Goal: Task Accomplishment & Management: Complete application form

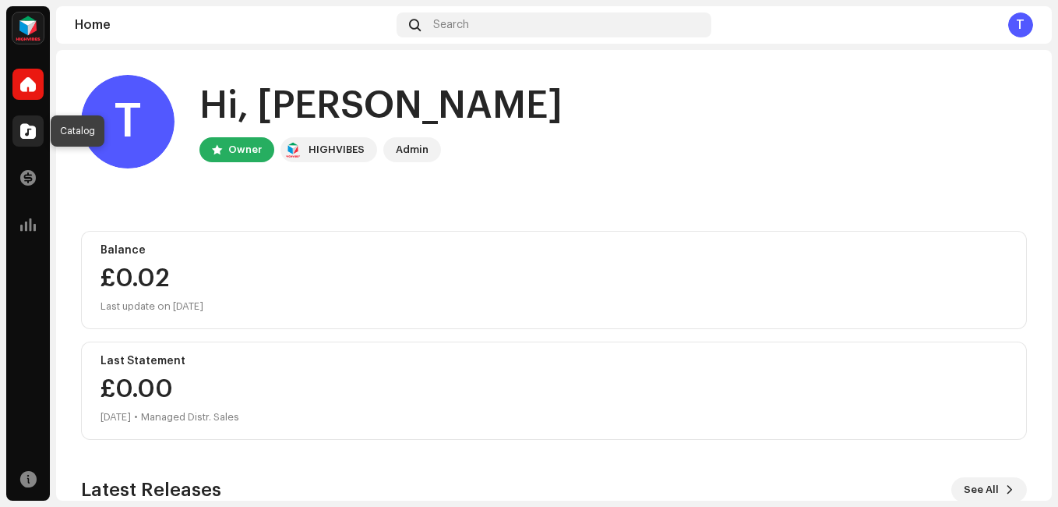
click at [19, 134] on div at bounding box center [27, 130] width 31 height 31
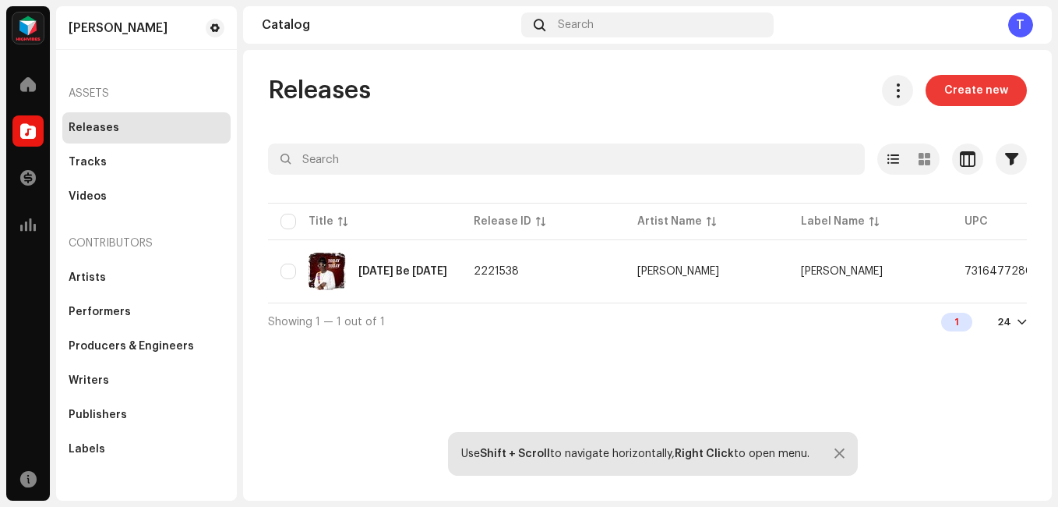
click at [978, 94] on span "Create new" at bounding box center [976, 90] width 64 height 31
click at [984, 85] on span "Create new" at bounding box center [976, 90] width 64 height 31
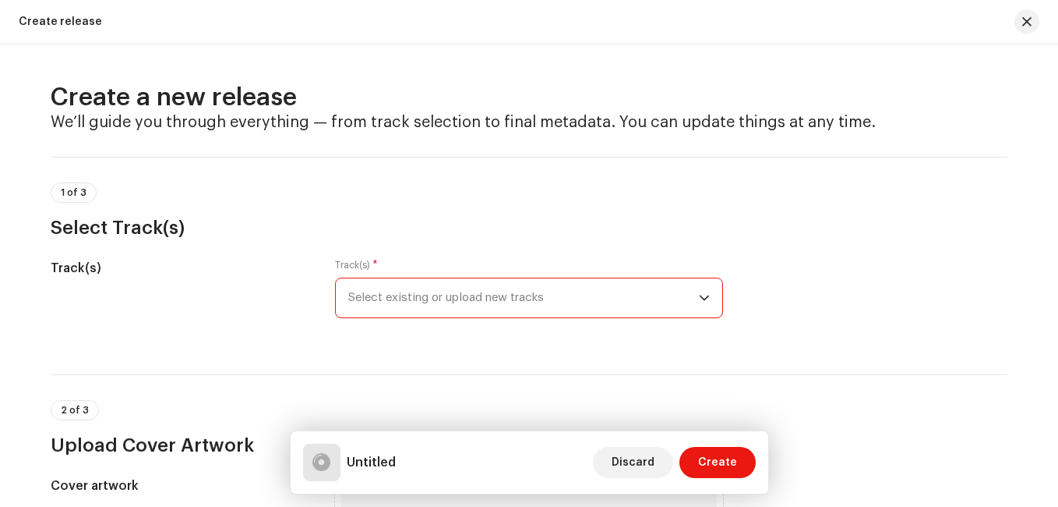
click at [528, 291] on span "Select existing or upload new tracks" at bounding box center [523, 297] width 351 height 39
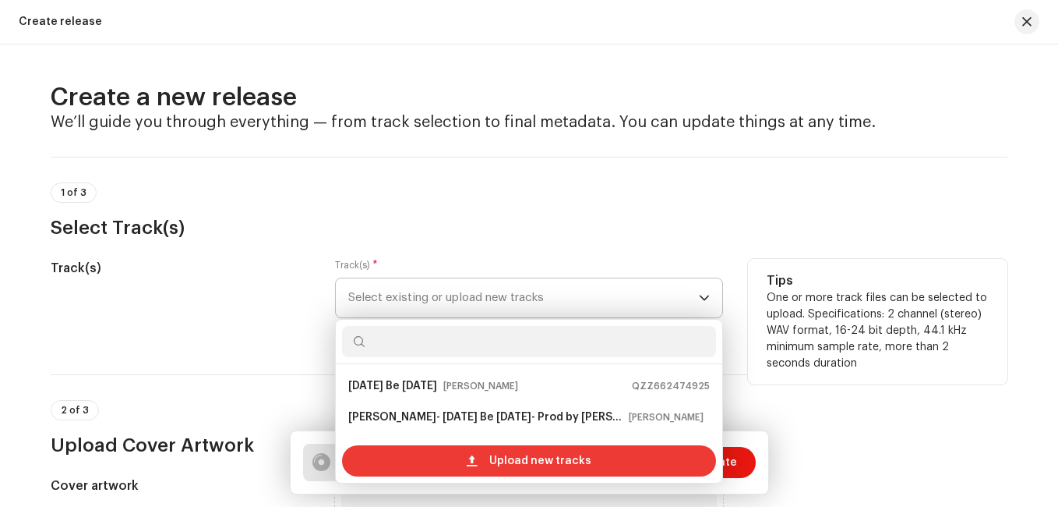
click at [433, 464] on div "Upload new tracks" at bounding box center [529, 460] width 374 height 31
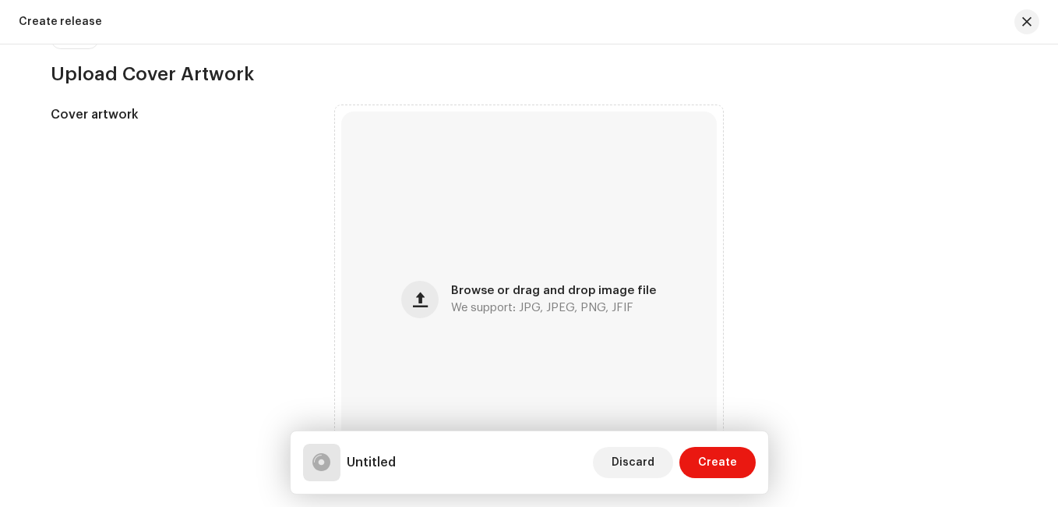
scroll to position [484, 0]
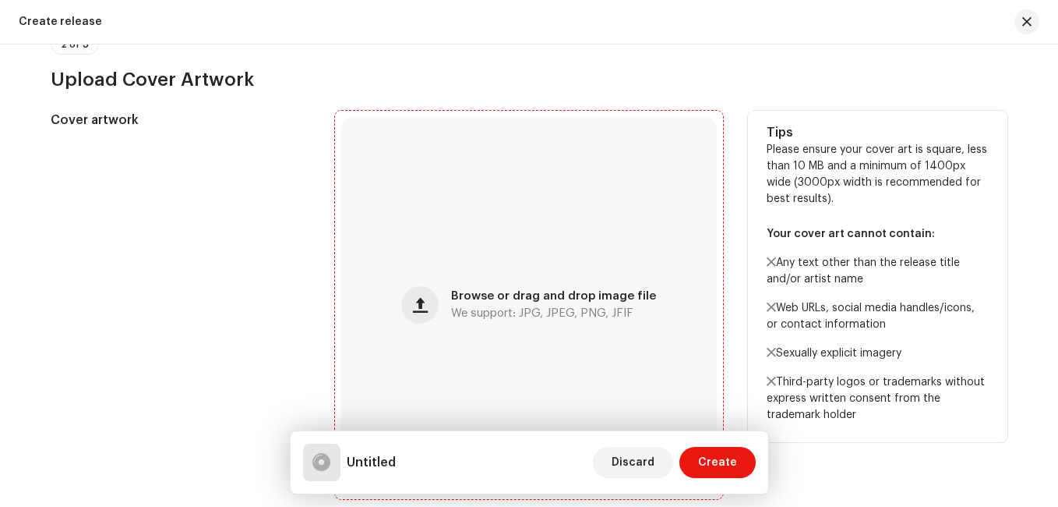
click at [563, 285] on div "Browse or drag and drop image file We support: JPG, JPEG, PNG, JFIF" at bounding box center [529, 305] width 376 height 376
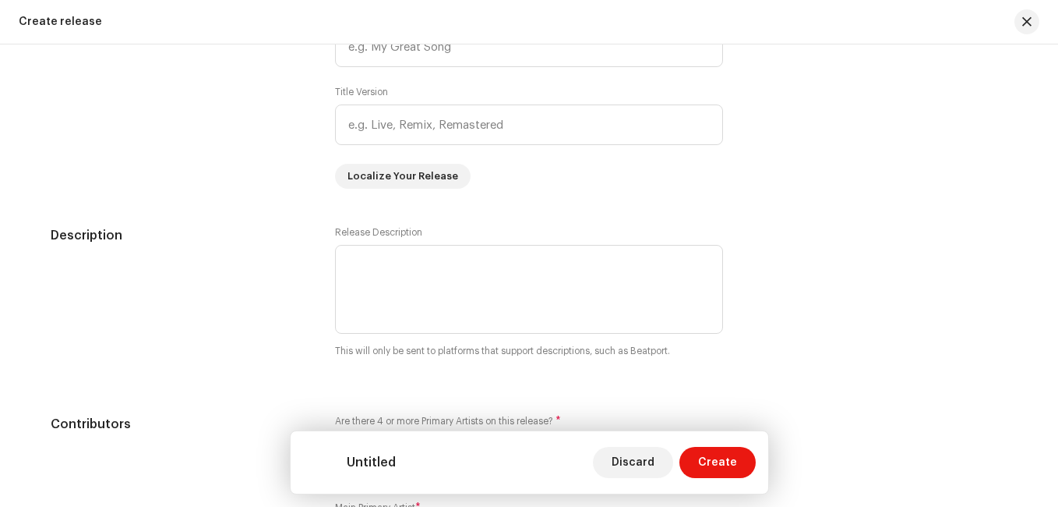
scroll to position [1331, 0]
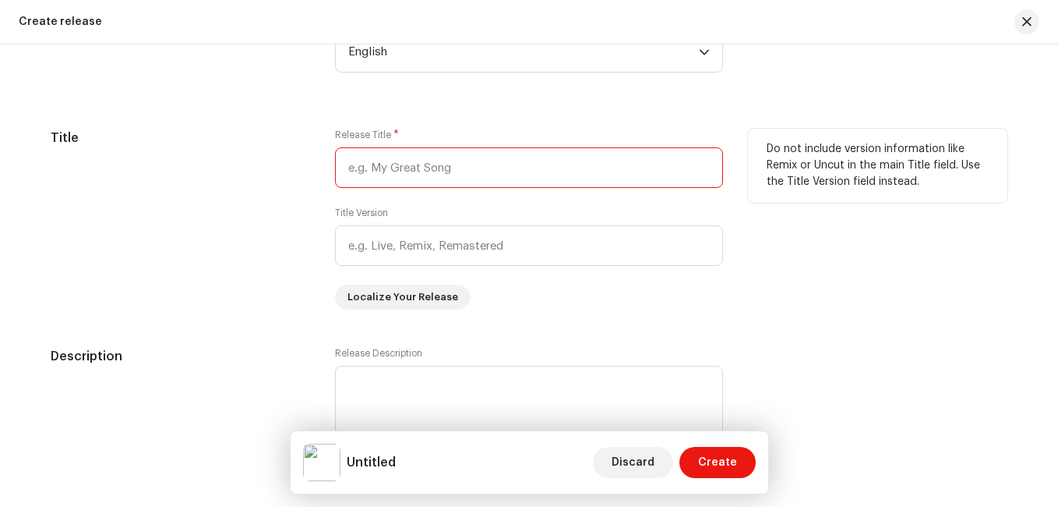
click at [564, 171] on input "text" at bounding box center [529, 167] width 388 height 41
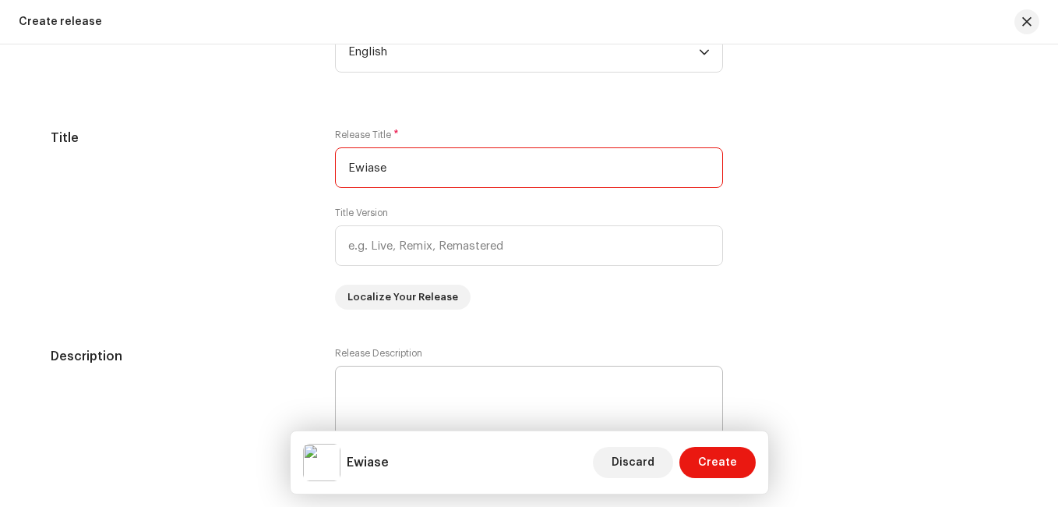
type input "Ewiase"
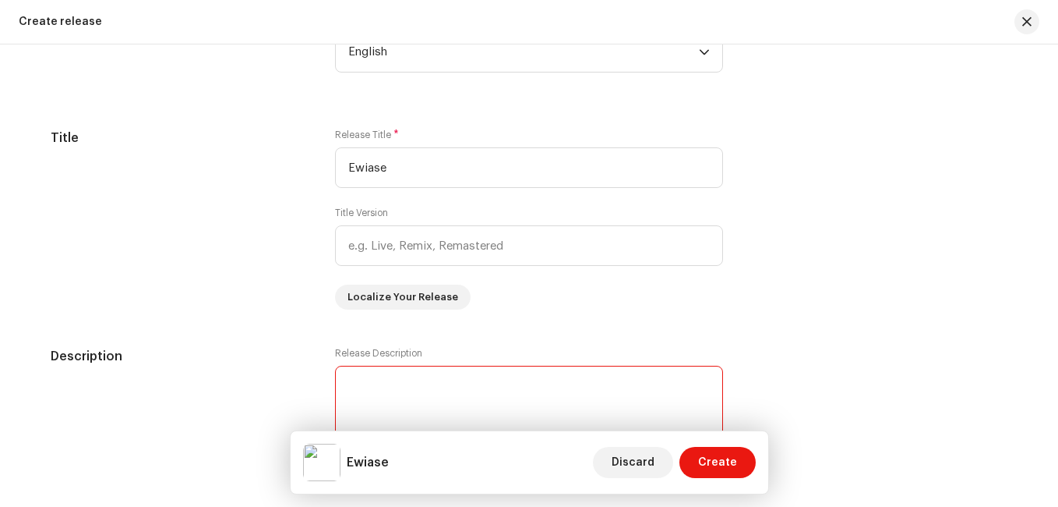
click at [481, 386] on textarea at bounding box center [529, 409] width 388 height 89
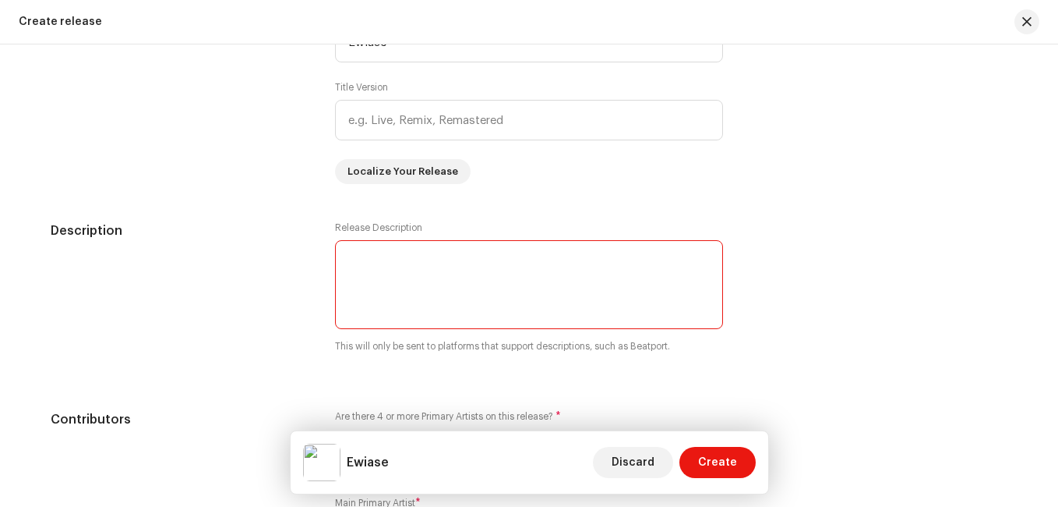
scroll to position [1477, 0]
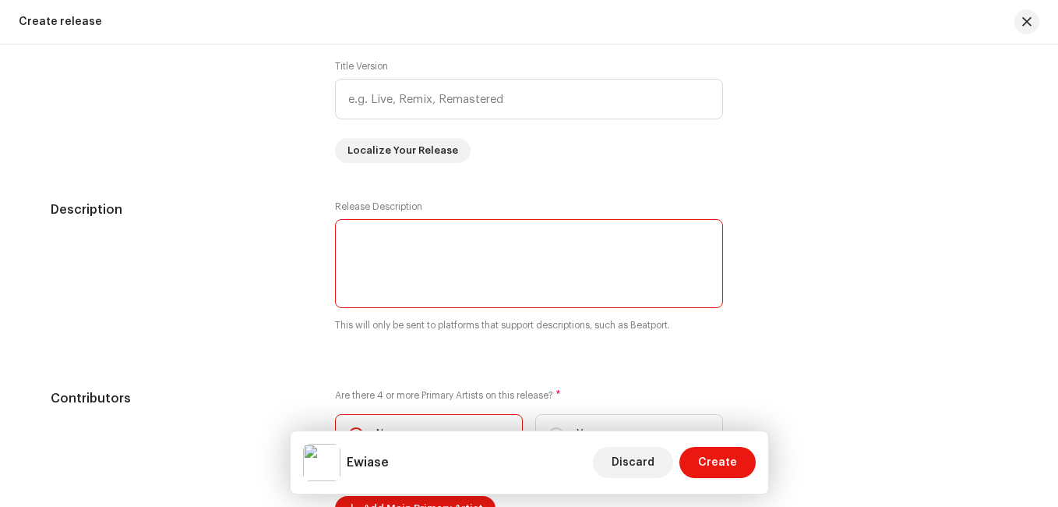
paste textarea "ll events, parties, radio play, and your everyday playlist. Mood: Uplifting • R…"
type textarea "ll events, parties, radio play, and your everyday playlist. Mood: Uplifting • R…"
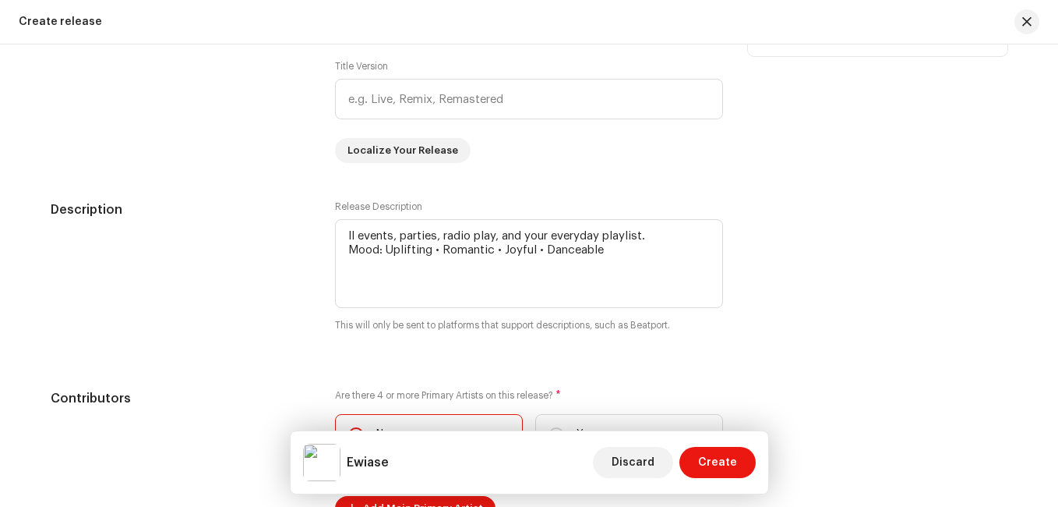
click at [612, 63] on div "Title Version" at bounding box center [529, 89] width 388 height 59
drag, startPoint x: 612, startPoint y: 245, endPoint x: 339, endPoint y: 220, distance: 273.9
click at [339, 220] on textarea at bounding box center [529, 263] width 388 height 89
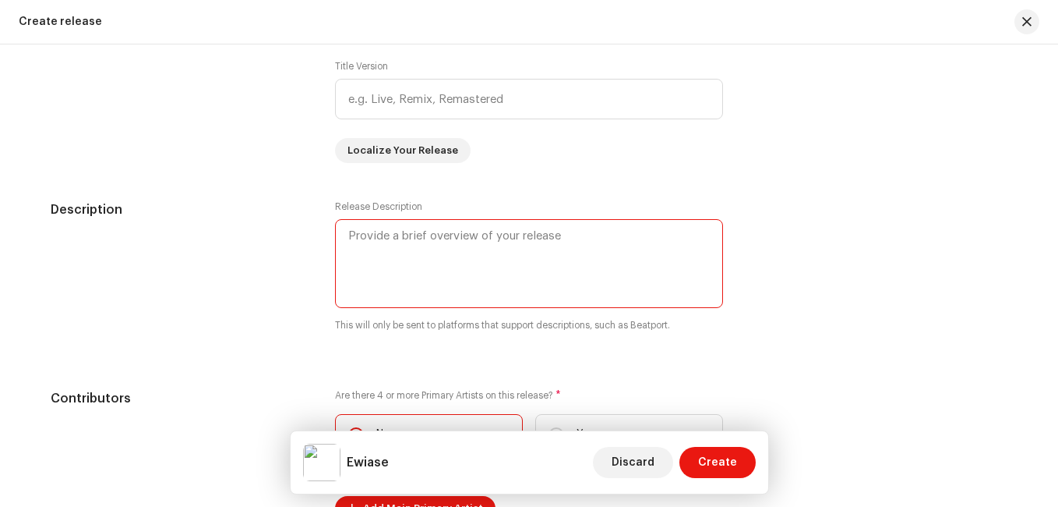
paste textarea "ll events, parties, radio play, and your everyday playlist. Mood: Uplifting • R…"
click at [355, 231] on textarea at bounding box center [529, 263] width 388 height 89
paste textarea "This vibrant highlife anthem is a beautiful celebration of love, life, and enjo…"
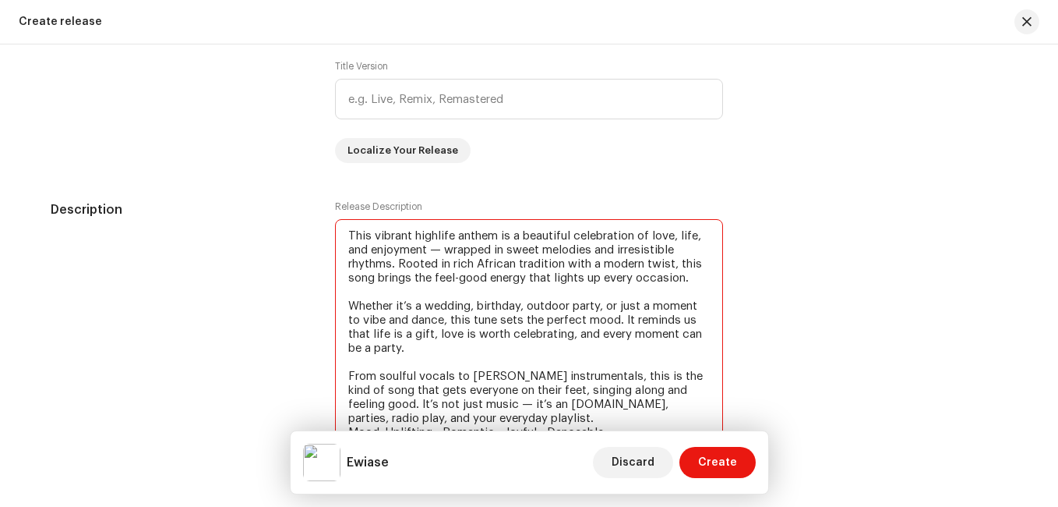
click at [348, 303] on textarea at bounding box center [529, 333] width 388 height 229
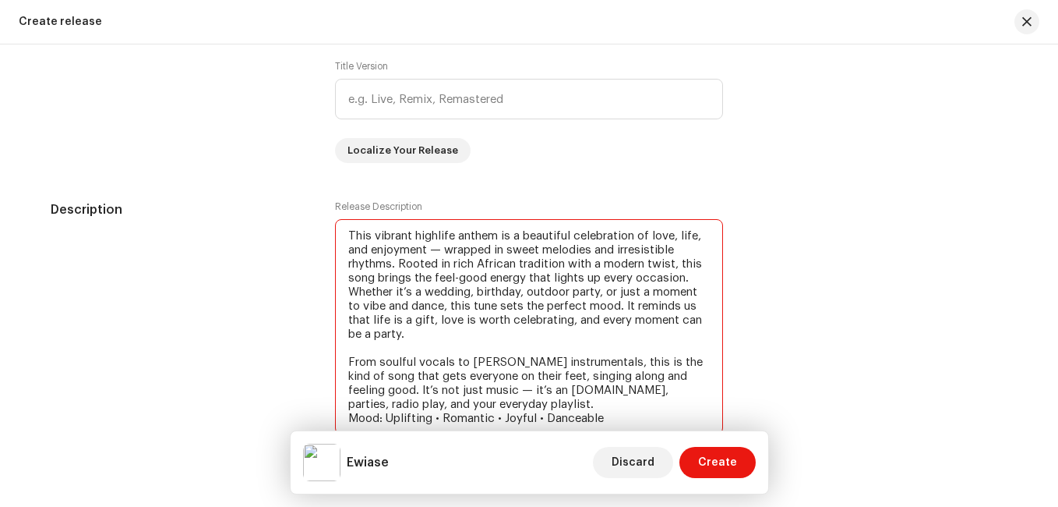
click at [344, 355] on textarea at bounding box center [529, 326] width 388 height 215
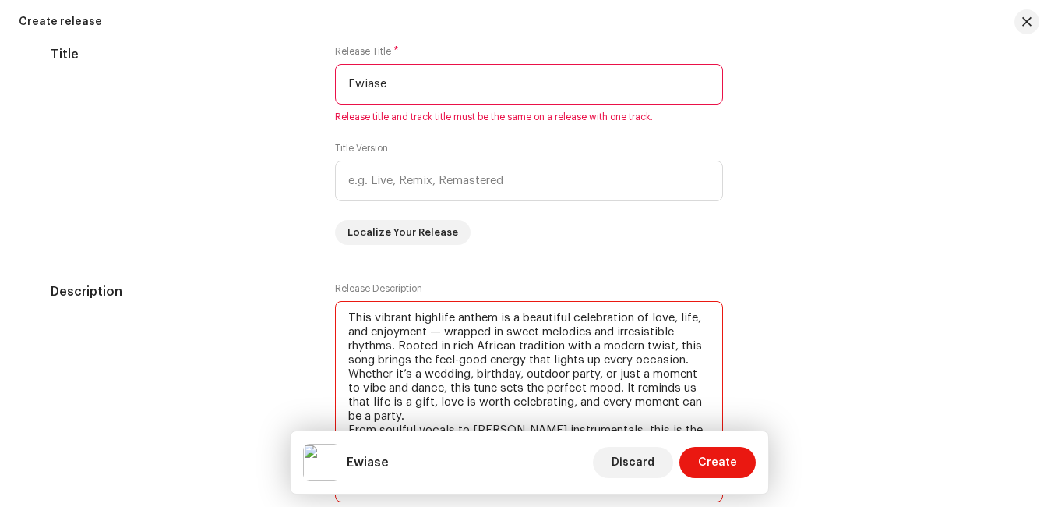
scroll to position [1541, 0]
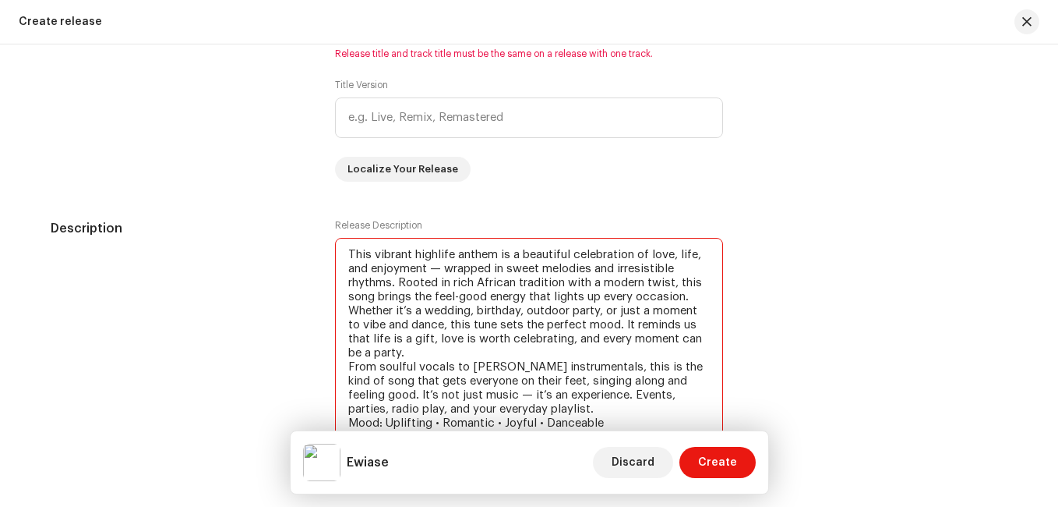
click at [346, 367] on textarea at bounding box center [529, 338] width 388 height 201
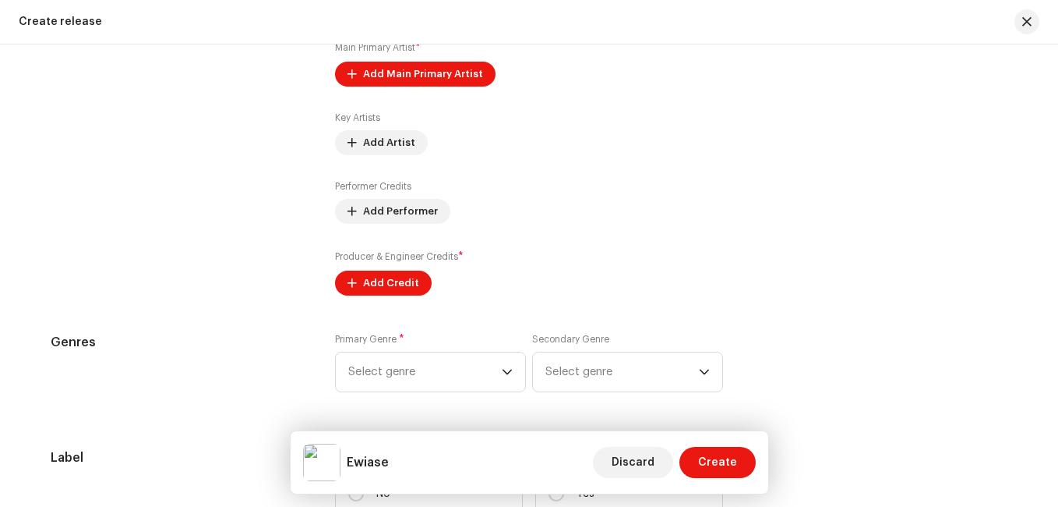
scroll to position [2020, 0]
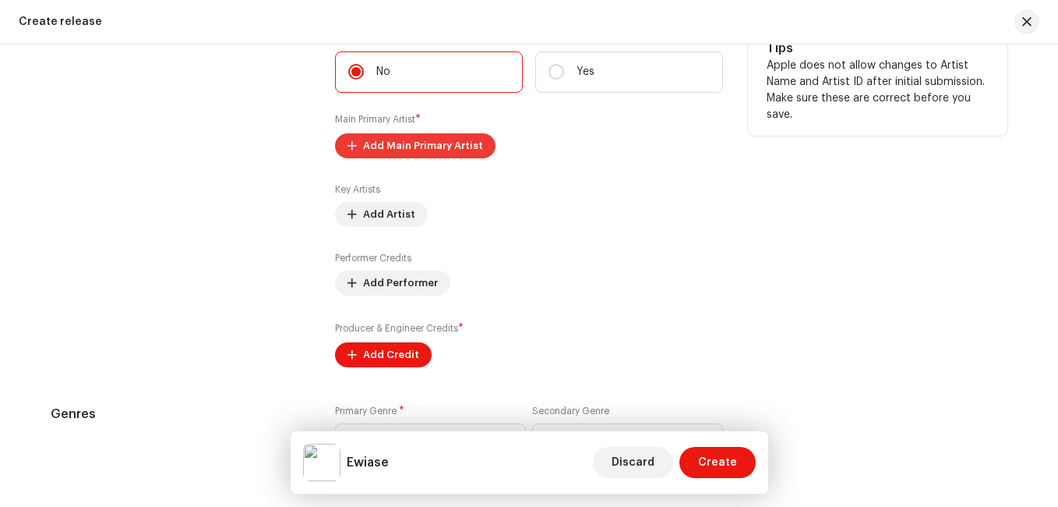
type textarea "This vibrant highlife anthem is a beautiful celebration of love, life, and enjo…"
click at [369, 143] on span "Add Main Primary Artist" at bounding box center [423, 145] width 120 height 31
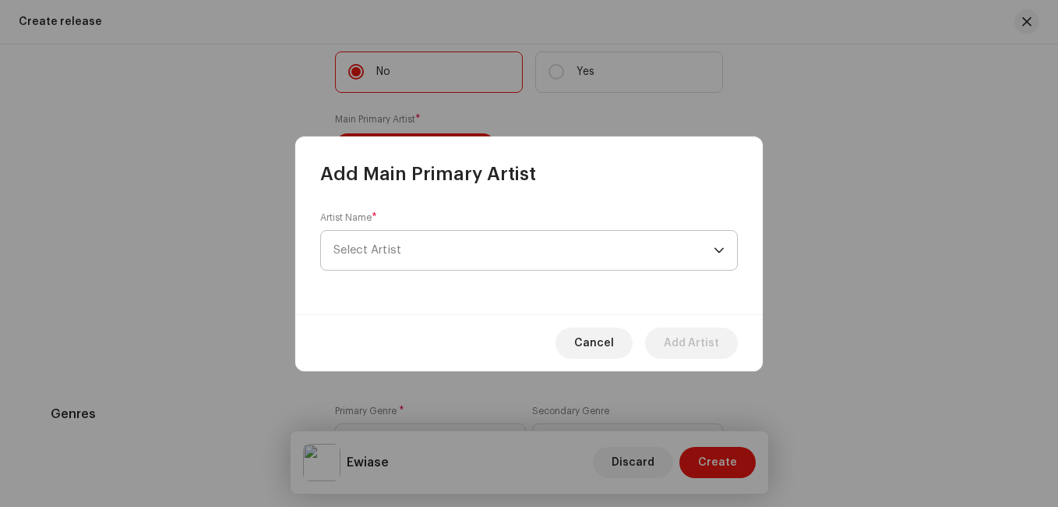
click at [394, 250] on span "Select Artist" at bounding box center [368, 250] width 68 height 12
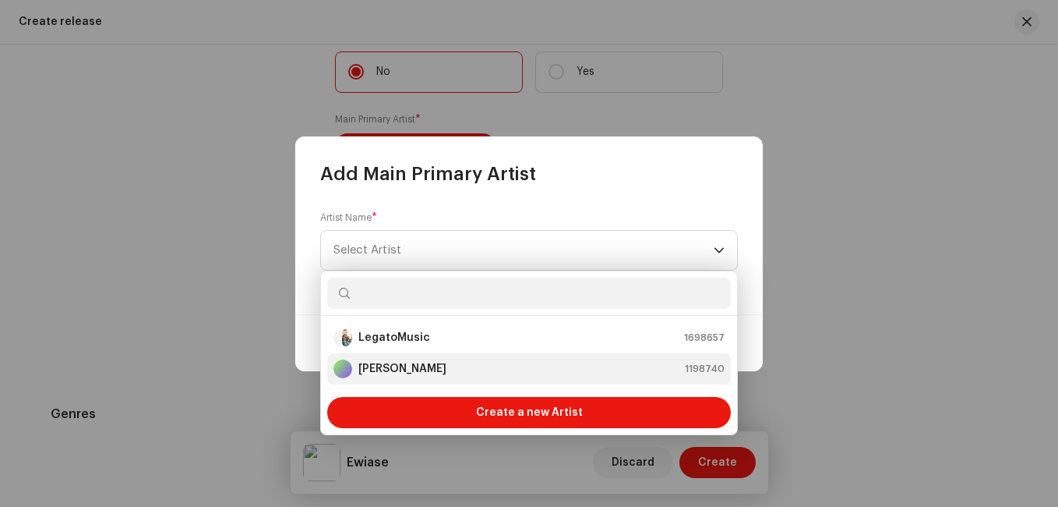
click at [395, 366] on strong "[PERSON_NAME]" at bounding box center [402, 369] width 88 height 16
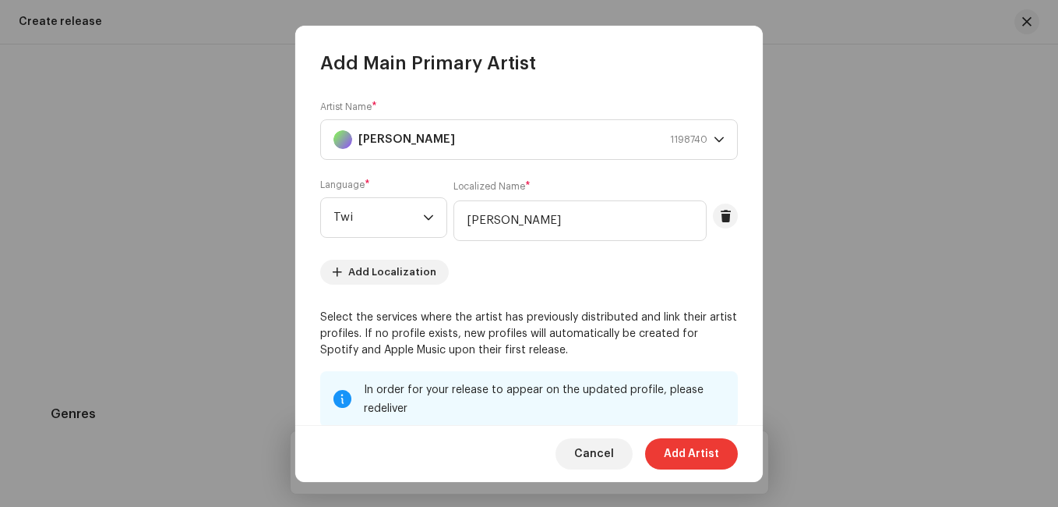
click at [690, 445] on span "Add Artist" at bounding box center [691, 453] width 55 height 31
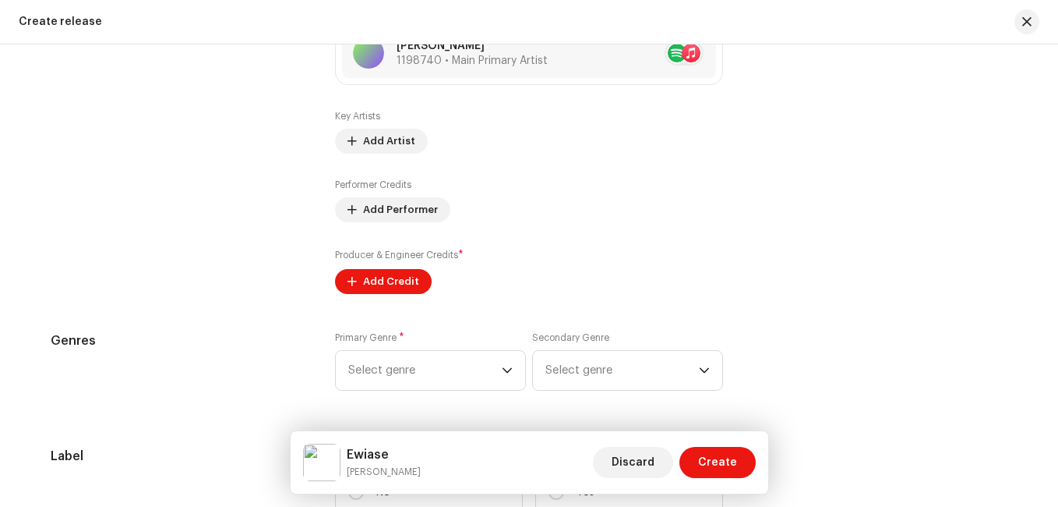
scroll to position [2115, 0]
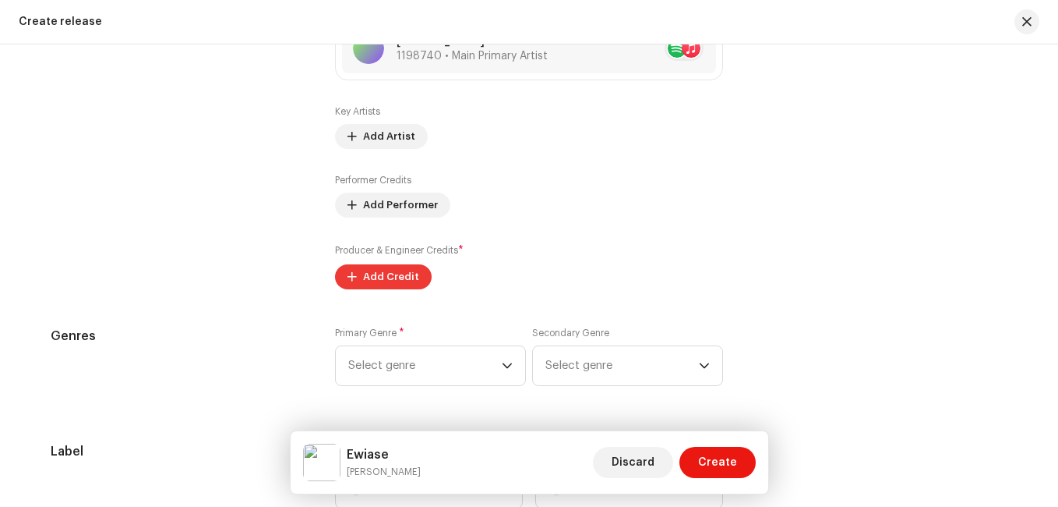
click at [375, 283] on span "Add Credit" at bounding box center [391, 276] width 56 height 31
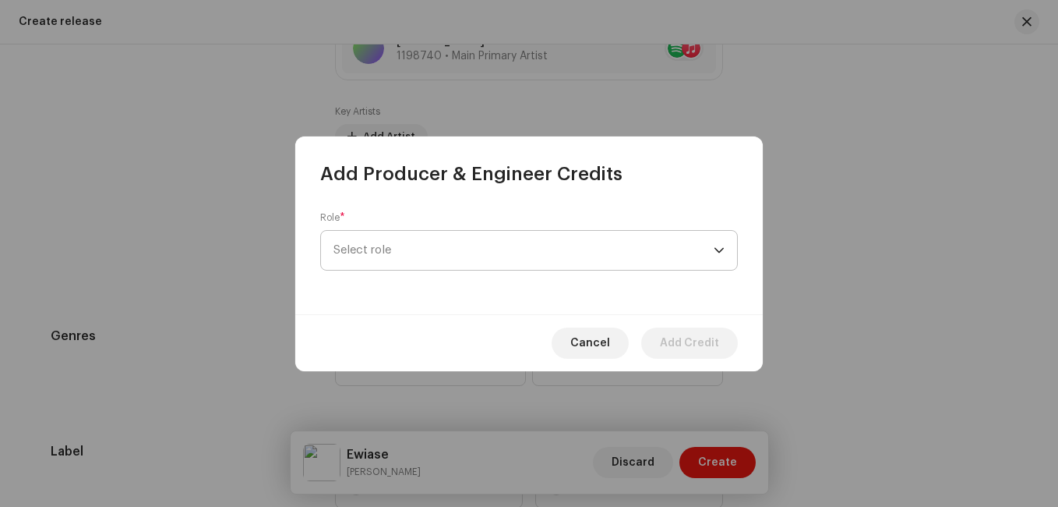
click at [574, 245] on span "Select role" at bounding box center [524, 250] width 380 height 39
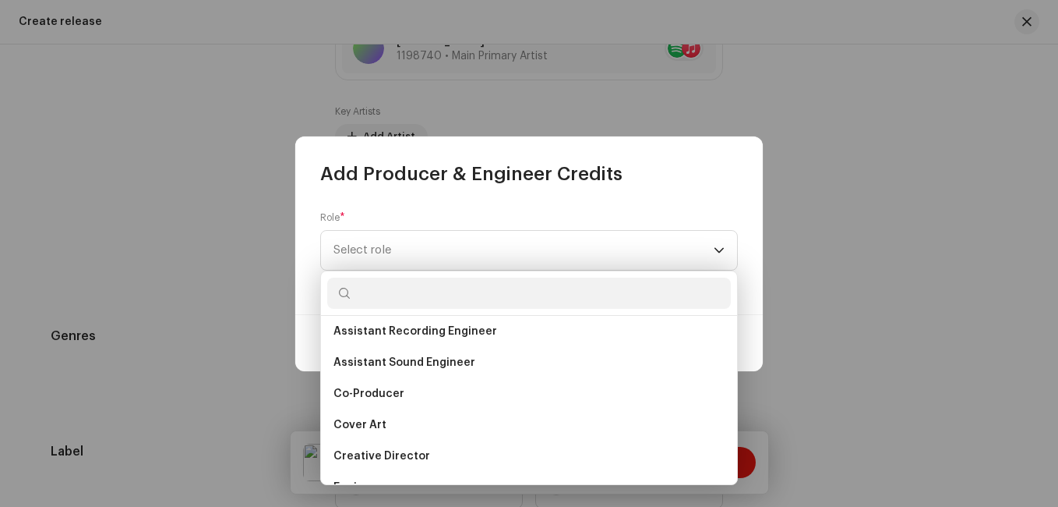
scroll to position [224, 0]
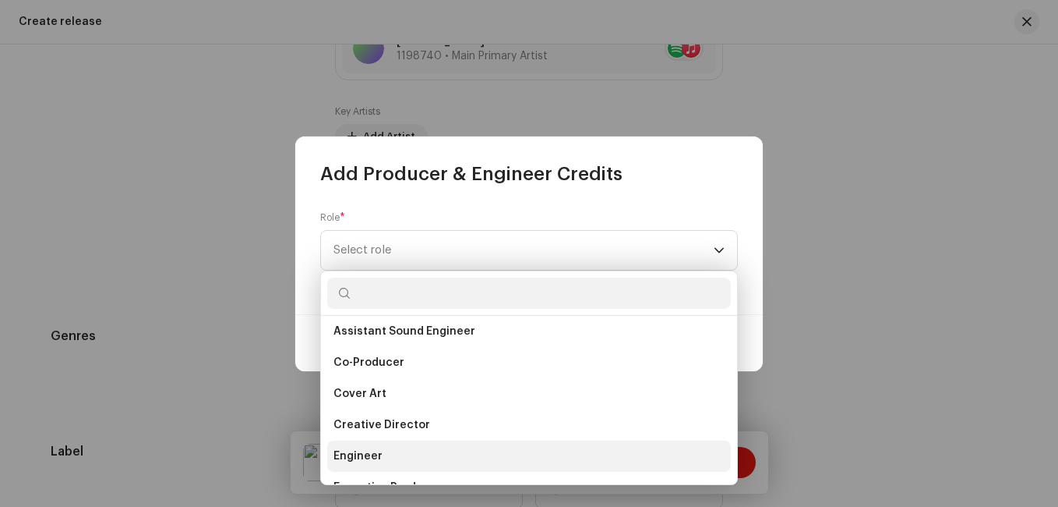
click at [386, 457] on li "Engineer" at bounding box center [529, 455] width 404 height 31
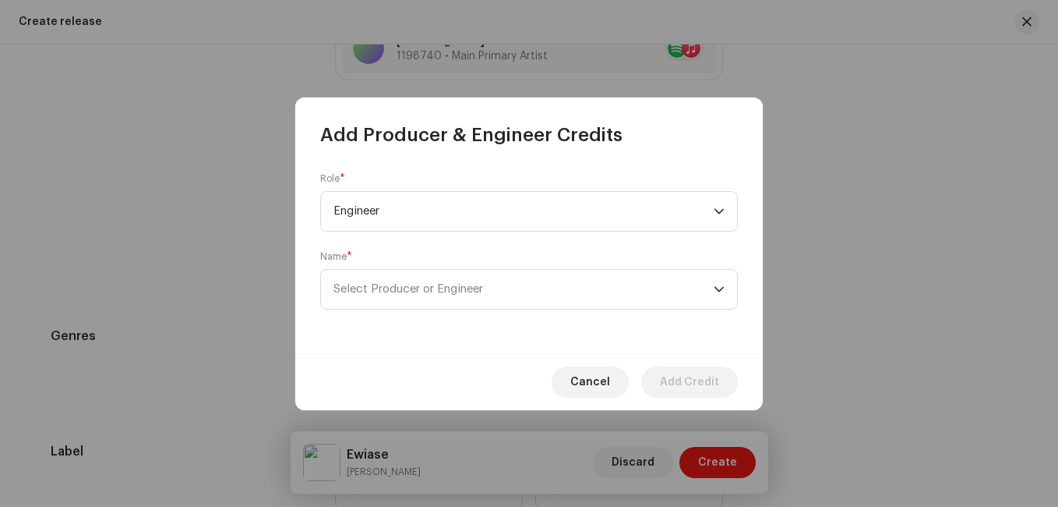
click at [556, 309] on div "Role * Engineer Name * Select Producer or Engineer" at bounding box center [529, 250] width 468 height 206
click at [560, 298] on span "Select Producer or Engineer" at bounding box center [524, 289] width 380 height 39
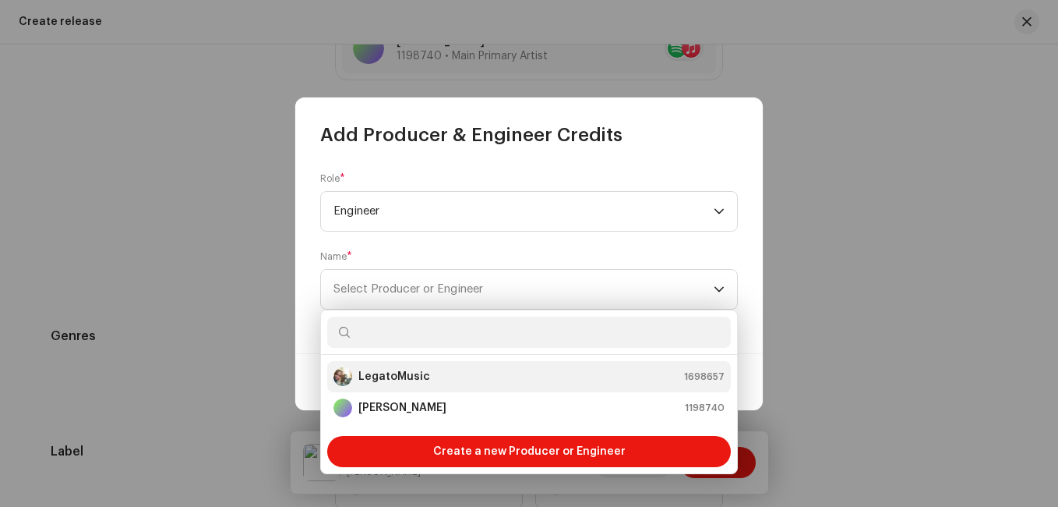
click at [525, 372] on div "LegatoMusic 1698657" at bounding box center [529, 376] width 391 height 19
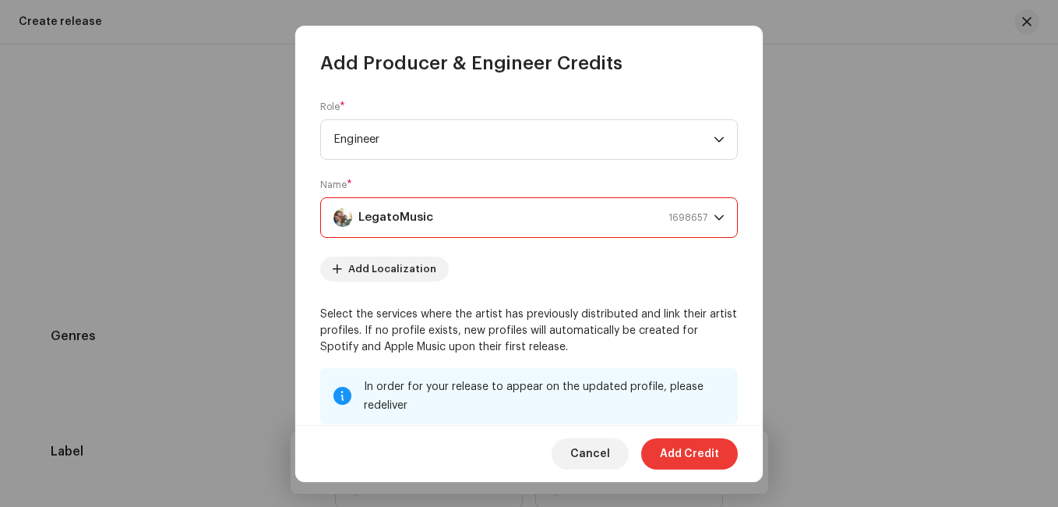
click at [661, 451] on button "Add Credit" at bounding box center [689, 453] width 97 height 31
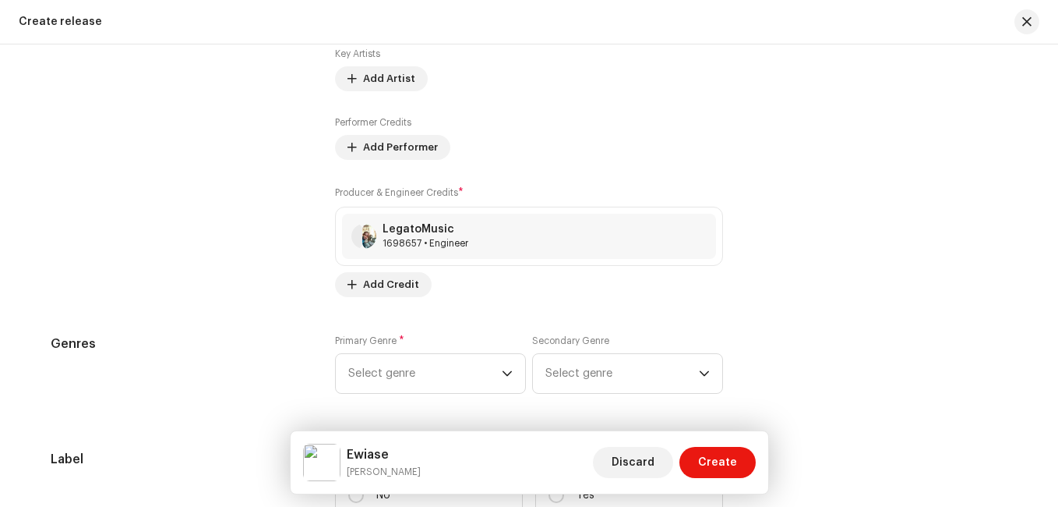
scroll to position [2286, 0]
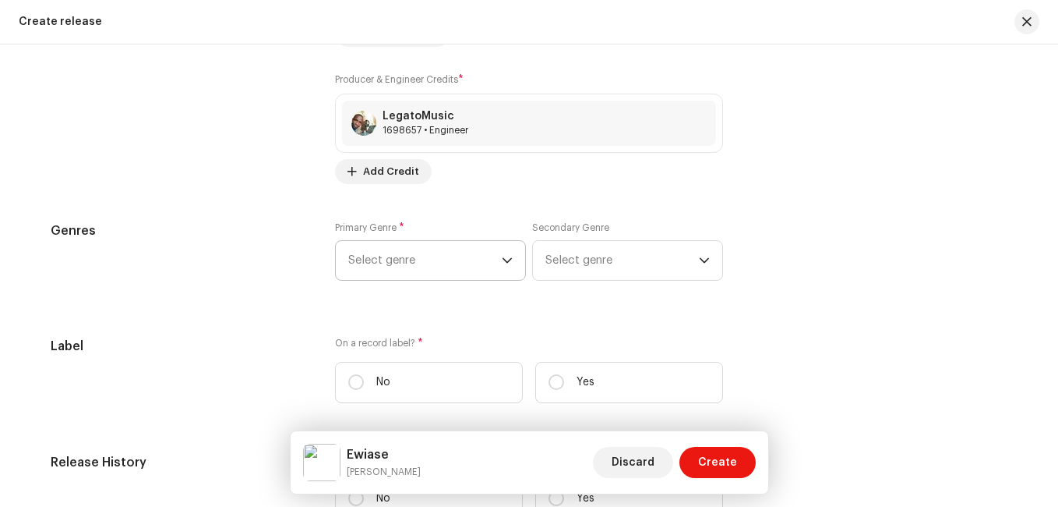
click at [440, 249] on span "Select genre" at bounding box center [425, 260] width 154 height 39
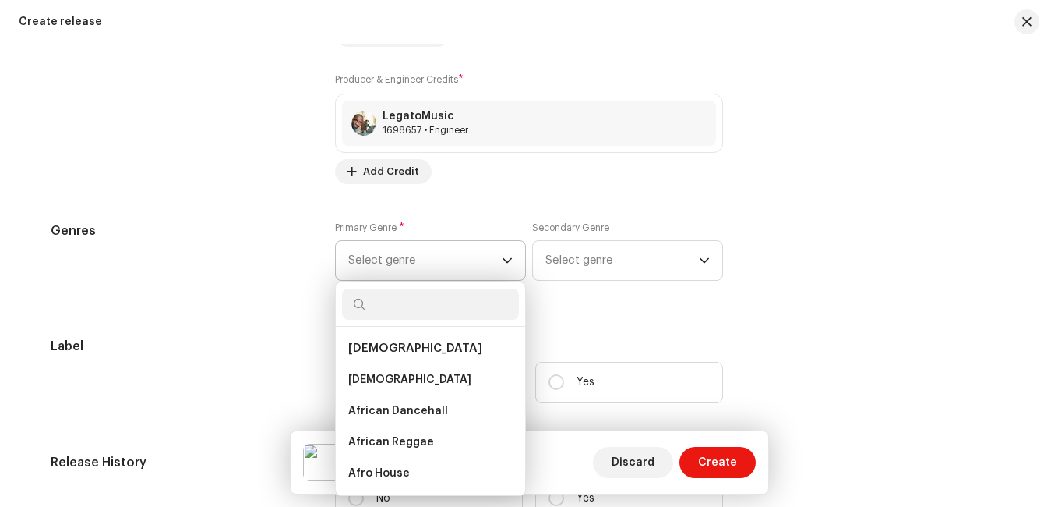
click at [440, 267] on span "Select genre" at bounding box center [425, 260] width 154 height 39
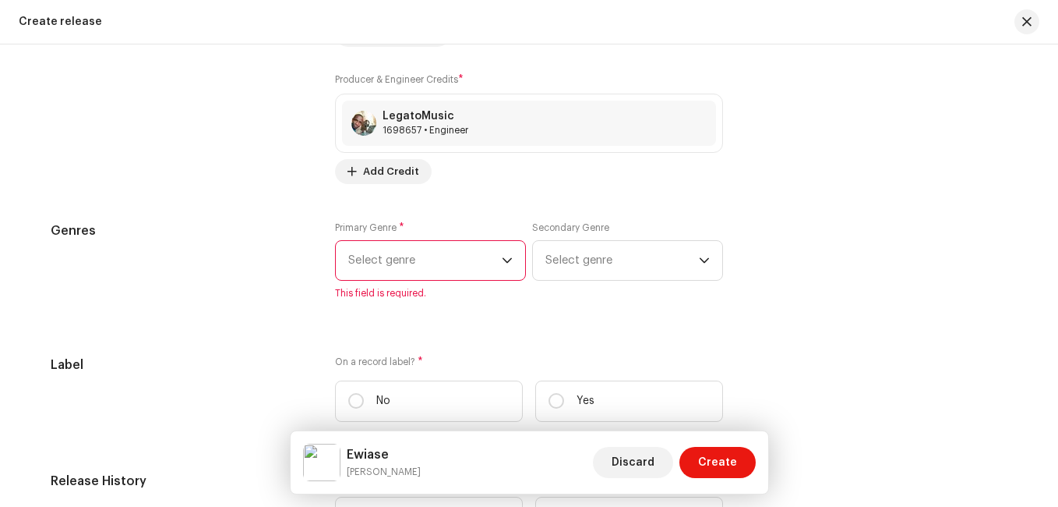
click at [440, 267] on span "Select genre" at bounding box center [425, 260] width 154 height 39
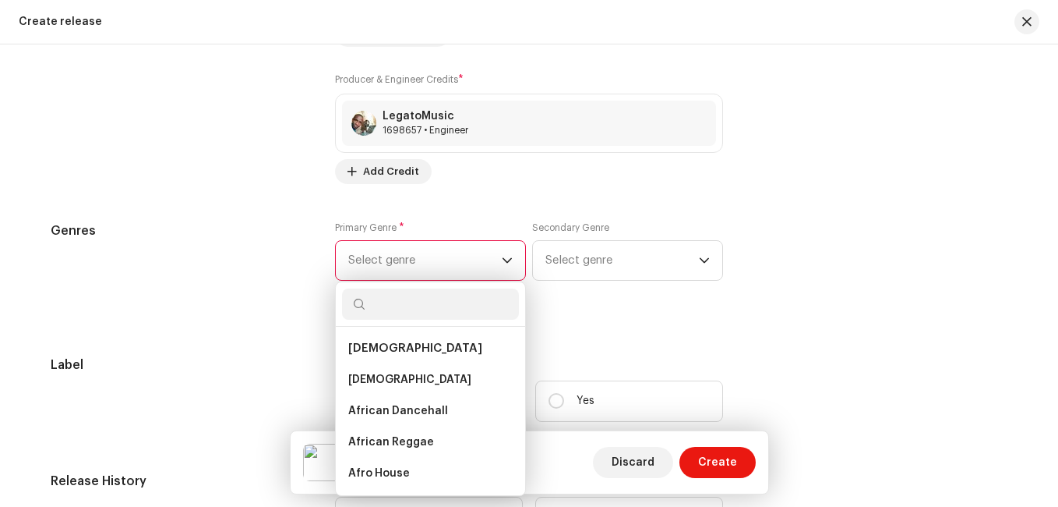
click at [440, 267] on span "Select genre" at bounding box center [425, 260] width 154 height 39
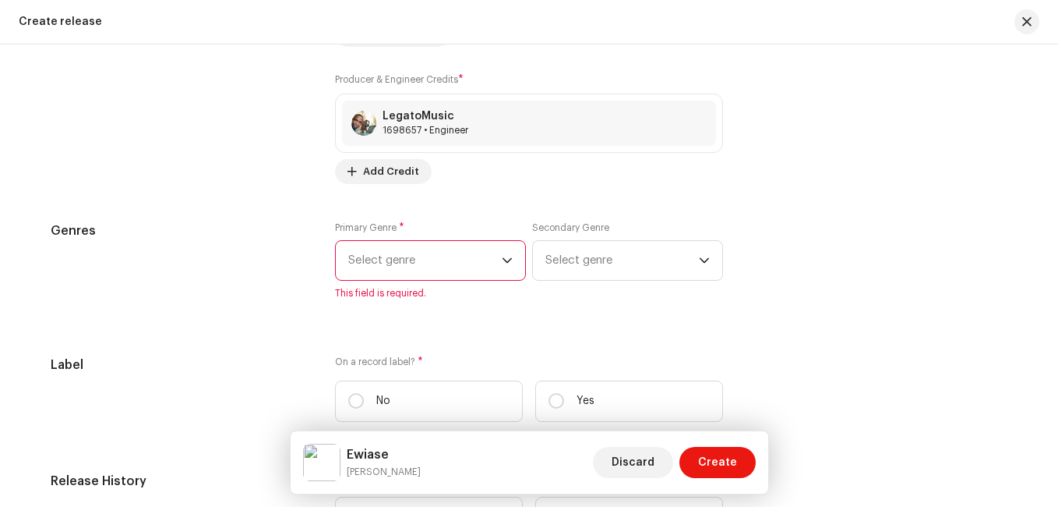
click at [440, 267] on span "Select genre" at bounding box center [425, 260] width 154 height 39
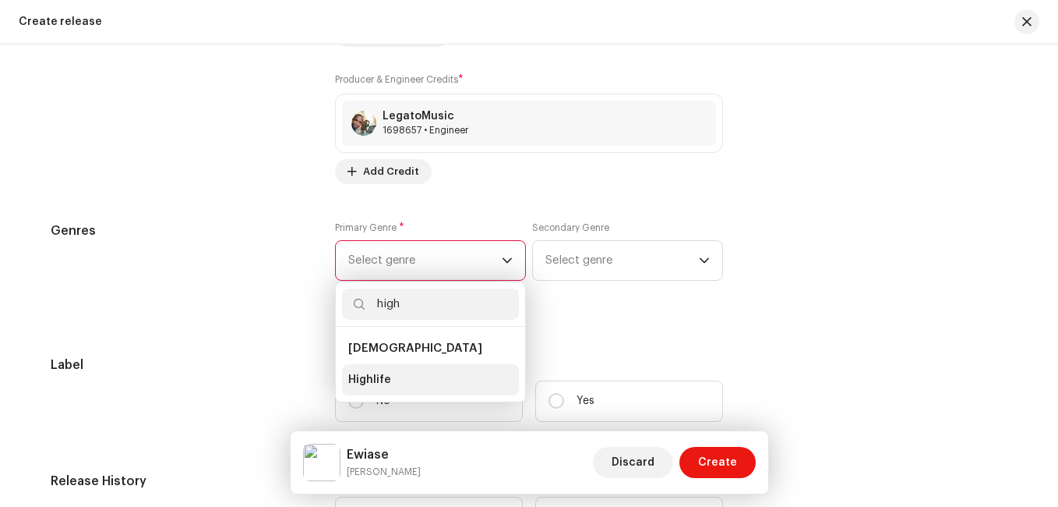
type input "high"
click at [401, 389] on li "Highlife" at bounding box center [430, 379] width 177 height 31
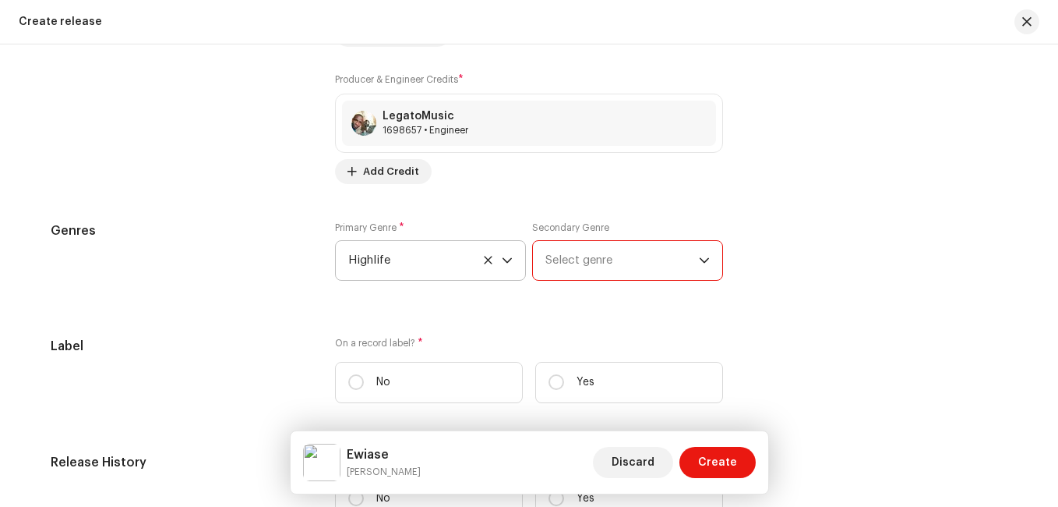
click at [621, 258] on span "Select genre" at bounding box center [622, 260] width 154 height 39
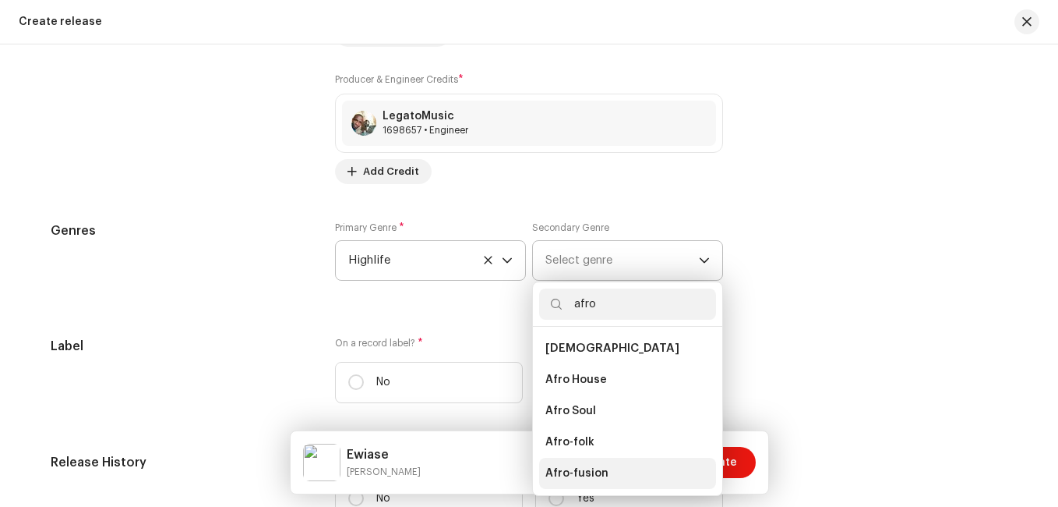
type input "afro"
click at [591, 472] on span "Afro-fusion" at bounding box center [576, 473] width 63 height 16
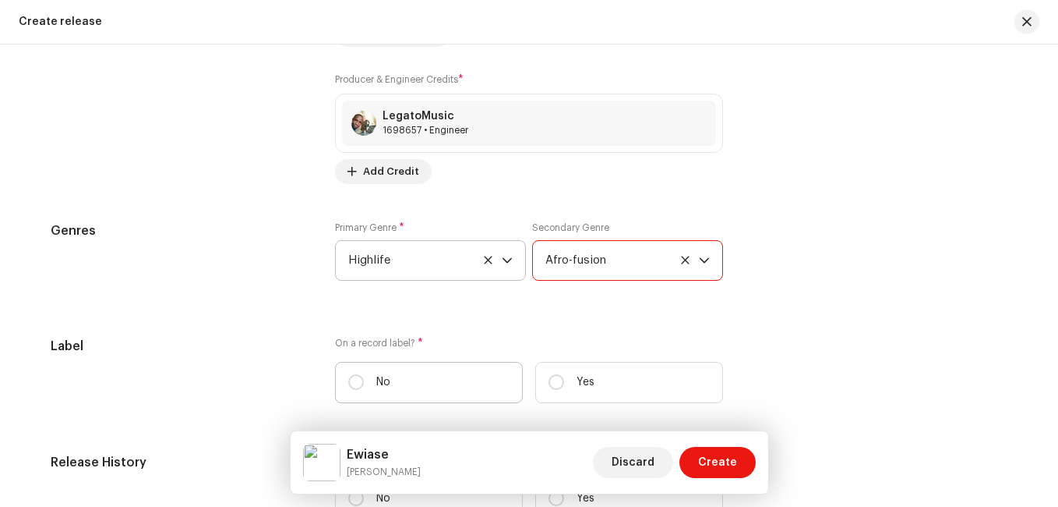
click at [362, 372] on label "No" at bounding box center [429, 382] width 188 height 41
click at [362, 374] on input "No" at bounding box center [356, 382] width 16 height 16
radio input "true"
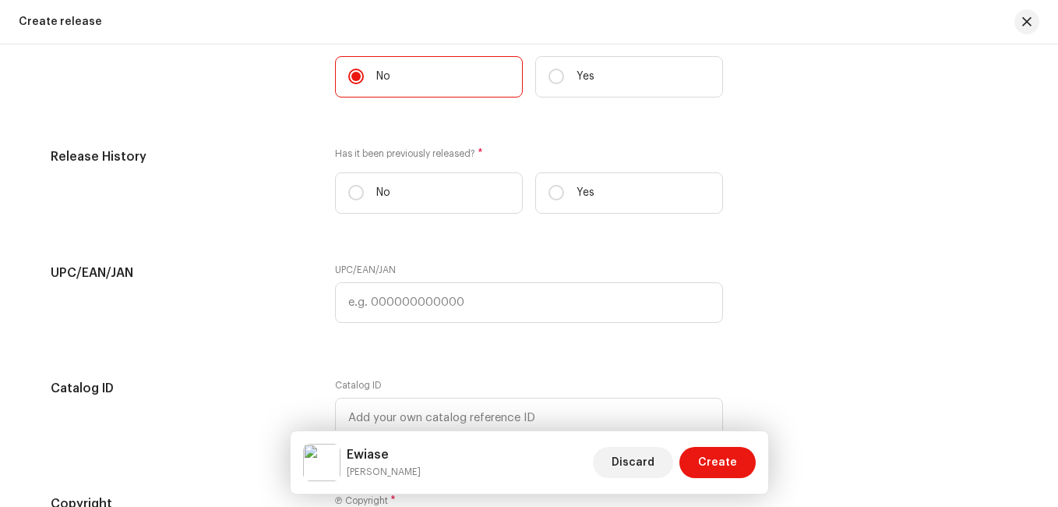
scroll to position [2596, 0]
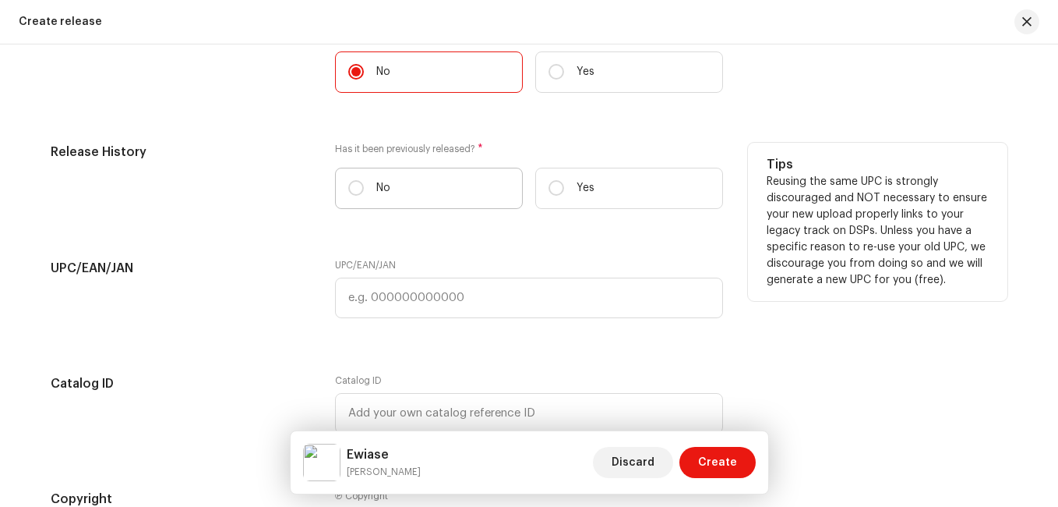
click at [370, 191] on label "No" at bounding box center [429, 188] width 188 height 41
click at [364, 191] on input "No" at bounding box center [356, 188] width 16 height 16
radio input "true"
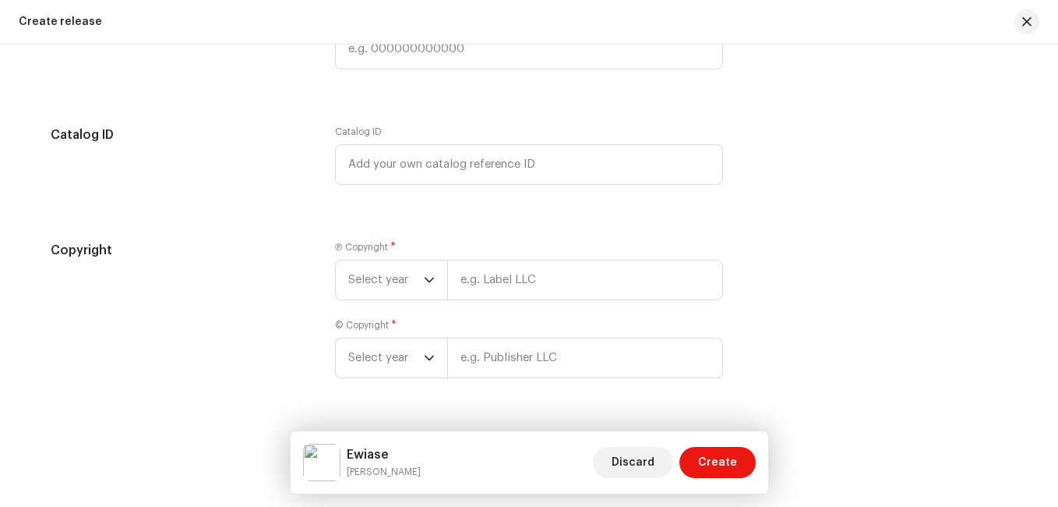
scroll to position [2884, 0]
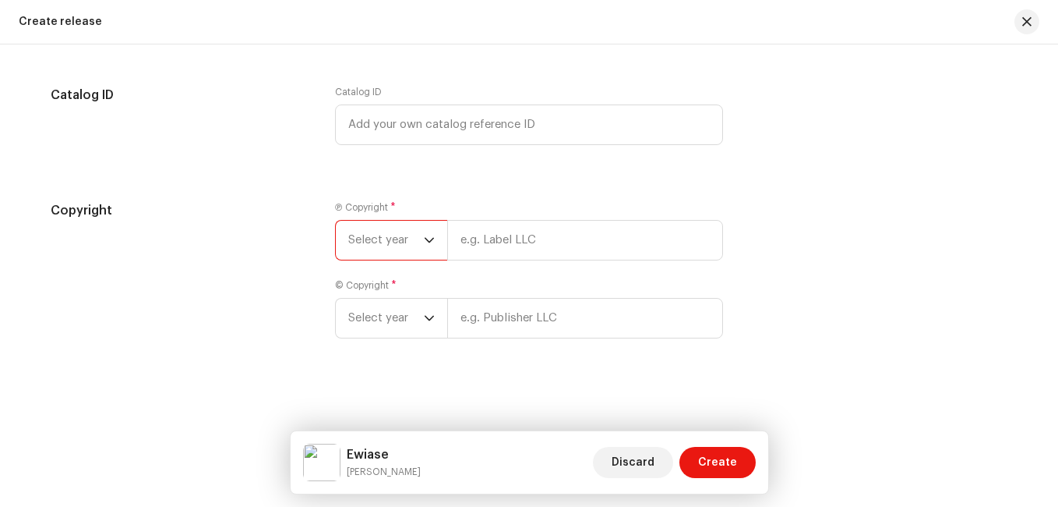
click at [404, 245] on span "Select year" at bounding box center [386, 240] width 76 height 39
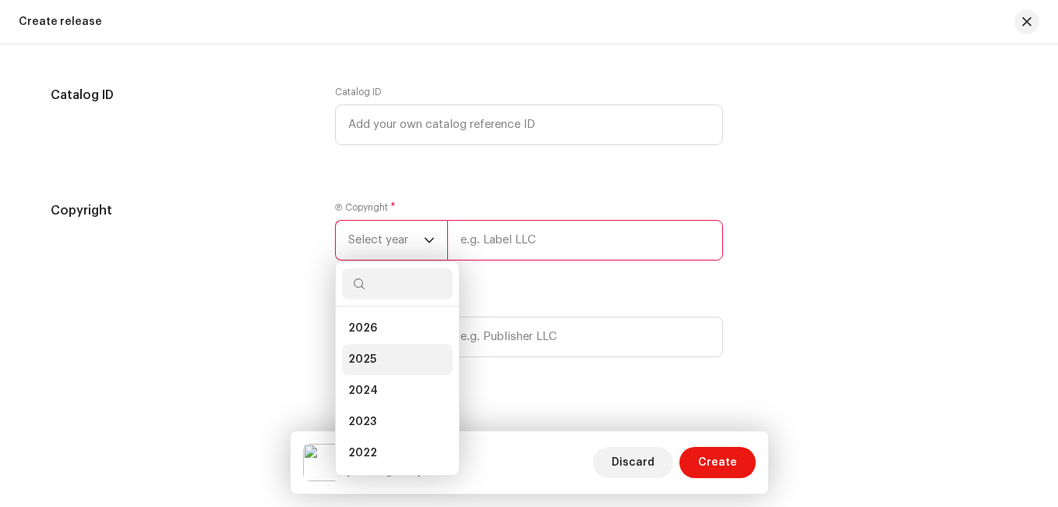
click at [378, 357] on li "2025" at bounding box center [397, 359] width 111 height 31
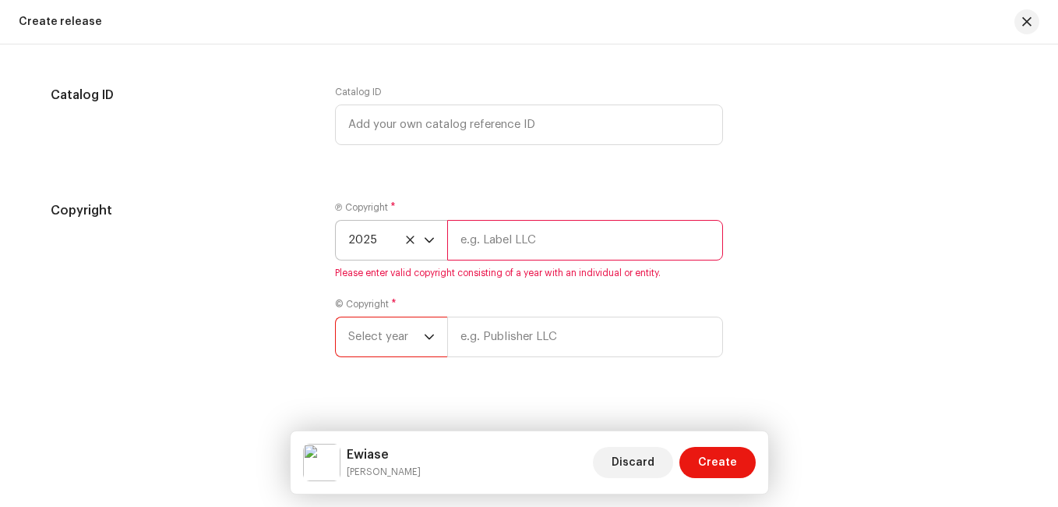
click at [399, 327] on span "Select year" at bounding box center [386, 336] width 76 height 39
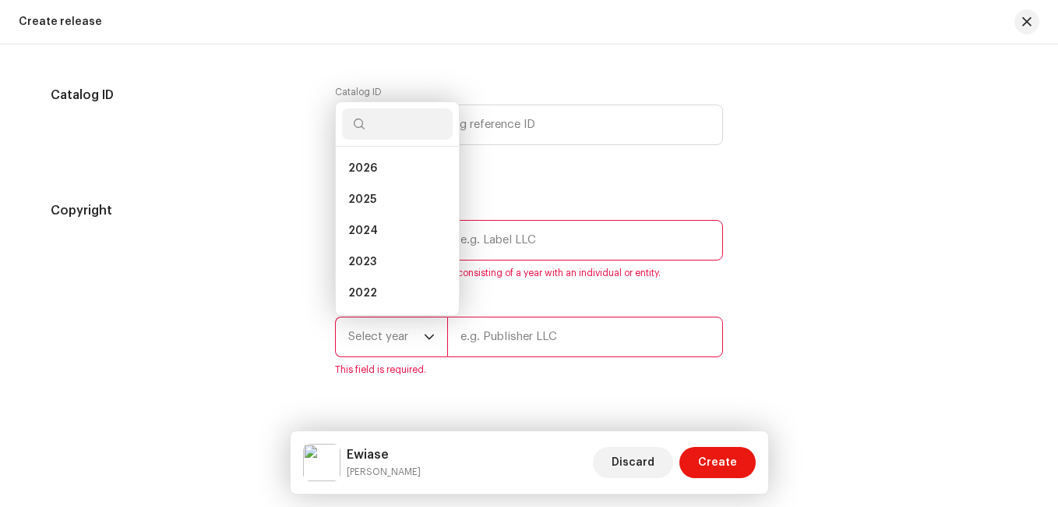
scroll to position [25, 0]
click at [369, 175] on span "2025" at bounding box center [362, 175] width 28 height 16
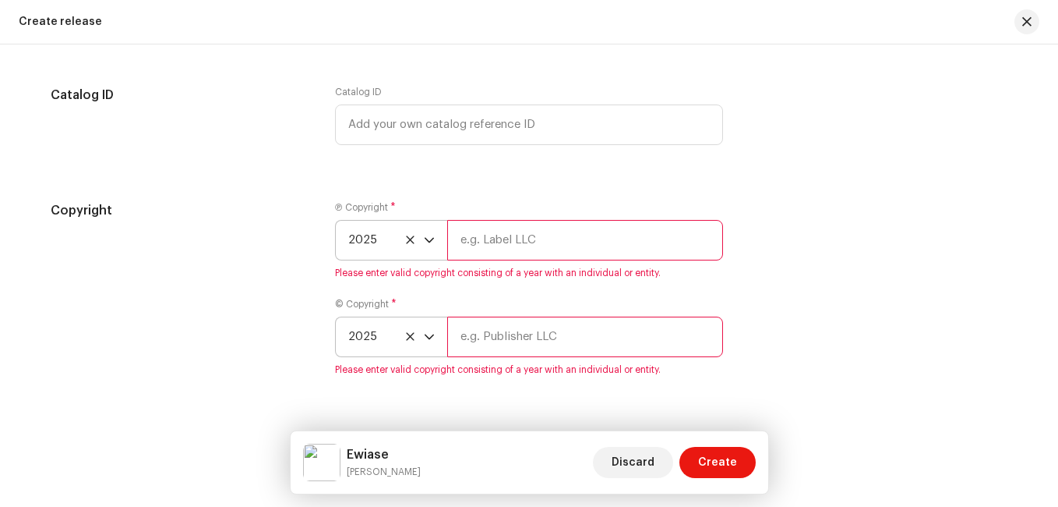
click at [492, 227] on input "text" at bounding box center [585, 240] width 276 height 41
type input "MistyNashMusic"
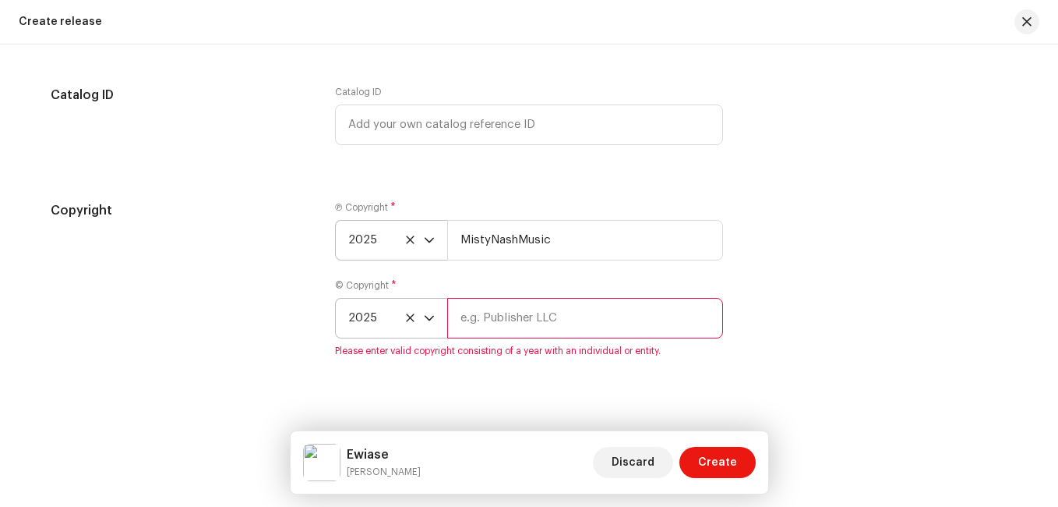
click at [553, 330] on input "text" at bounding box center [585, 318] width 276 height 41
type input "MistyNashMusic"
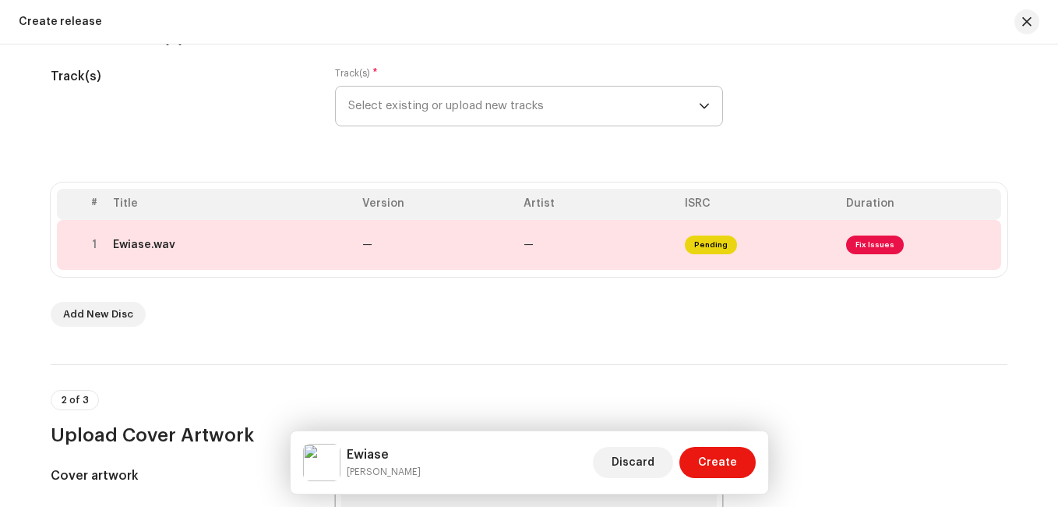
scroll to position [226, 0]
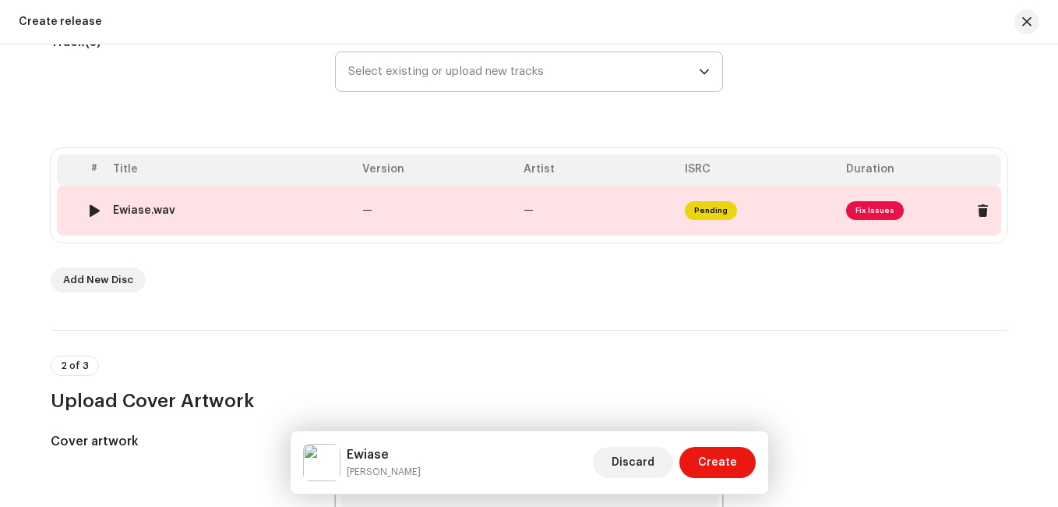
click at [888, 207] on span "Fix Issues" at bounding box center [875, 210] width 58 height 19
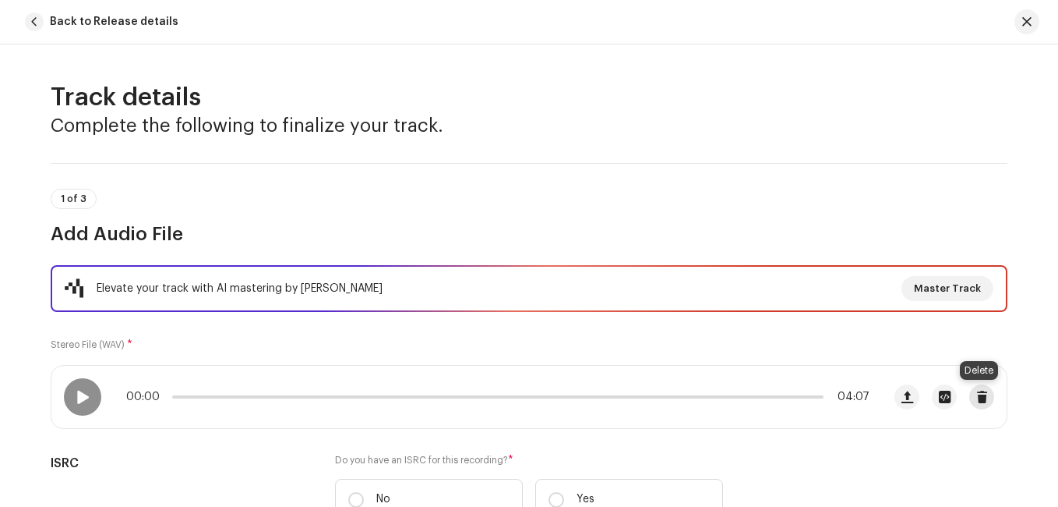
click at [980, 397] on span "button" at bounding box center [982, 396] width 12 height 12
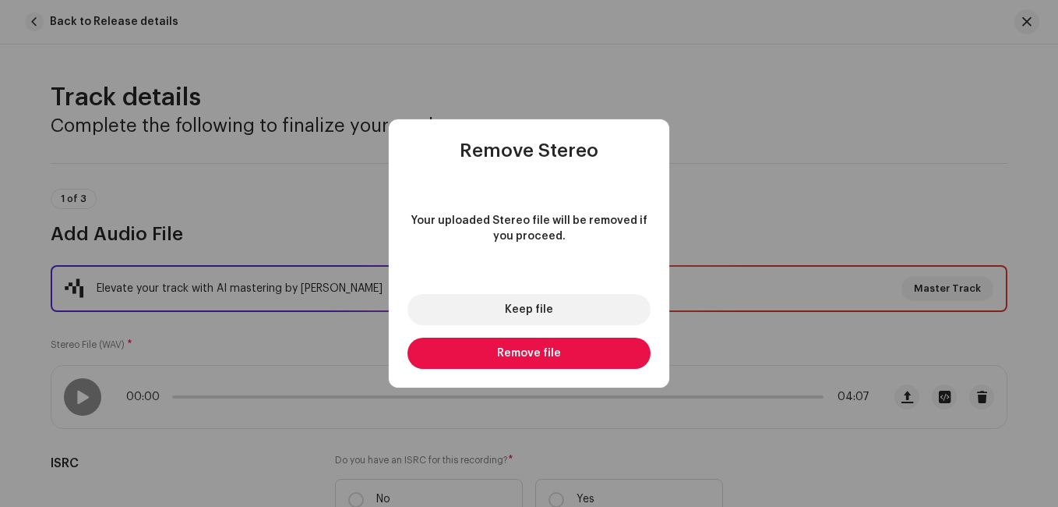
click at [578, 358] on button "Remove file" at bounding box center [529, 352] width 243 height 31
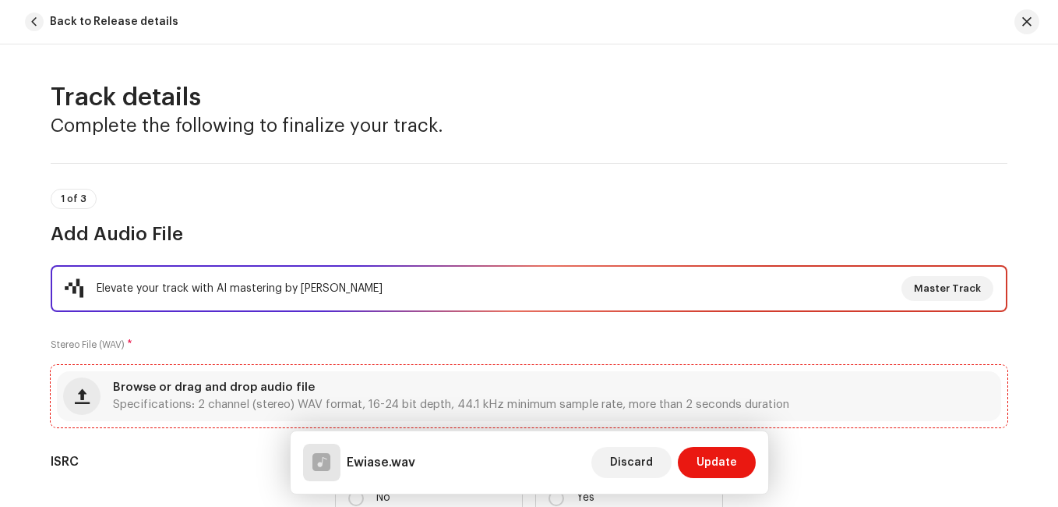
click at [129, 388] on span "Browse or drag and drop audio file" at bounding box center [214, 387] width 202 height 11
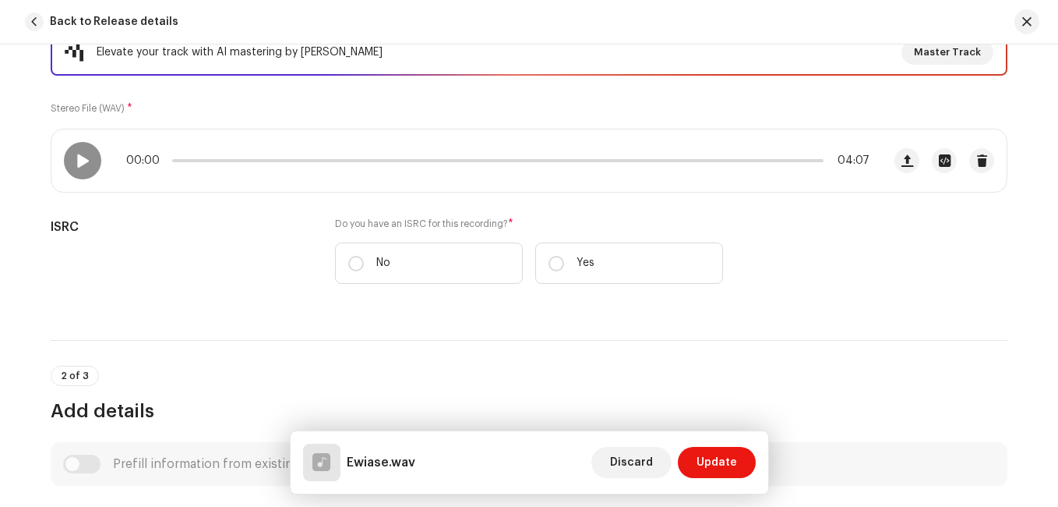
scroll to position [295, 0]
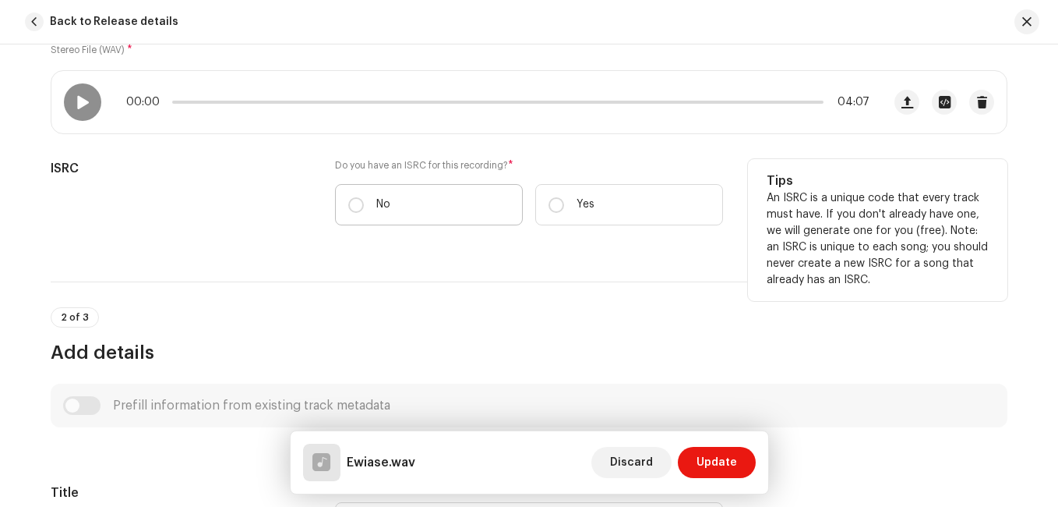
click at [369, 219] on label "No" at bounding box center [429, 204] width 188 height 41
click at [364, 213] on input "No" at bounding box center [356, 205] width 16 height 16
radio input "true"
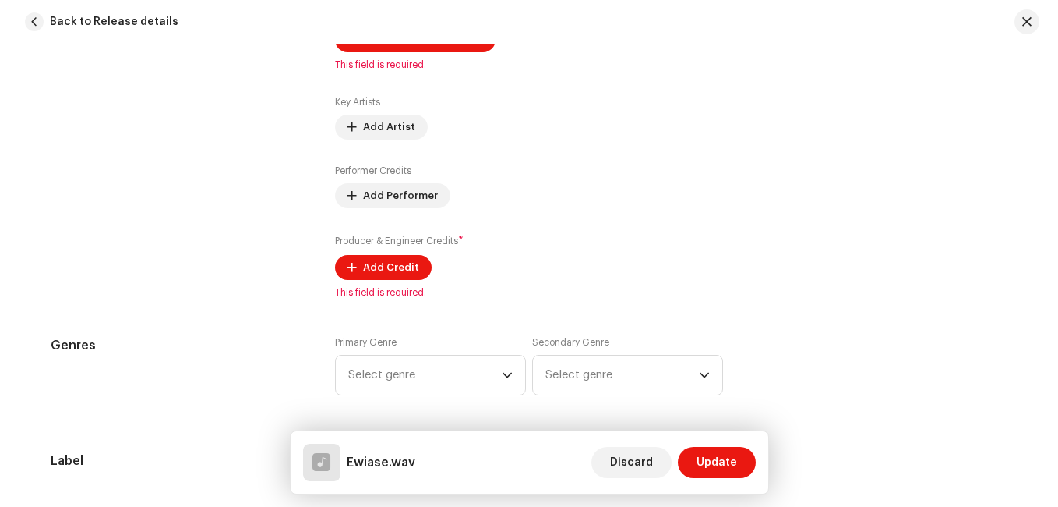
scroll to position [1044, 0]
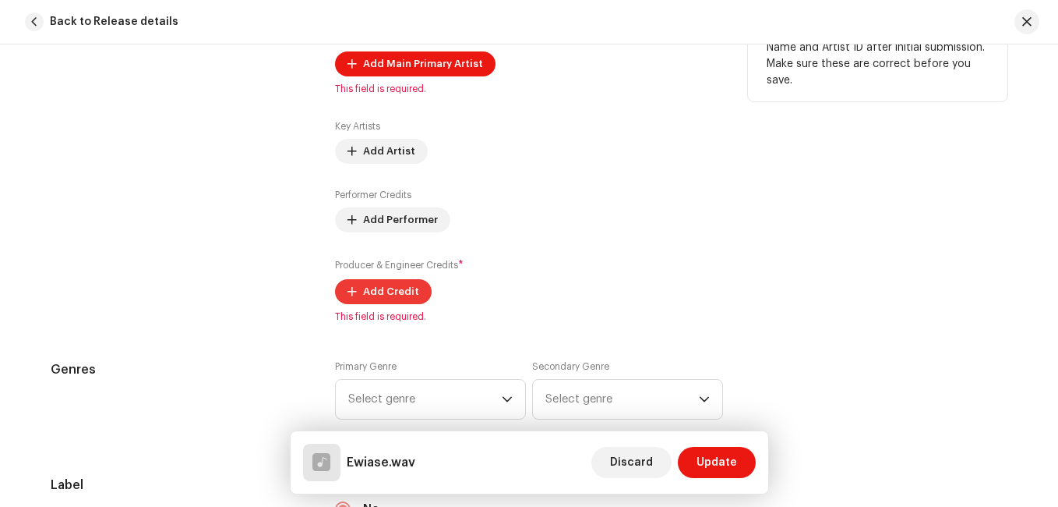
click at [378, 291] on span "Add Credit" at bounding box center [391, 291] width 56 height 31
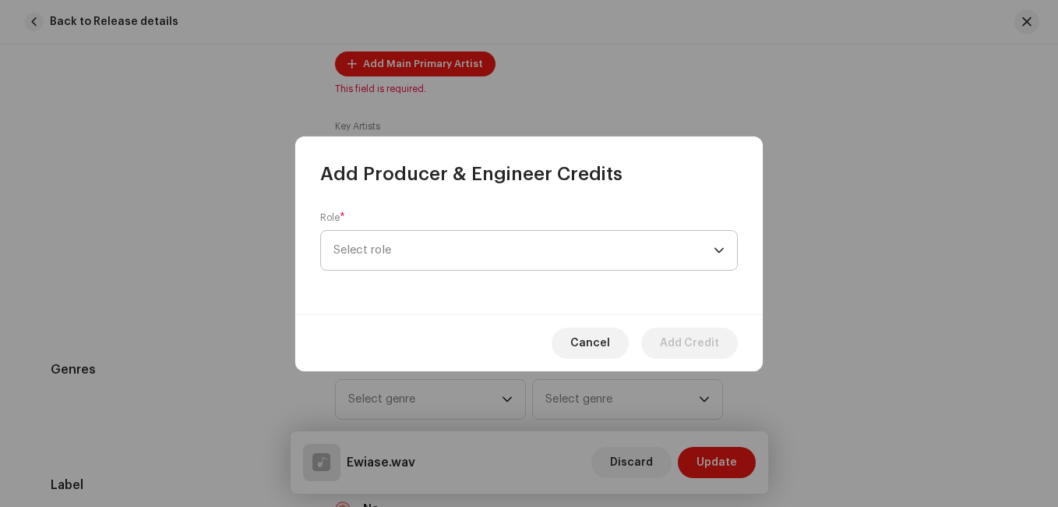
click at [415, 249] on span "Select role" at bounding box center [524, 250] width 380 height 39
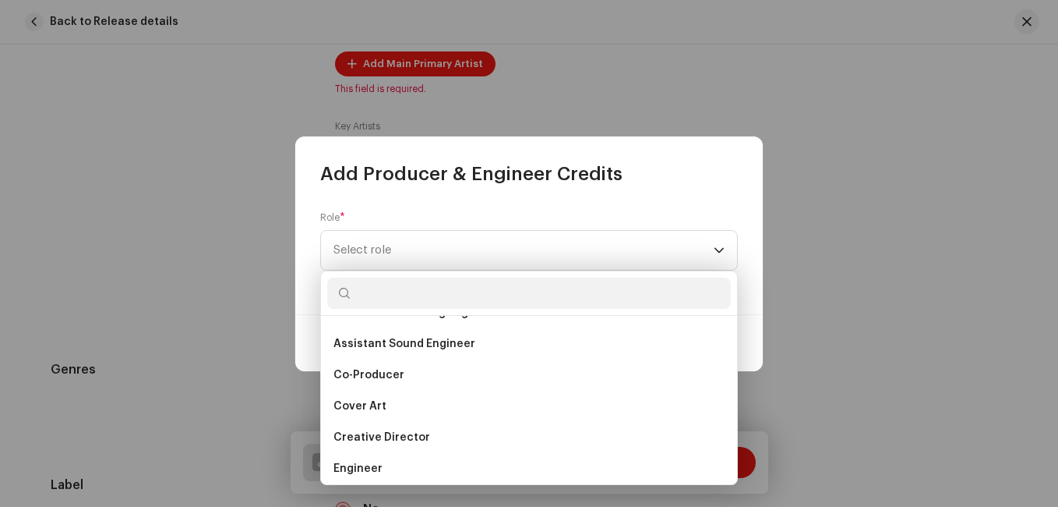
scroll to position [243, 0]
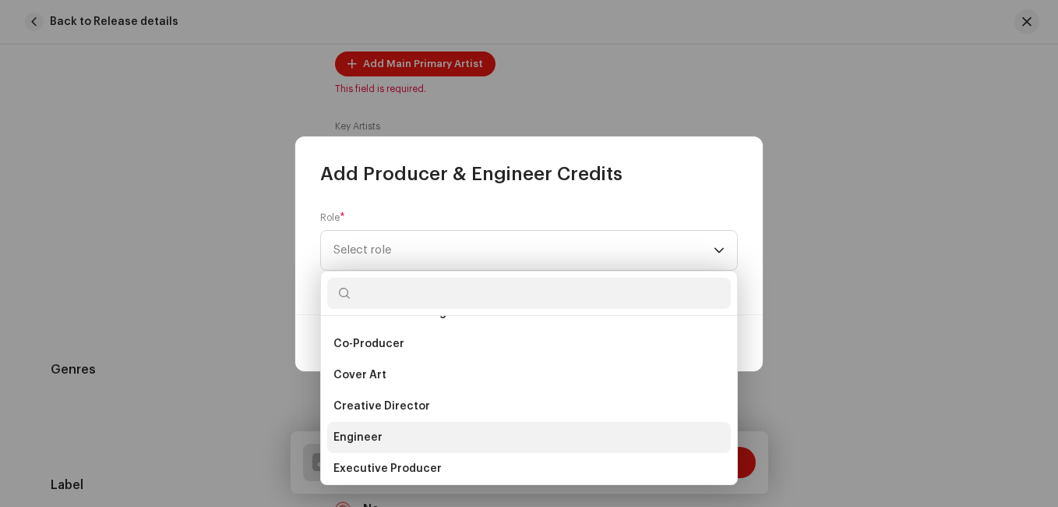
click at [441, 433] on li "Engineer" at bounding box center [529, 437] width 404 height 31
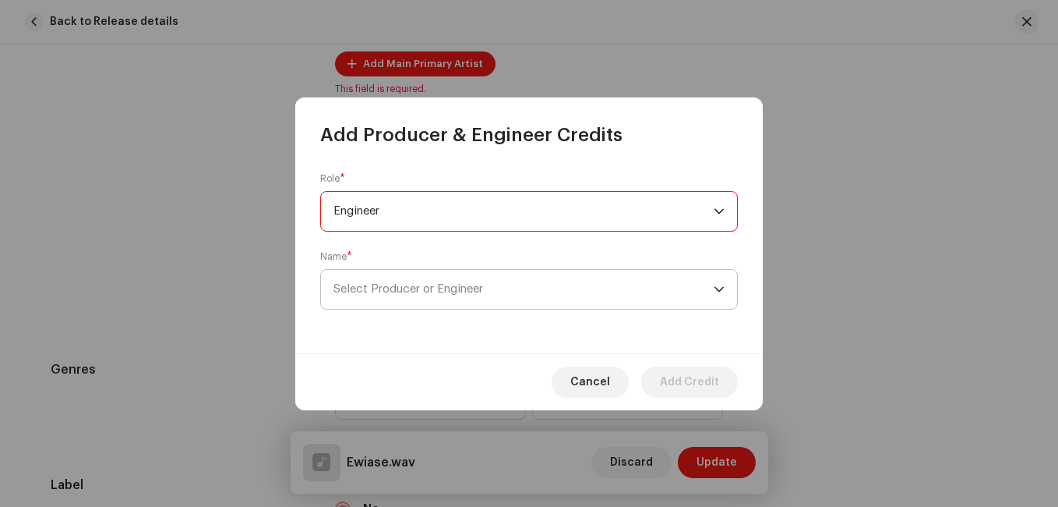
click at [483, 283] on span "Select Producer or Engineer" at bounding box center [409, 289] width 150 height 12
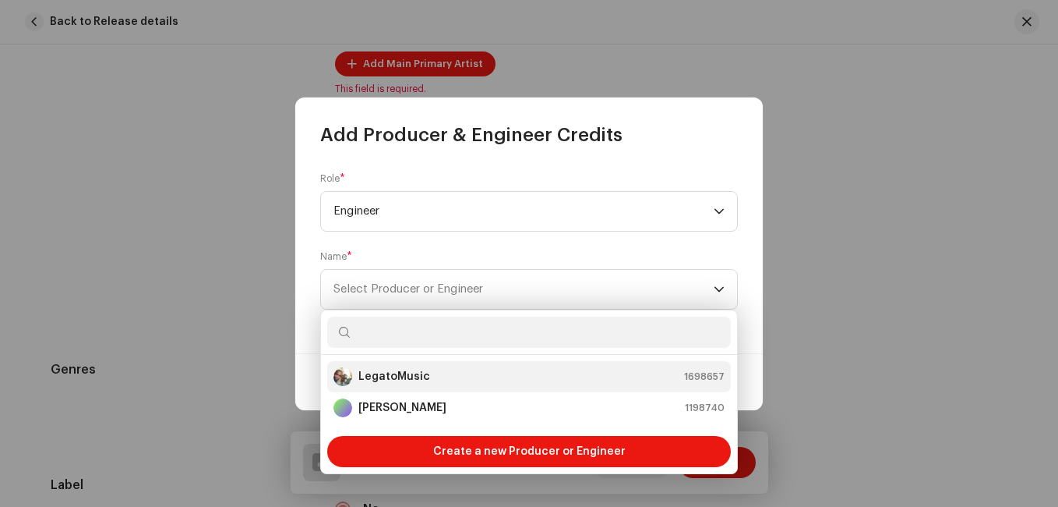
click at [453, 380] on div "LegatoMusic 1698657" at bounding box center [529, 376] width 391 height 19
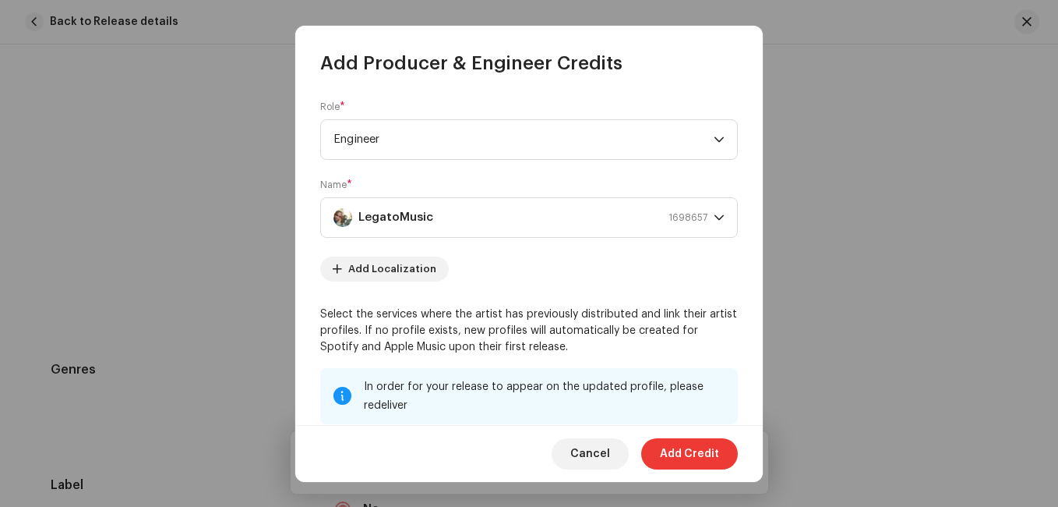
click at [682, 455] on span "Add Credit" at bounding box center [689, 453] width 59 height 31
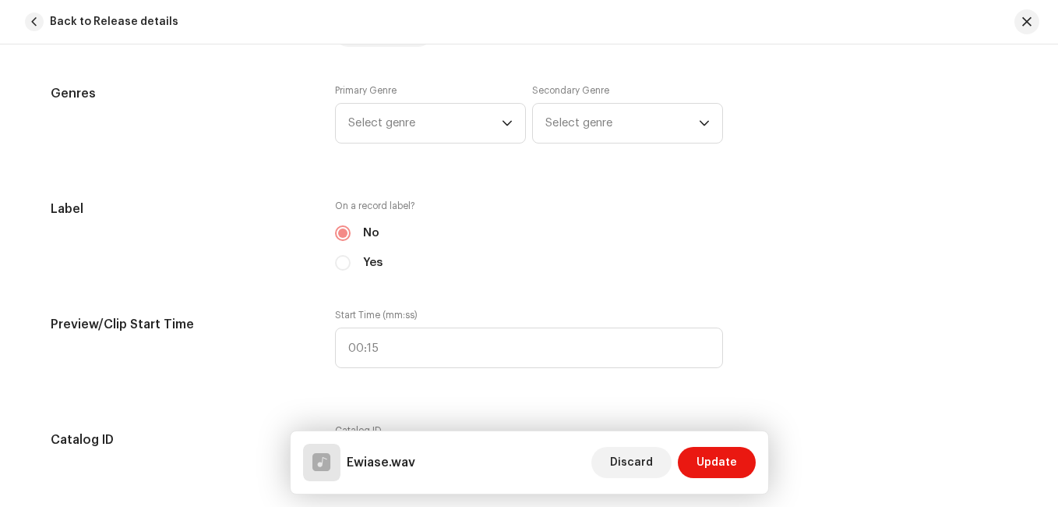
scroll to position [1343, 0]
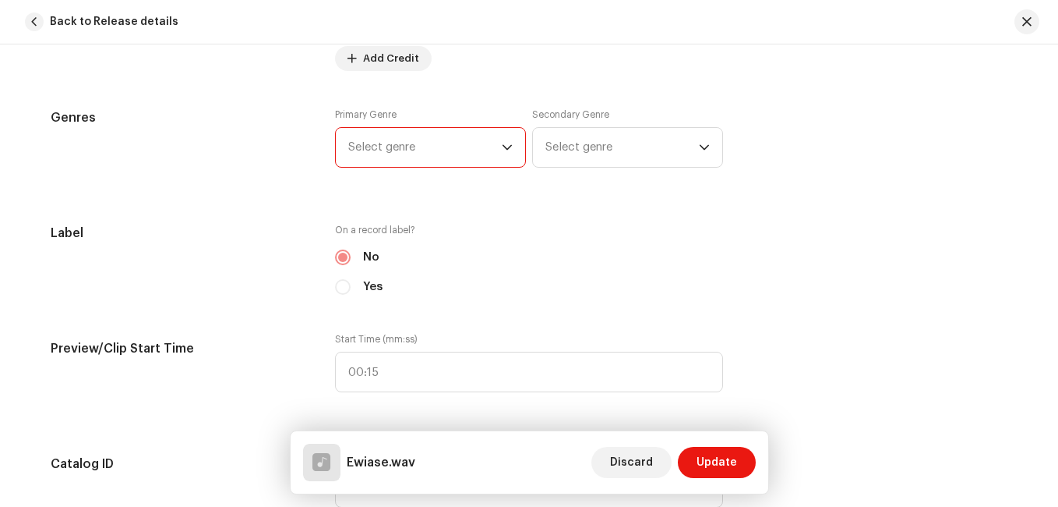
click at [482, 150] on span "Select genre" at bounding box center [425, 147] width 154 height 39
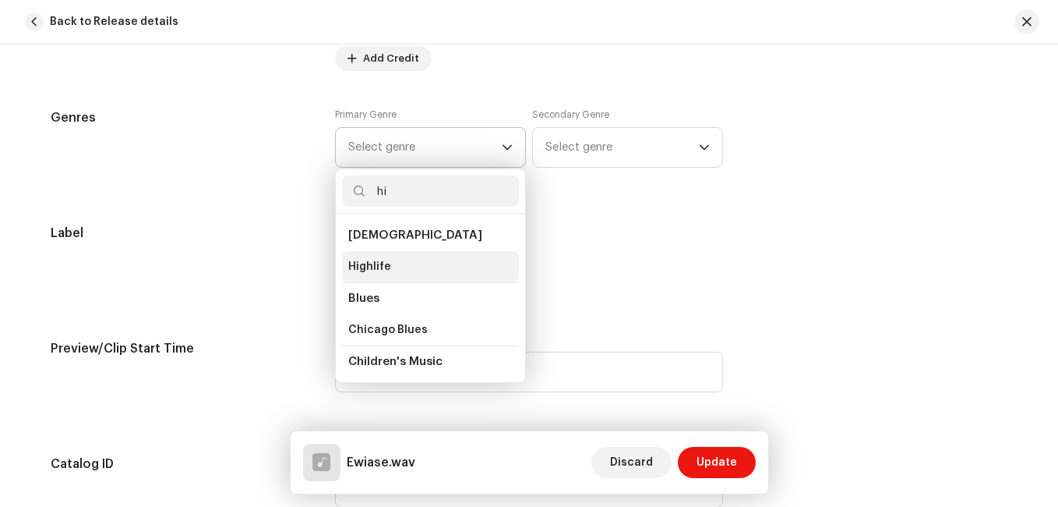
type input "hi"
click at [412, 265] on li "Highlife" at bounding box center [430, 266] width 177 height 31
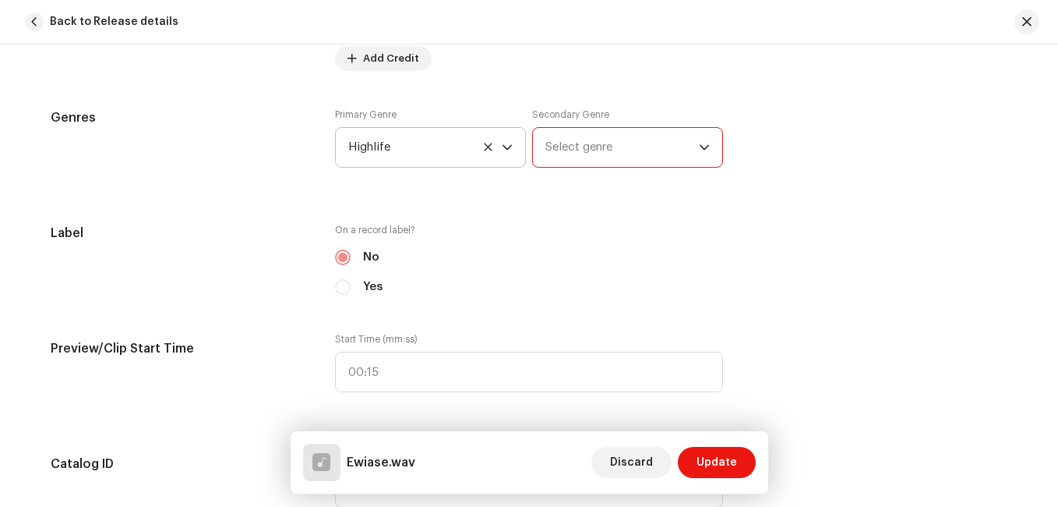
click at [584, 150] on span "Select genre" at bounding box center [622, 147] width 154 height 39
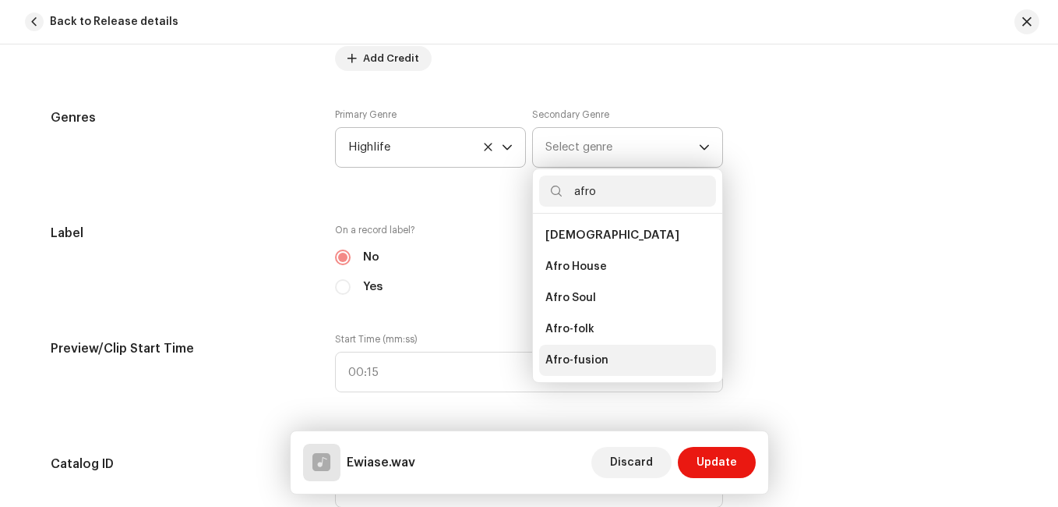
type input "afro"
click at [588, 364] on span "Afro-fusion" at bounding box center [576, 360] width 63 height 16
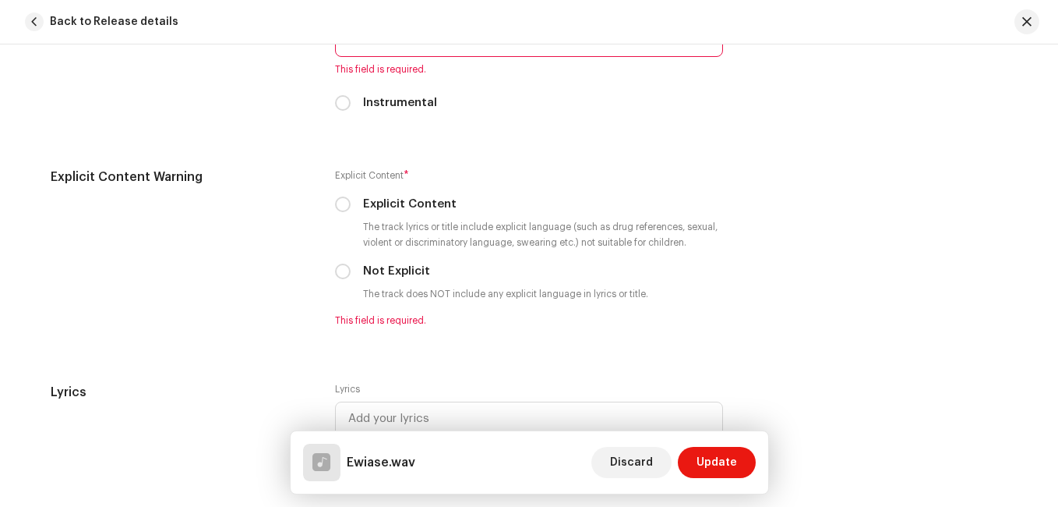
scroll to position [2667, 0]
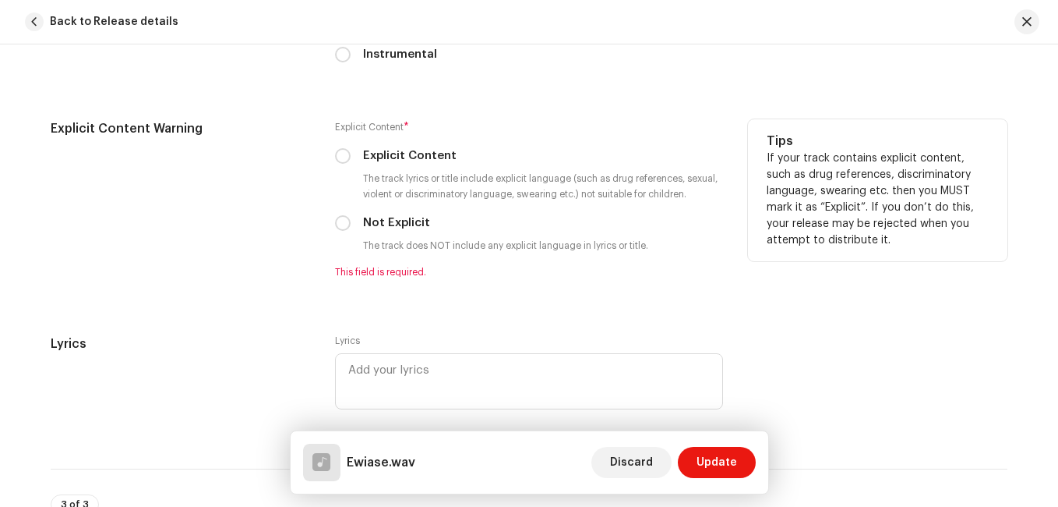
click at [341, 214] on div "Explicit Content * Explicit Content The track lyrics or title include explicit …" at bounding box center [529, 198] width 388 height 159
click at [339, 228] on input "Not Explicit" at bounding box center [343, 223] width 16 height 16
radio input "true"
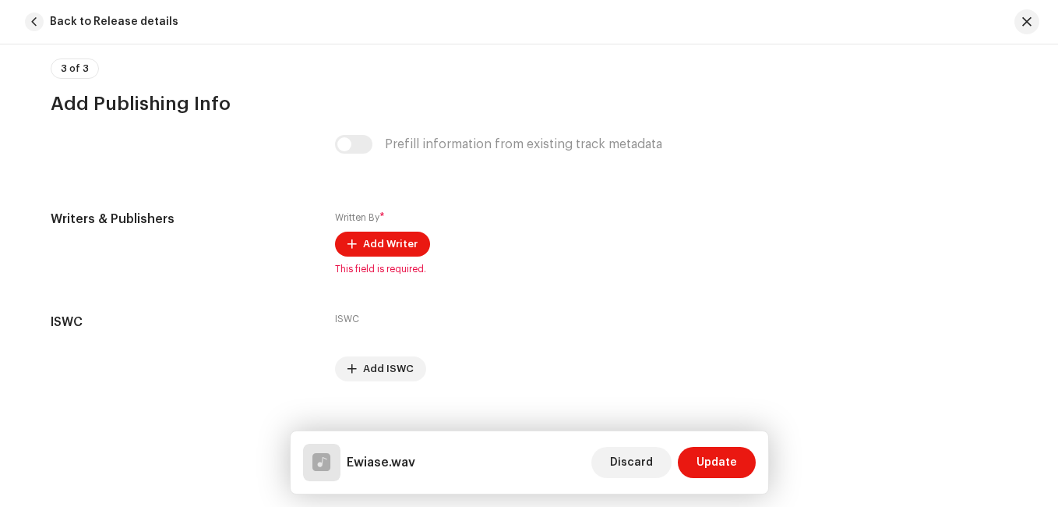
scroll to position [3108, 0]
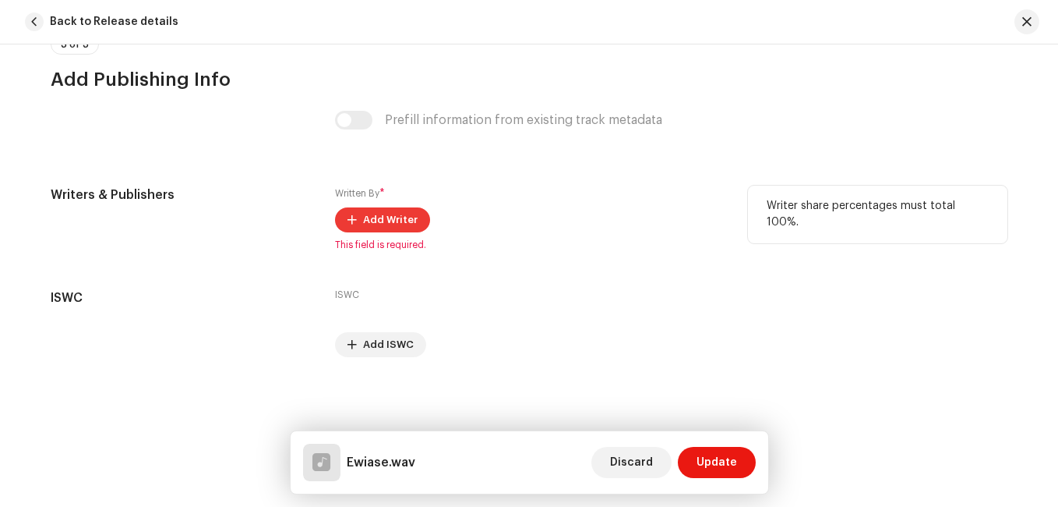
click at [399, 219] on span "Add Writer" at bounding box center [390, 219] width 55 height 31
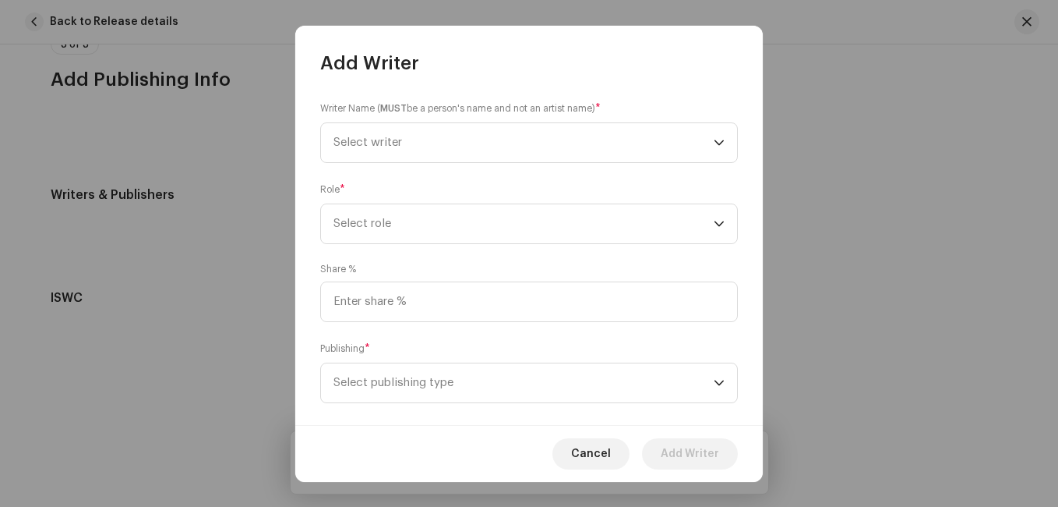
drag, startPoint x: 621, startPoint y: 313, endPoint x: 553, endPoint y: 263, distance: 84.2
click at [553, 263] on div "Add Writer Writer Name ( MUST be a person's name and not an artist name) * Sele…" at bounding box center [529, 254] width 468 height 456
click at [468, 132] on span "Select writer" at bounding box center [524, 142] width 380 height 39
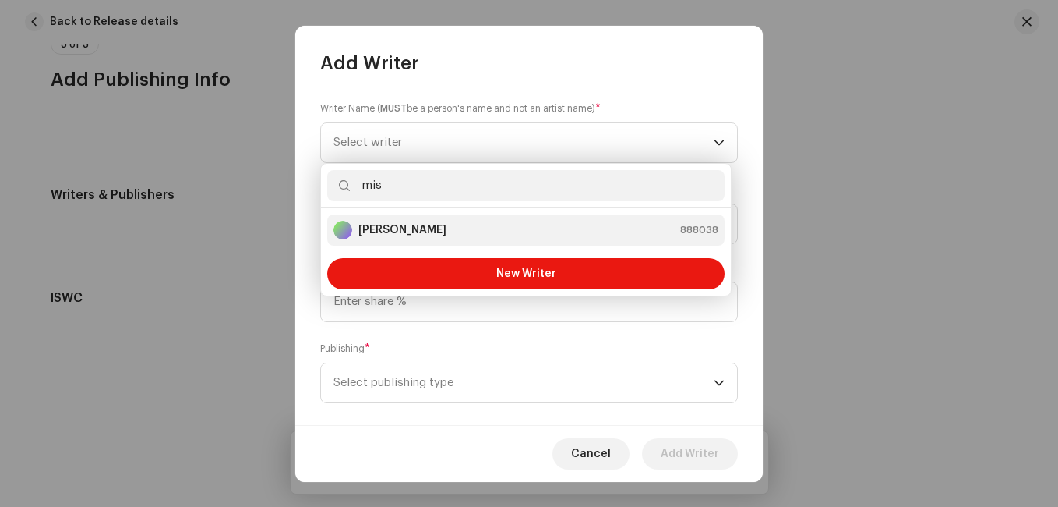
type input "mis"
click at [468, 230] on div "[PERSON_NAME] 888038" at bounding box center [526, 230] width 385 height 19
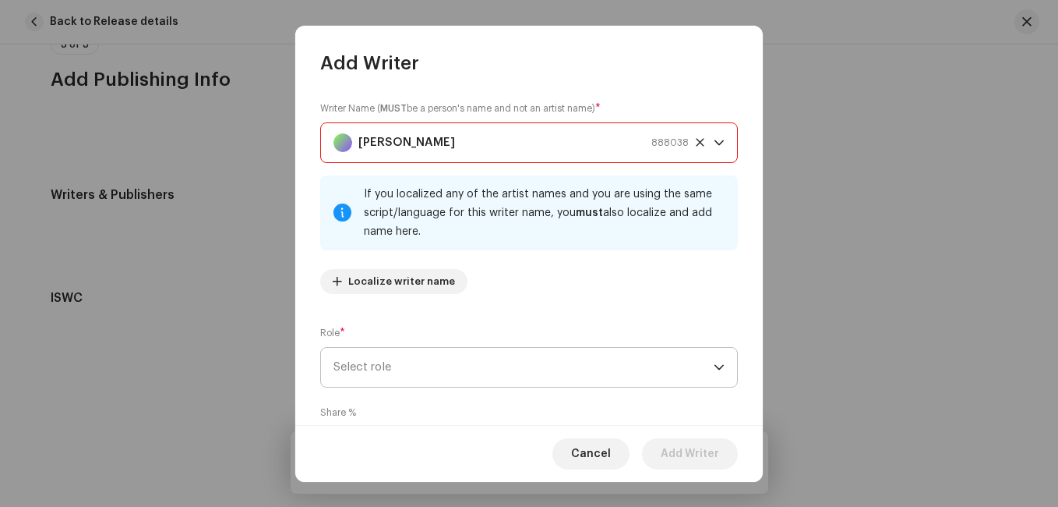
click at [443, 366] on span "Select role" at bounding box center [524, 367] width 380 height 39
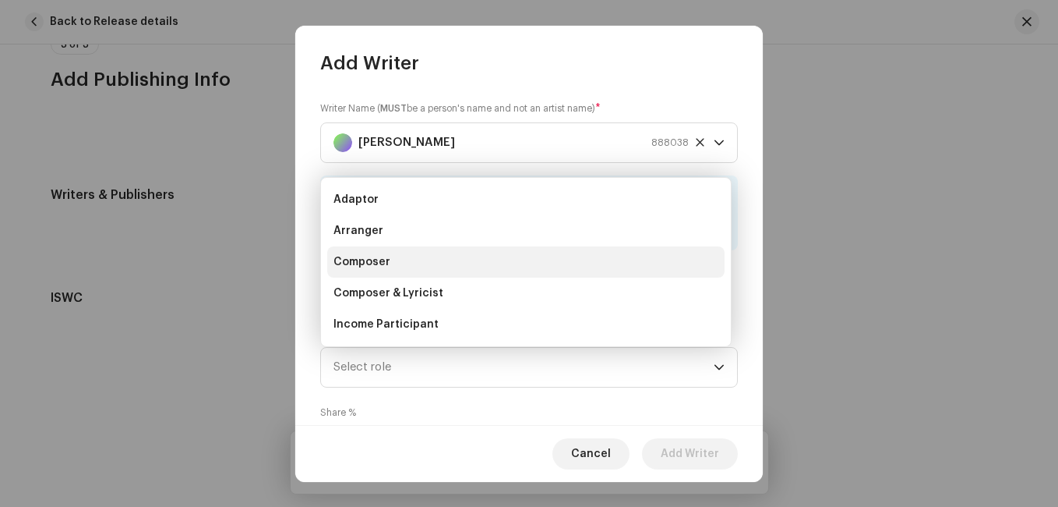
click at [422, 260] on li "Composer" at bounding box center [525, 261] width 397 height 31
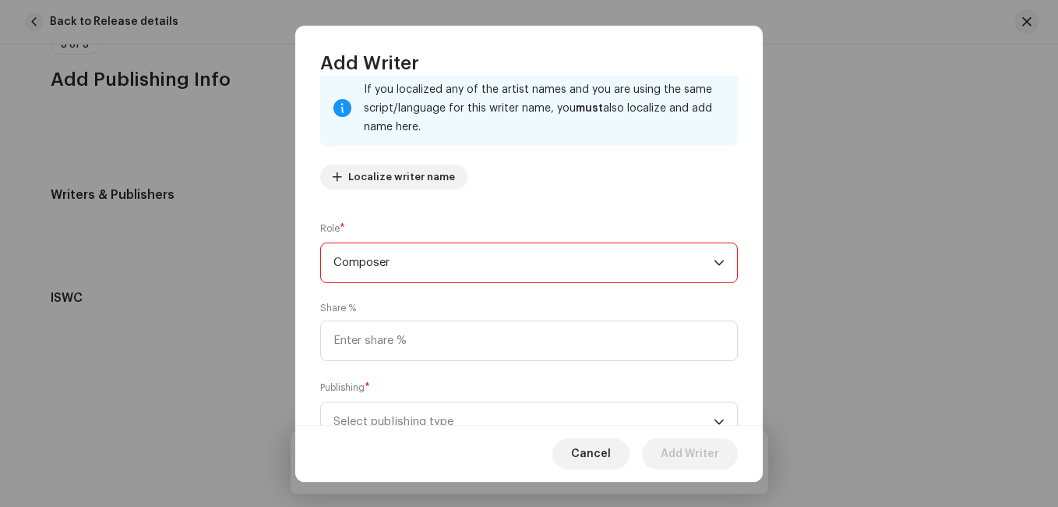
scroll to position [165, 0]
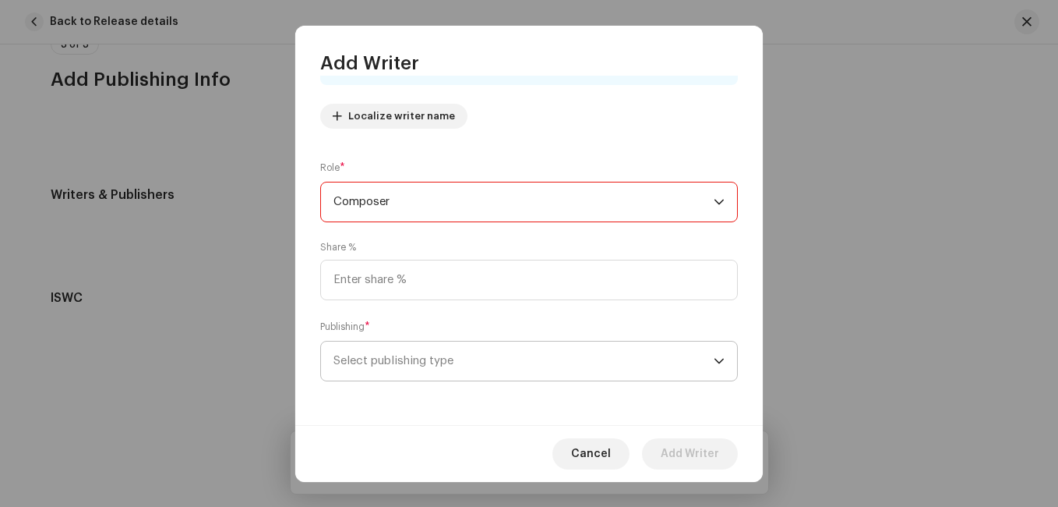
click at [615, 366] on span "Select publishing type" at bounding box center [524, 360] width 380 height 39
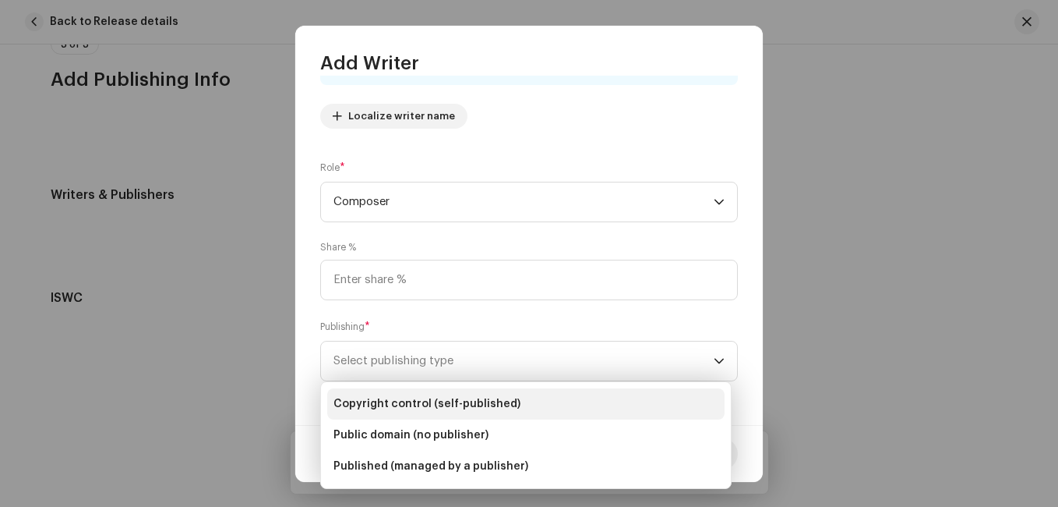
click at [563, 416] on li "Copyright control (self-published)" at bounding box center [525, 403] width 397 height 31
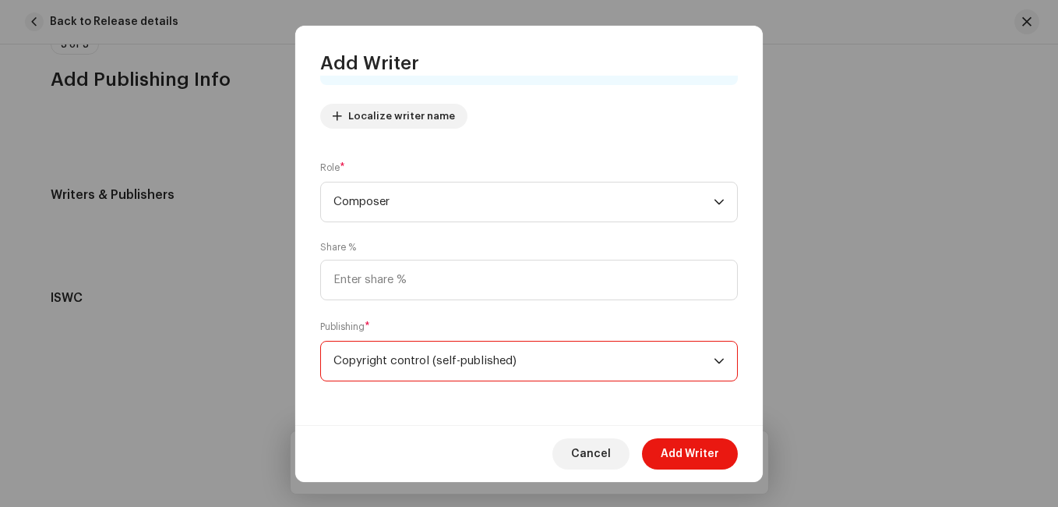
click at [514, 363] on span "Copyright control (self-published)" at bounding box center [524, 360] width 380 height 39
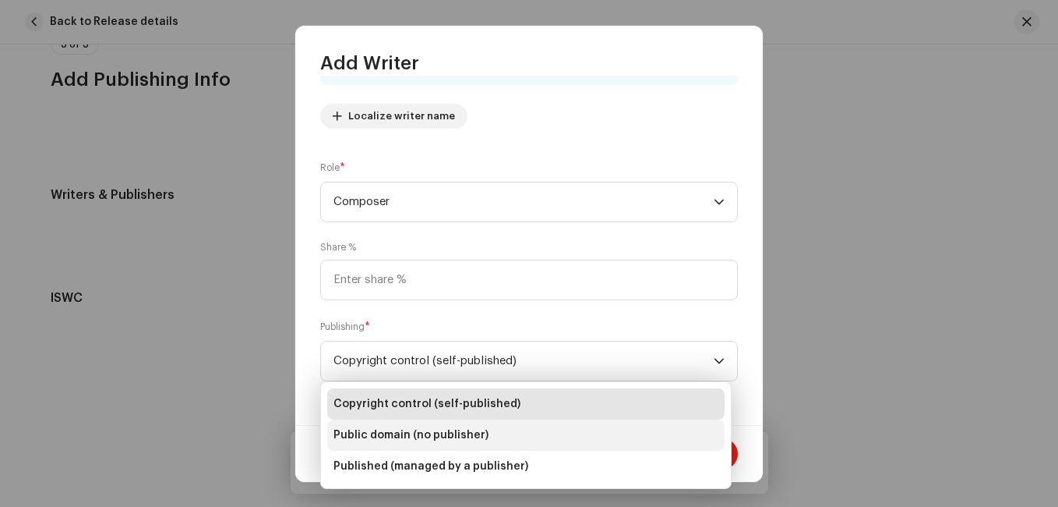
click at [484, 438] on li "Public domain (no publisher)" at bounding box center [525, 434] width 397 height 31
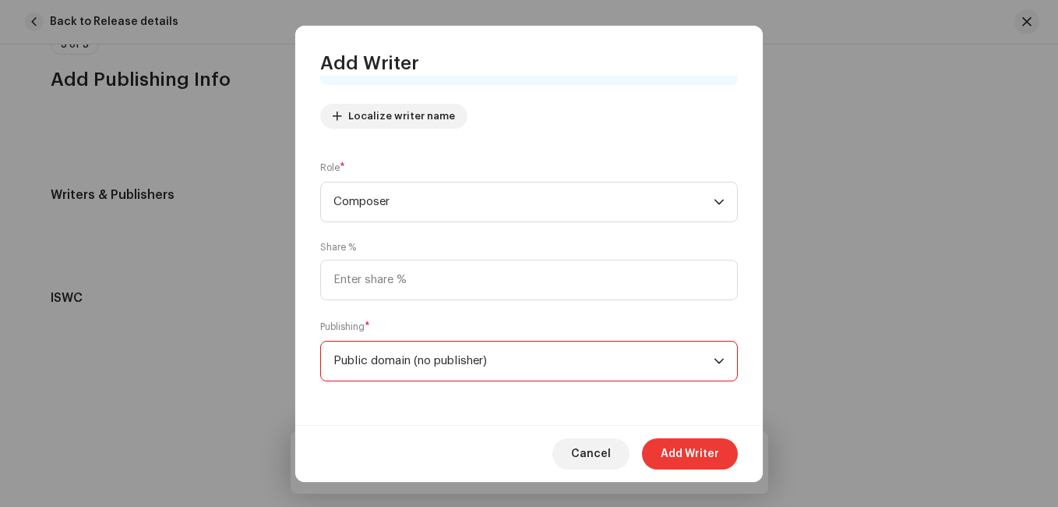
click at [669, 456] on span "Add Writer" at bounding box center [690, 453] width 58 height 31
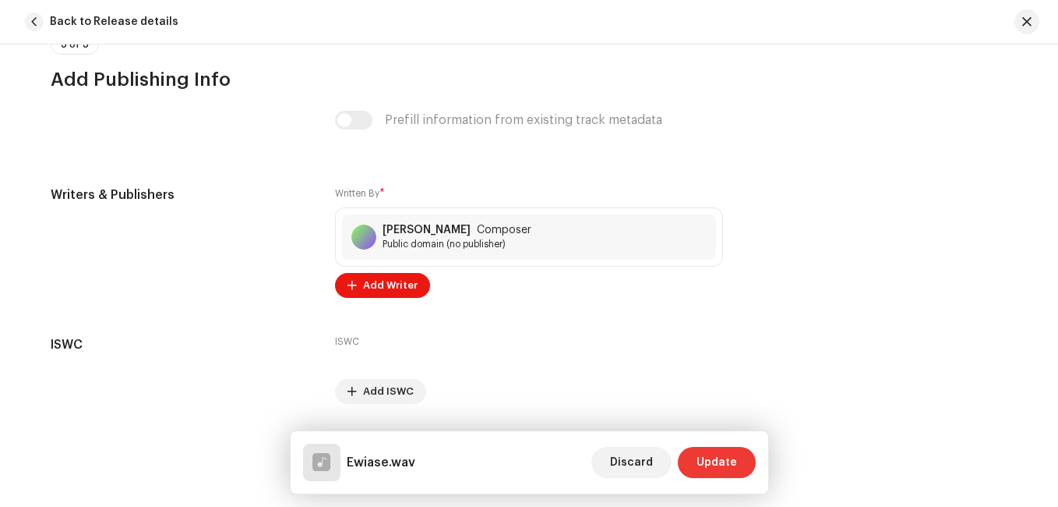
click at [740, 463] on button "Update" at bounding box center [717, 462] width 78 height 31
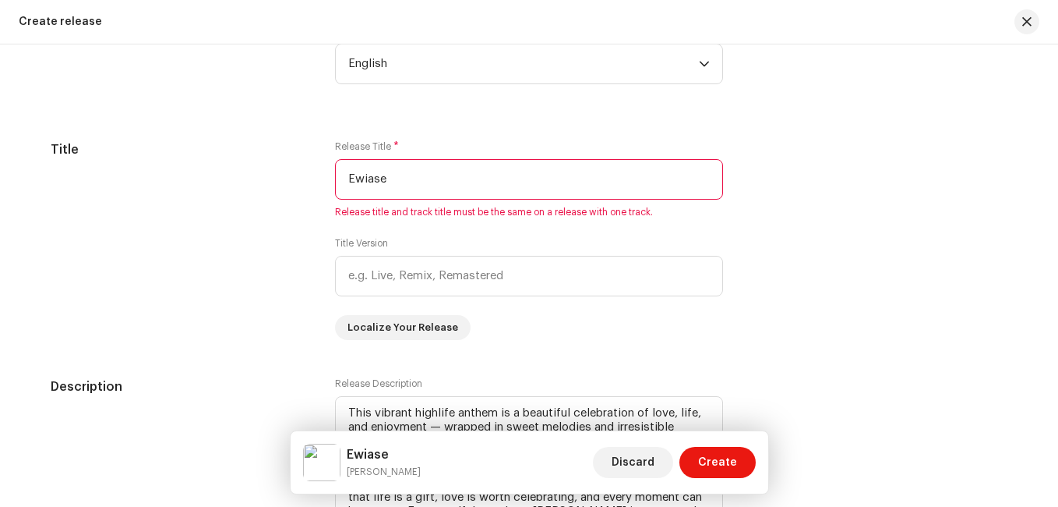
scroll to position [1337, 0]
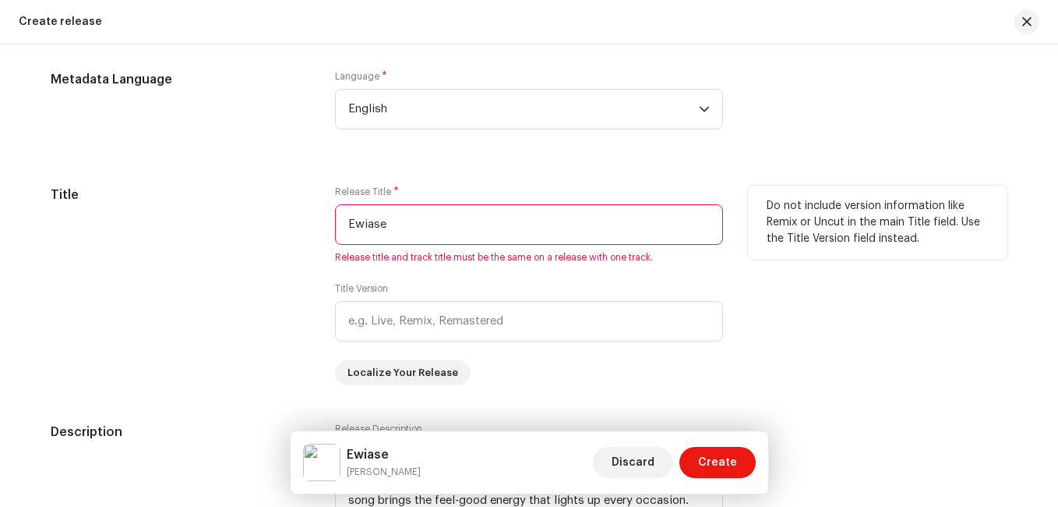
click at [447, 224] on input "Ewiase" at bounding box center [529, 224] width 388 height 41
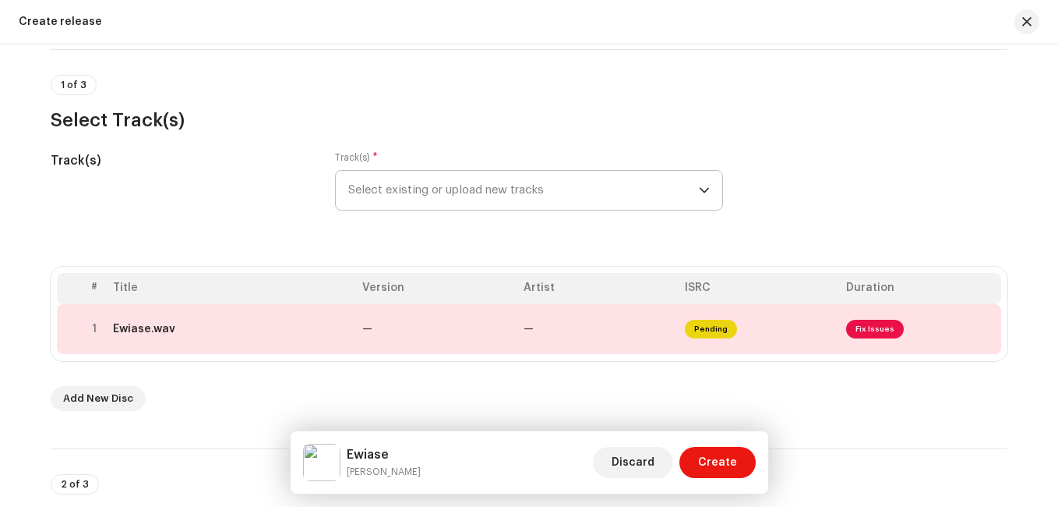
scroll to position [101, 0]
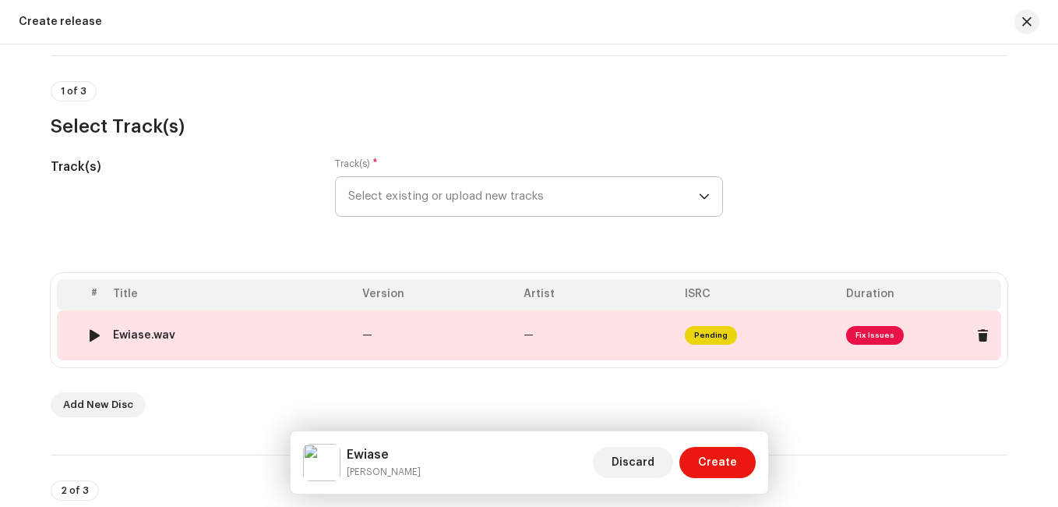
click at [870, 330] on span "Fix Issues" at bounding box center [875, 335] width 58 height 19
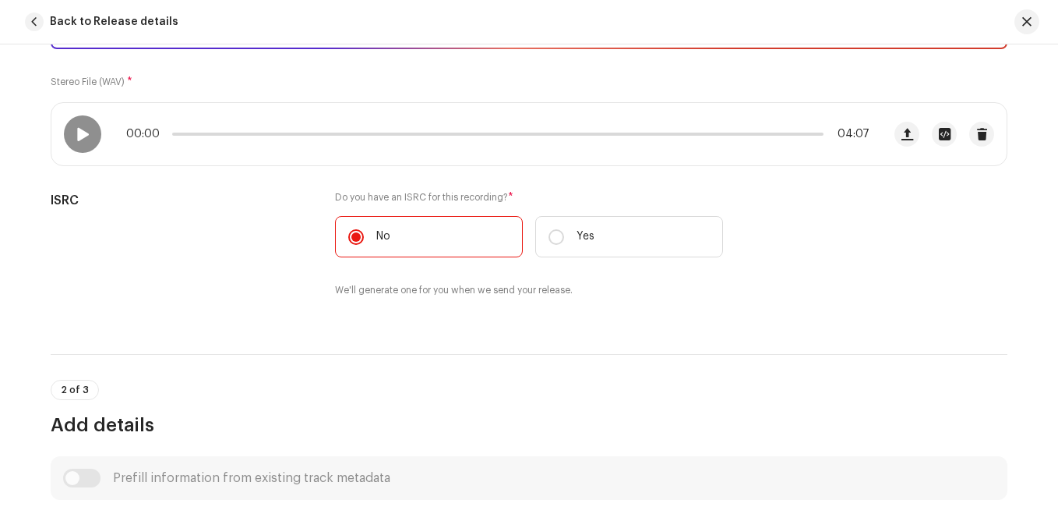
scroll to position [250, 0]
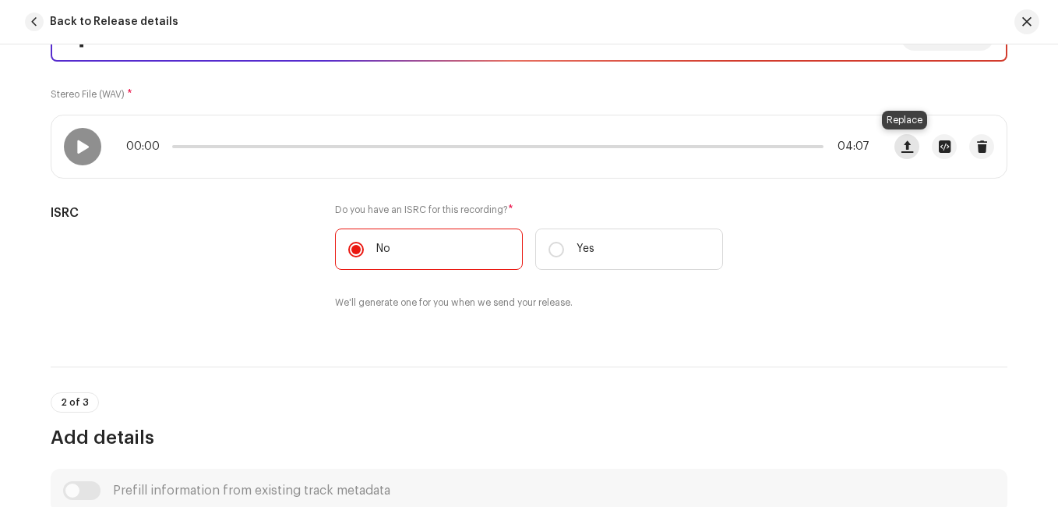
click at [904, 142] on span "button" at bounding box center [908, 146] width 12 height 12
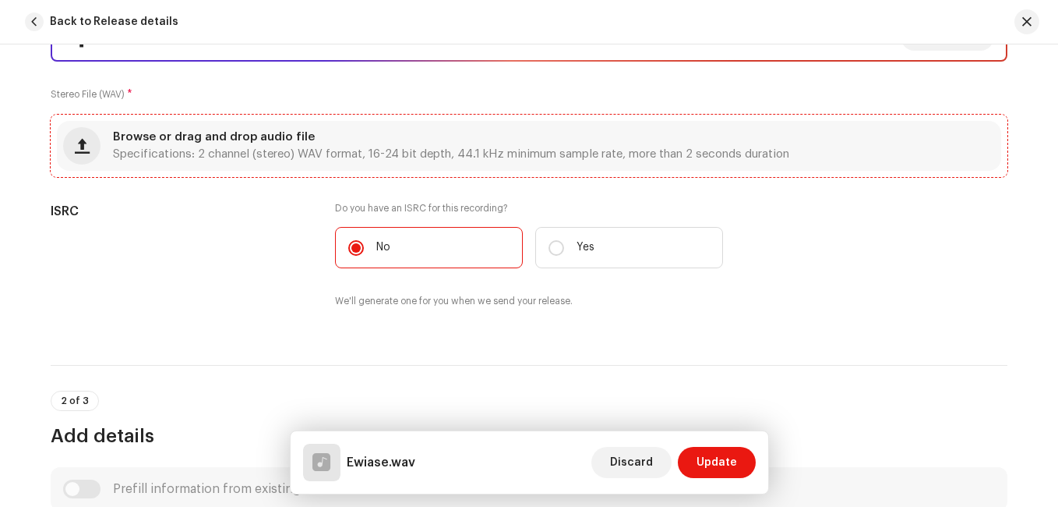
click at [816, 153] on div "Browse or drag and drop audio file Specifications: 2 channel (stereo) WAV forma…" at bounding box center [529, 146] width 944 height 50
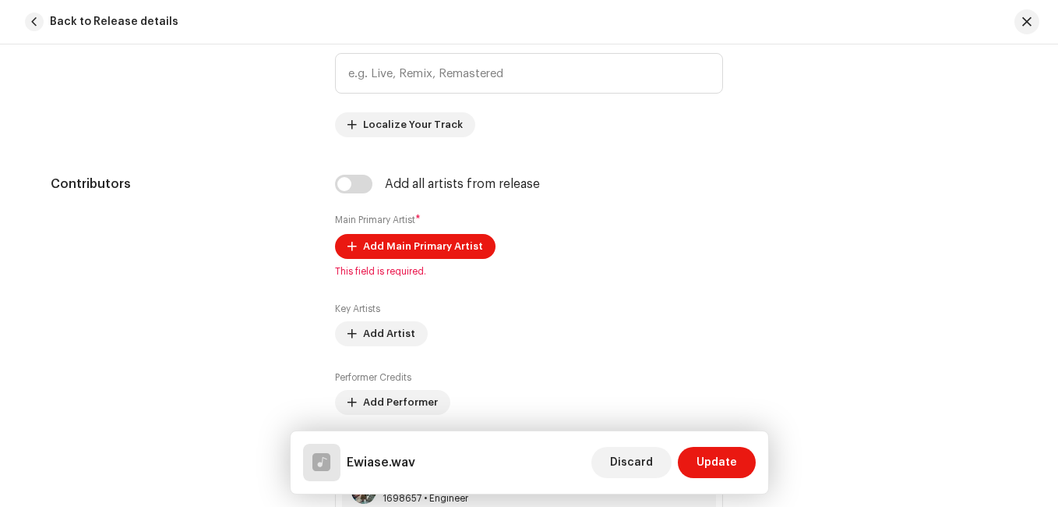
scroll to position [897, 0]
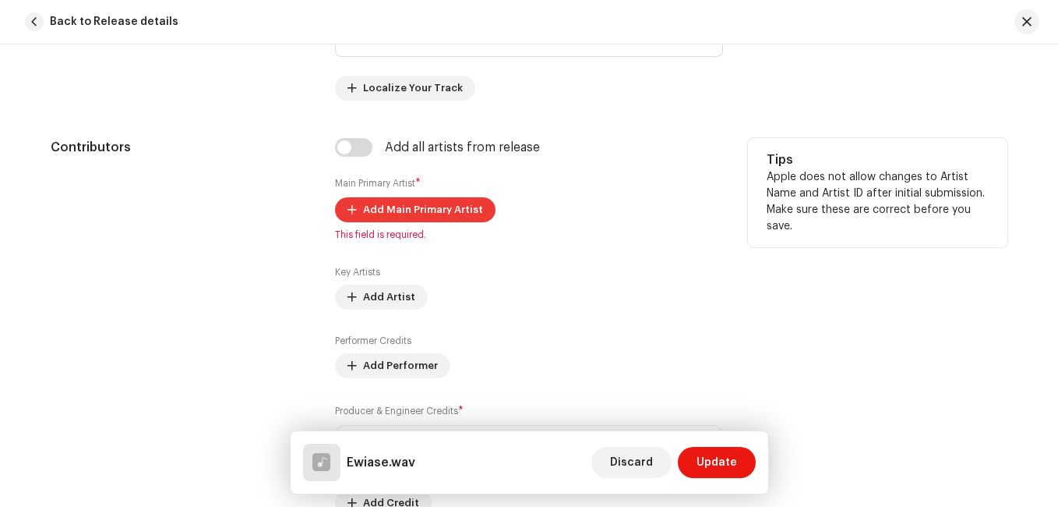
click at [422, 207] on span "Add Main Primary Artist" at bounding box center [423, 209] width 120 height 31
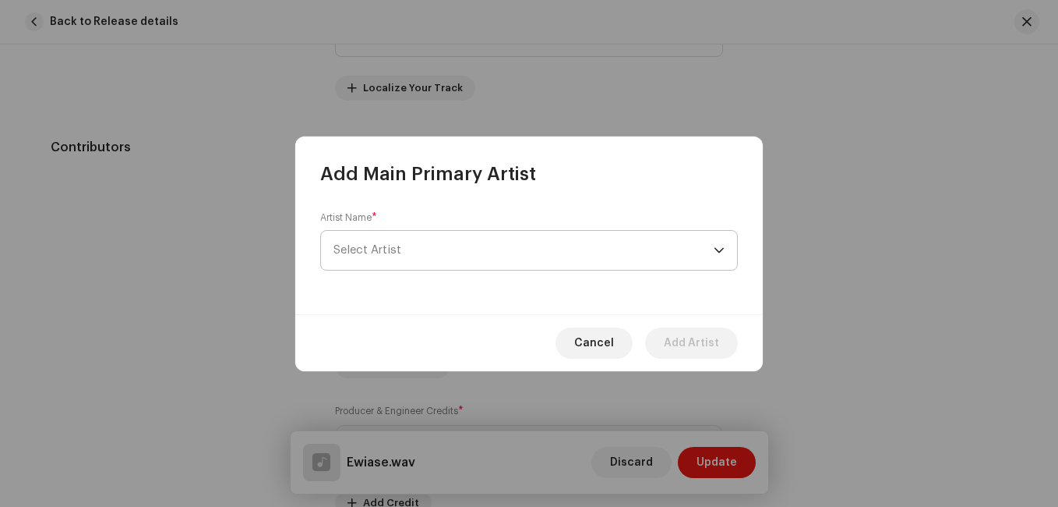
click at [413, 242] on span "Select Artist" at bounding box center [524, 250] width 380 height 39
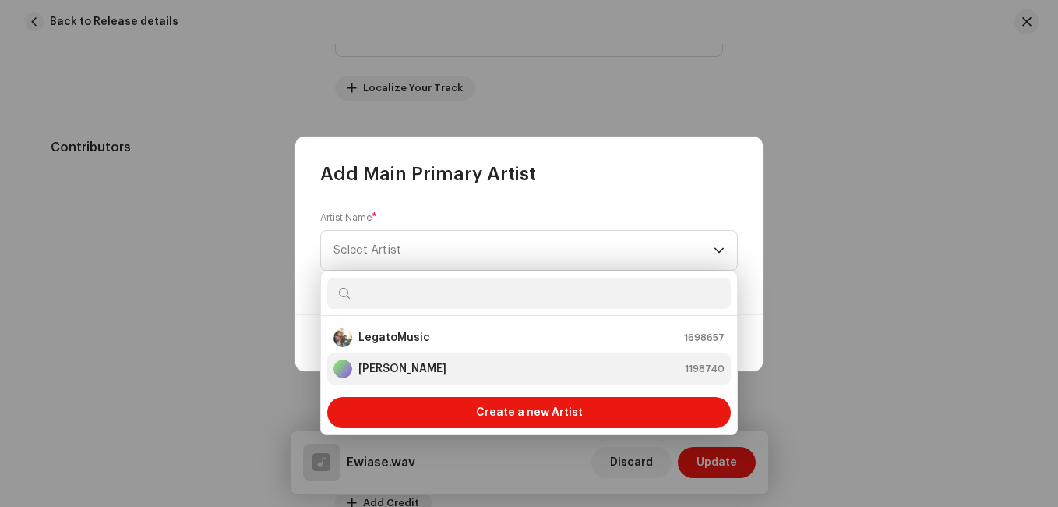
click at [389, 361] on strong "[PERSON_NAME]" at bounding box center [402, 369] width 88 height 16
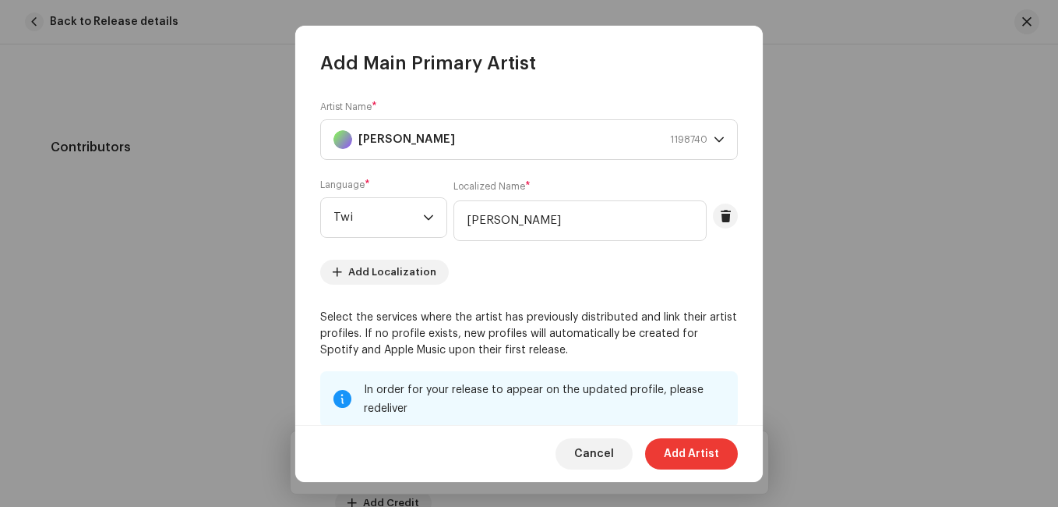
click at [686, 451] on span "Add Artist" at bounding box center [691, 453] width 55 height 31
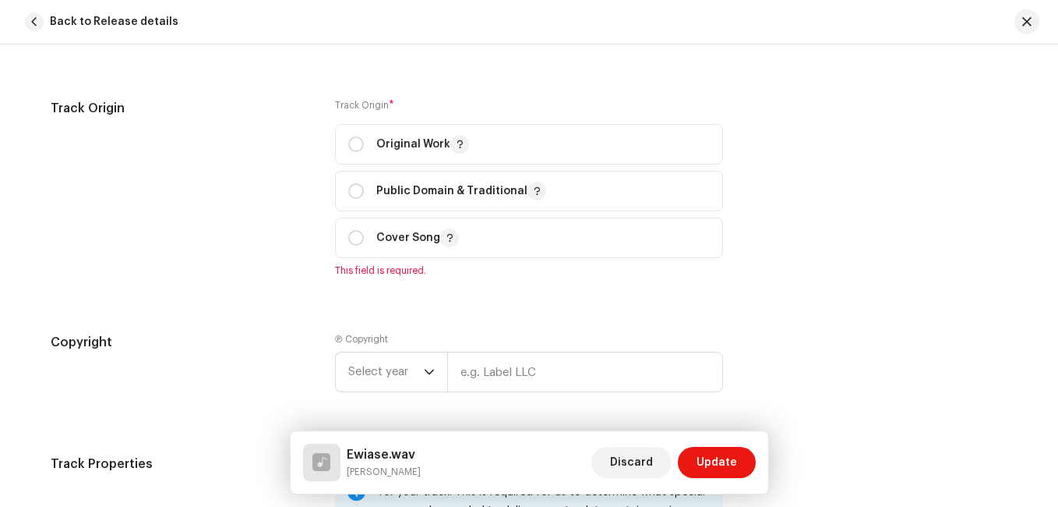
scroll to position [1783, 0]
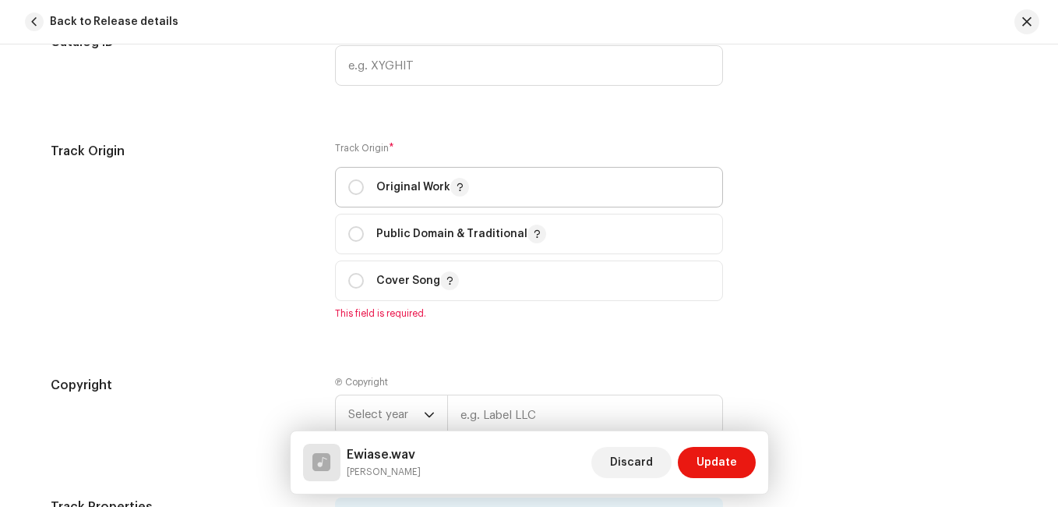
click at [342, 187] on p-togglebutton "Original Work" at bounding box center [529, 187] width 388 height 41
radio input "true"
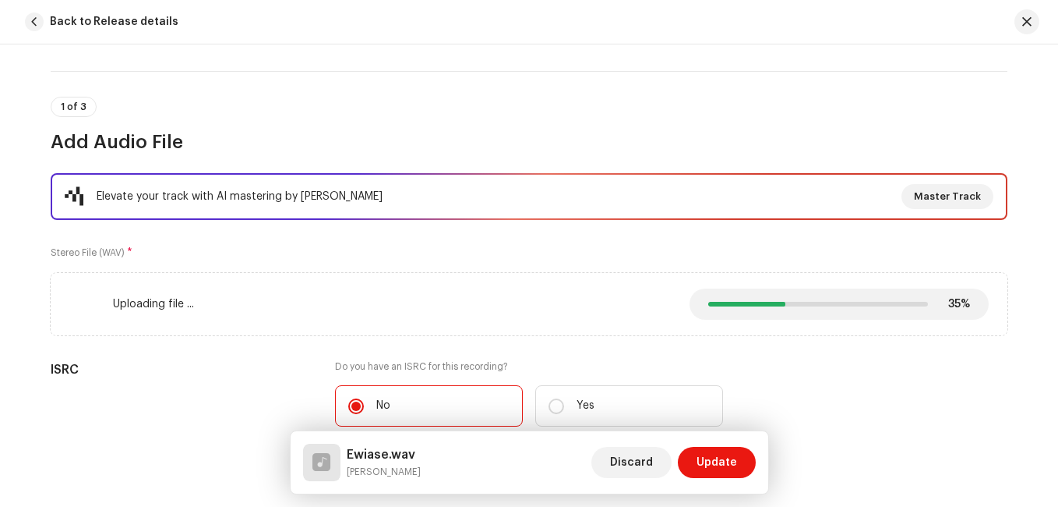
scroll to position [128, 0]
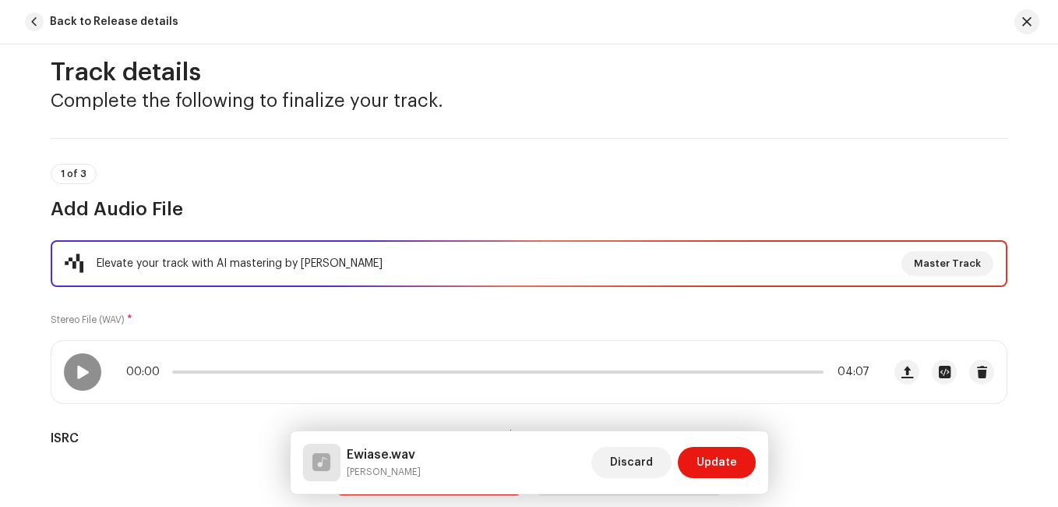
scroll to position [0, 0]
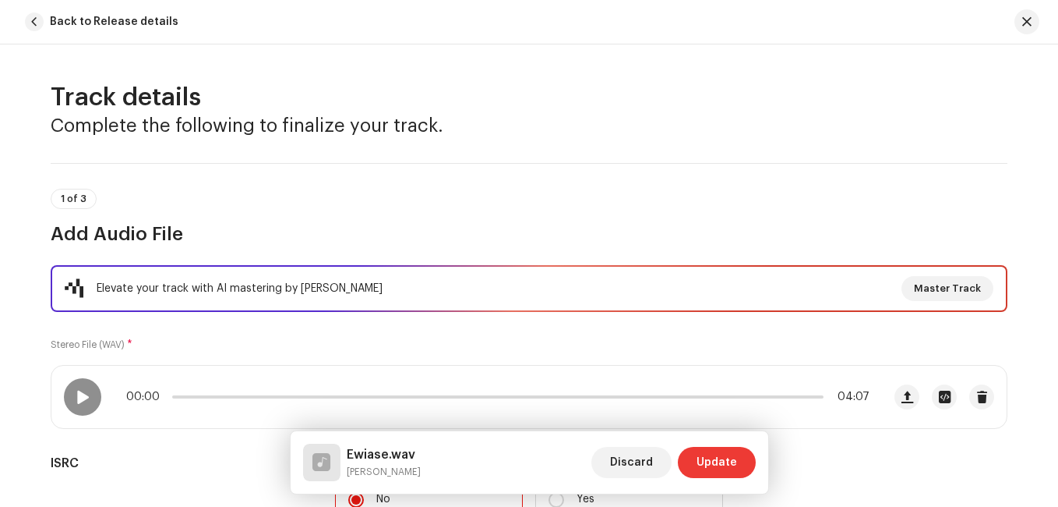
click at [715, 464] on span "Update" at bounding box center [717, 462] width 41 height 31
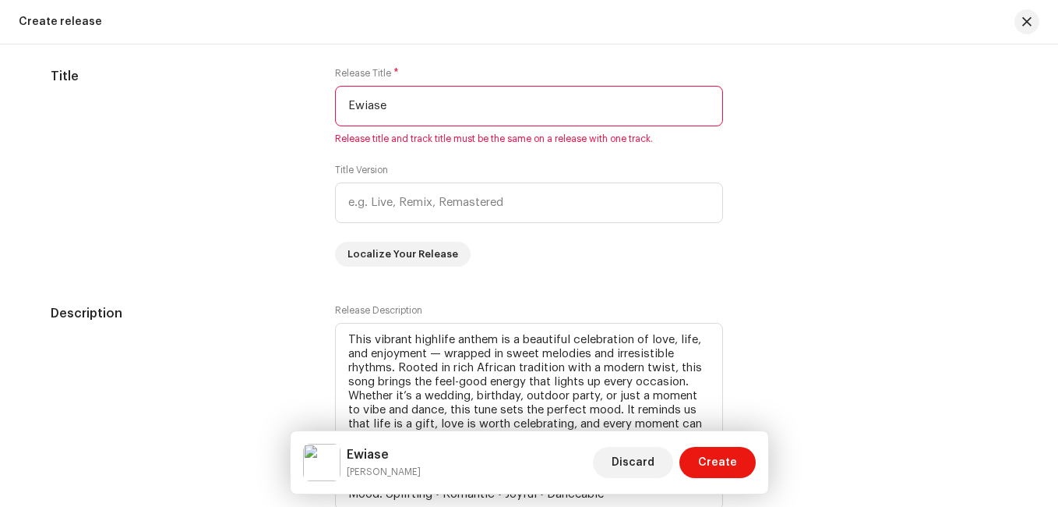
scroll to position [1484, 0]
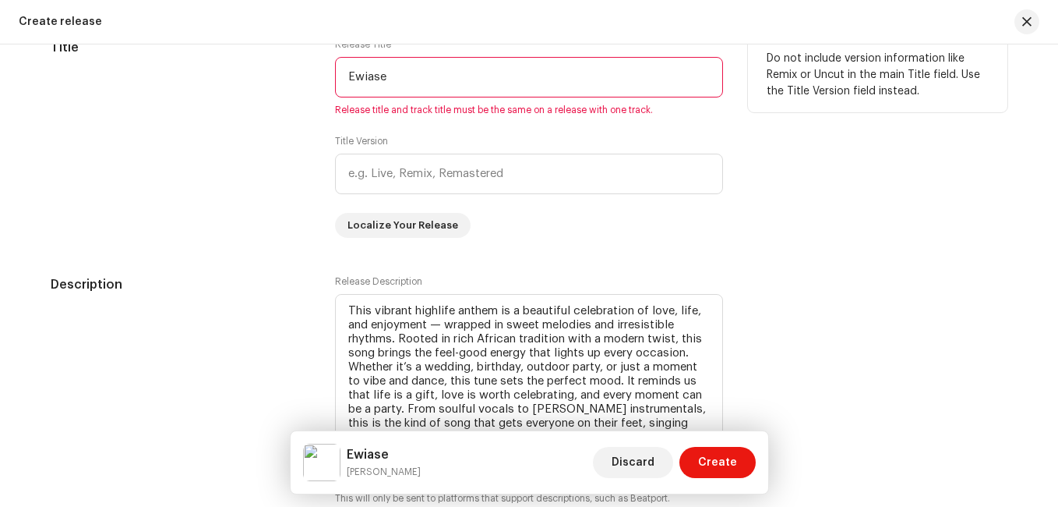
click at [433, 76] on input "Ewiase" at bounding box center [529, 77] width 388 height 41
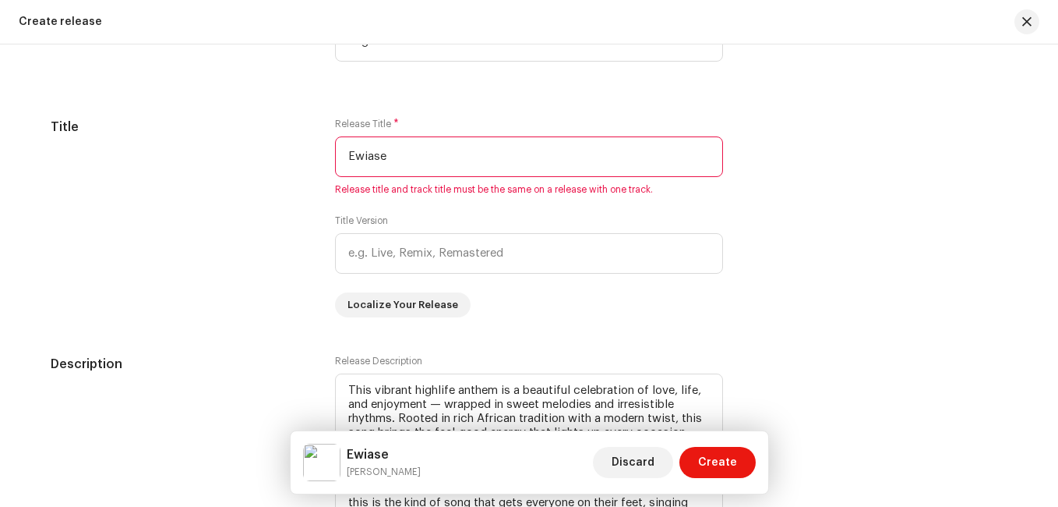
scroll to position [1366, 0]
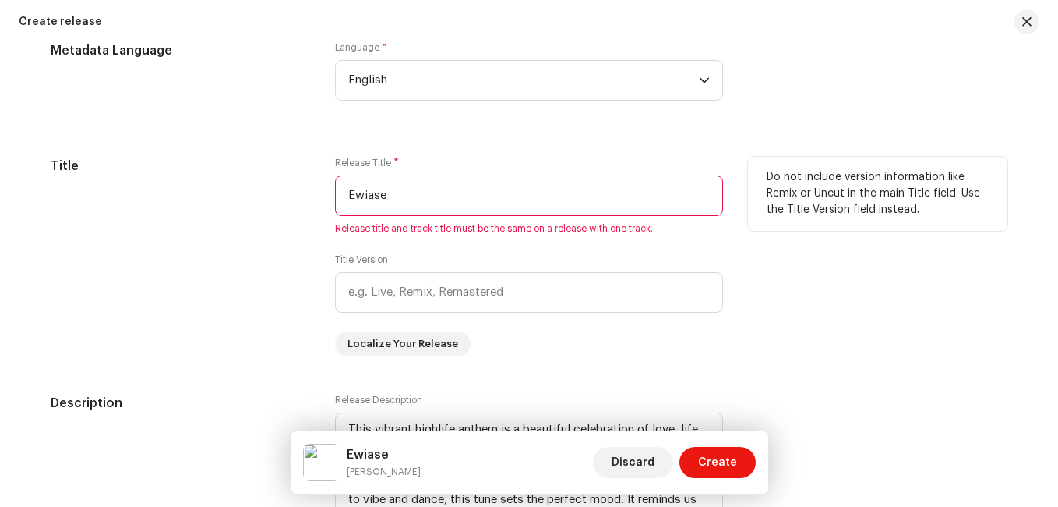
click at [487, 199] on input "Ewiase" at bounding box center [529, 195] width 388 height 41
drag, startPoint x: 924, startPoint y: 200, endPoint x: 931, endPoint y: 208, distance: 10.5
click at [931, 208] on p "Do not include version information like Remix or Uncut in the main Title field.…" at bounding box center [878, 193] width 222 height 49
click at [917, 211] on p "Do not include version information like Remix or Uncut in the main Title field.…" at bounding box center [878, 193] width 222 height 49
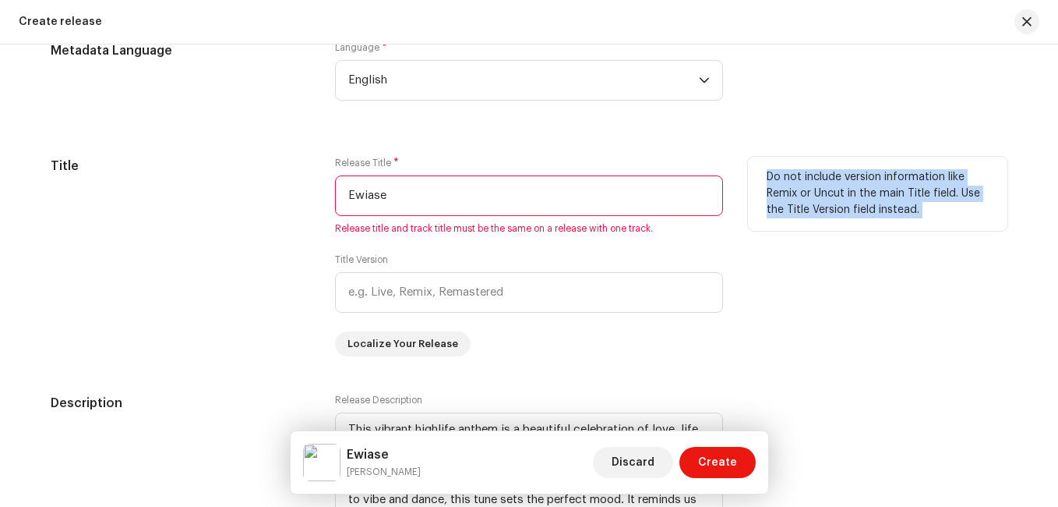
drag, startPoint x: 917, startPoint y: 211, endPoint x: 761, endPoint y: 177, distance: 159.6
click at [761, 177] on div "Do not include version information like Remix or Uncut in the main Title field.…" at bounding box center [877, 194] width 259 height 74
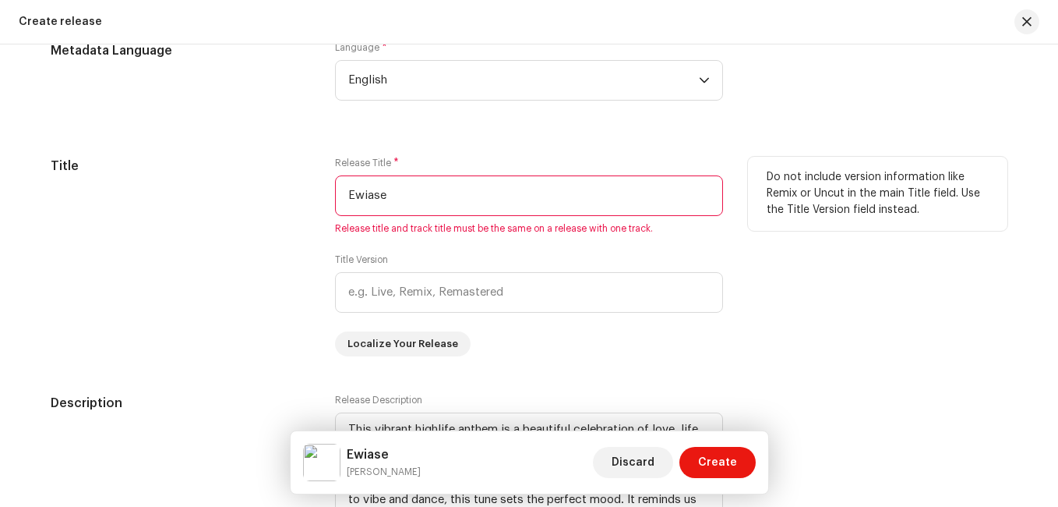
click at [400, 192] on input "Ewiase" at bounding box center [529, 195] width 388 height 41
type input "E"
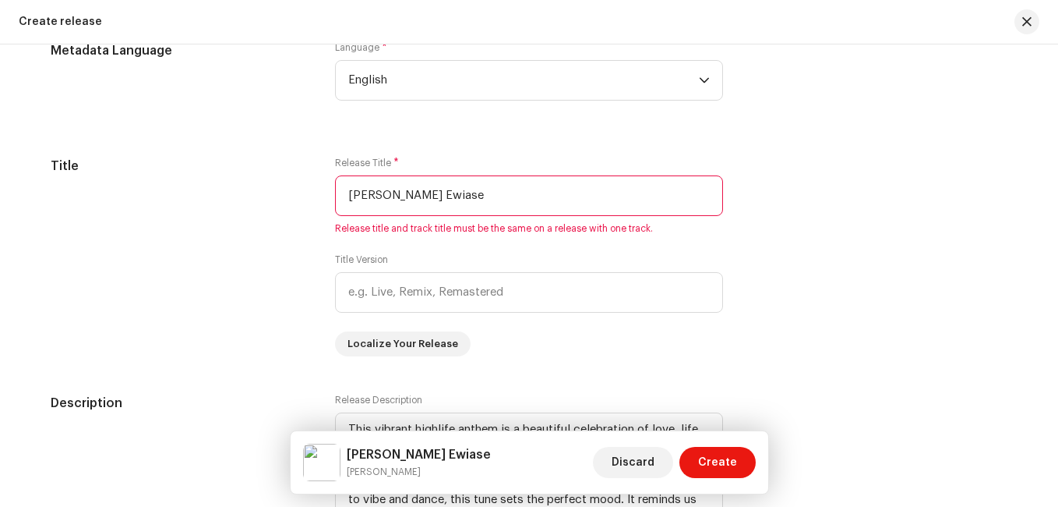
type input "[PERSON_NAME] Ewiase"
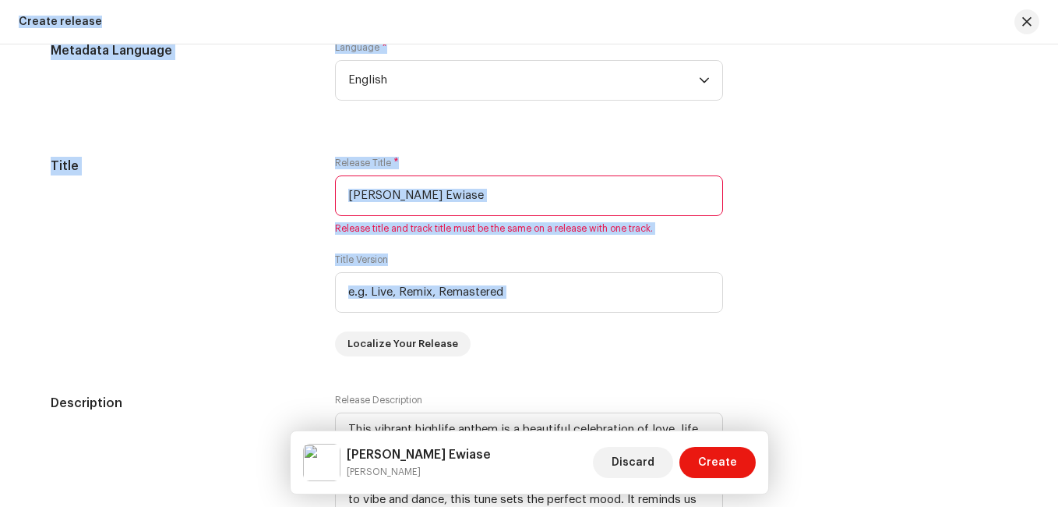
drag, startPoint x: 1051, startPoint y: 254, endPoint x: 1061, endPoint y: 323, distance: 69.2
click at [1057, 323] on html "[PERSON_NAME] Home Catalog Transactions Analytics Resources [PERSON_NAME] Asset…" at bounding box center [529, 253] width 1058 height 507
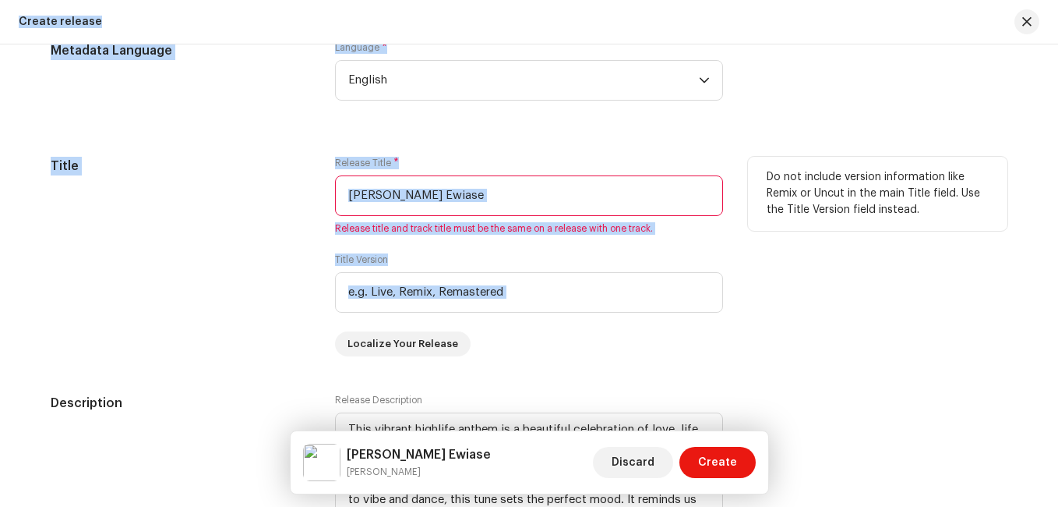
click at [803, 260] on div "Do not include version information like Remix or Uncut in the main Title field.…" at bounding box center [877, 256] width 259 height 199
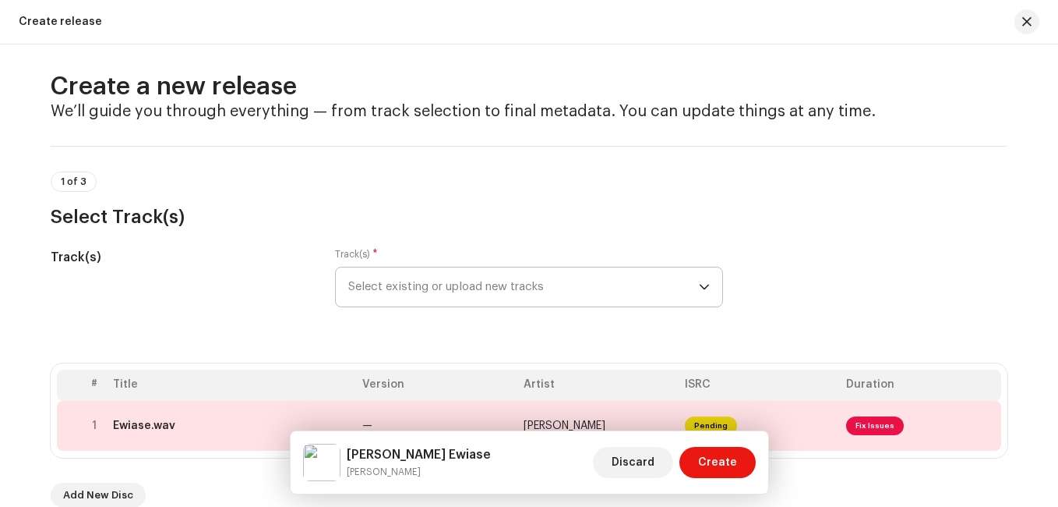
scroll to position [265, 0]
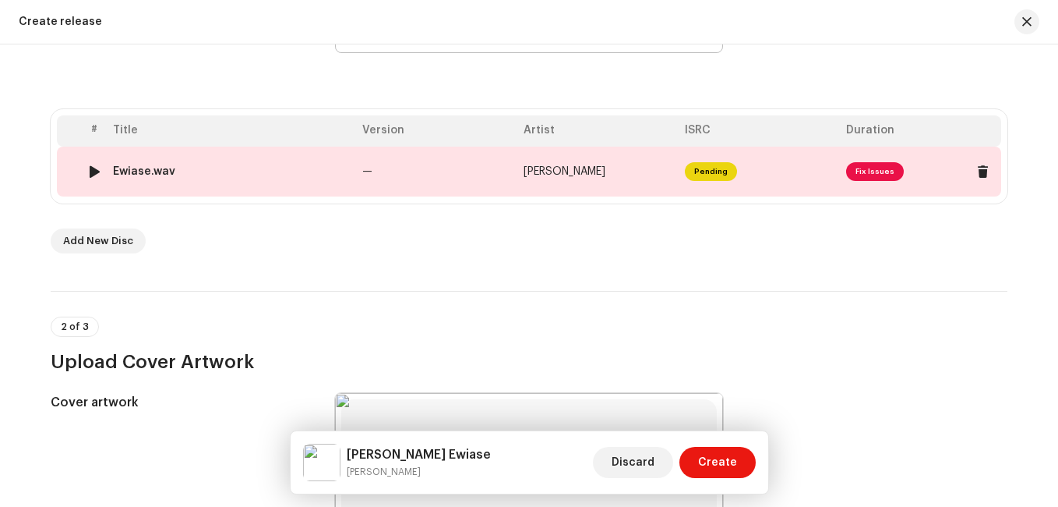
click at [869, 164] on span "Fix Issues" at bounding box center [875, 171] width 58 height 19
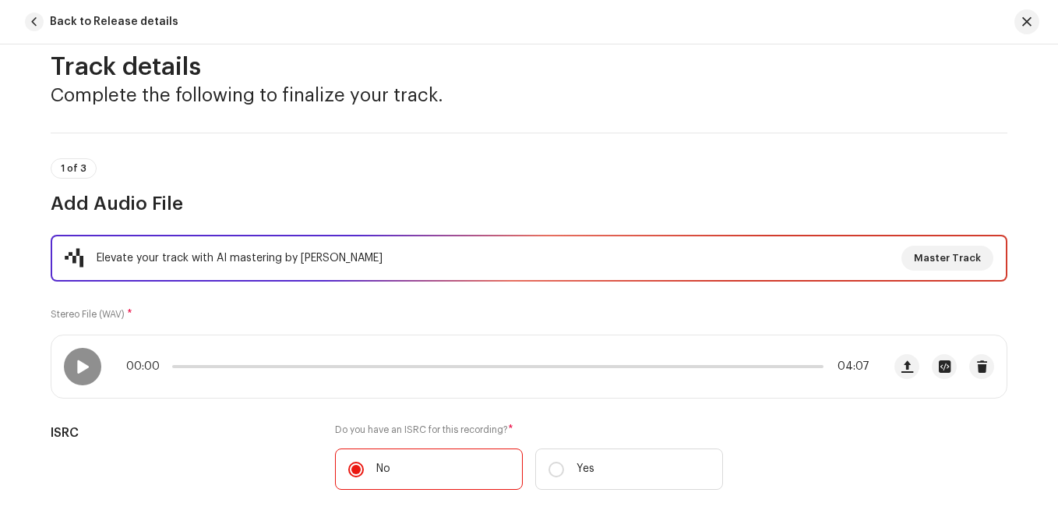
scroll to position [19, 0]
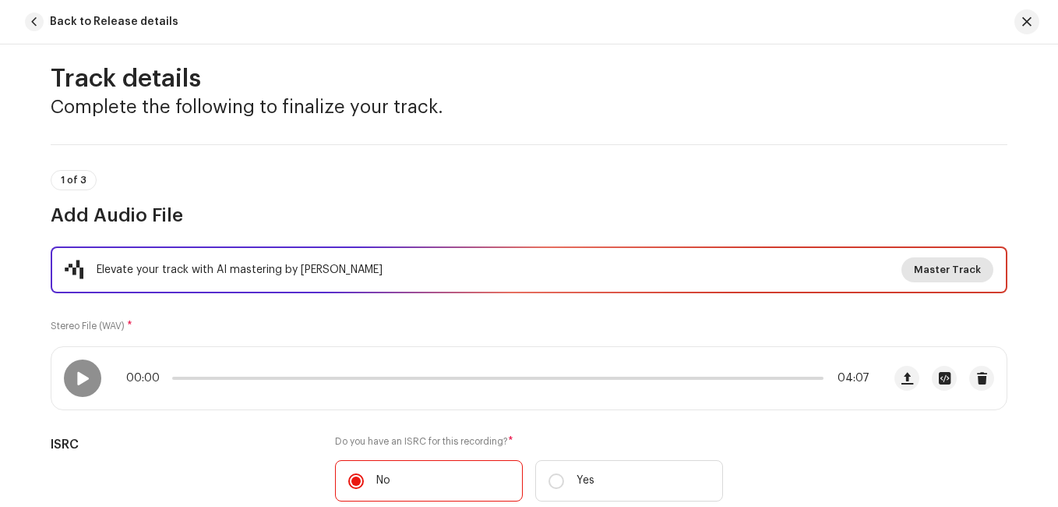
click at [969, 271] on span "Master Track" at bounding box center [947, 269] width 67 height 31
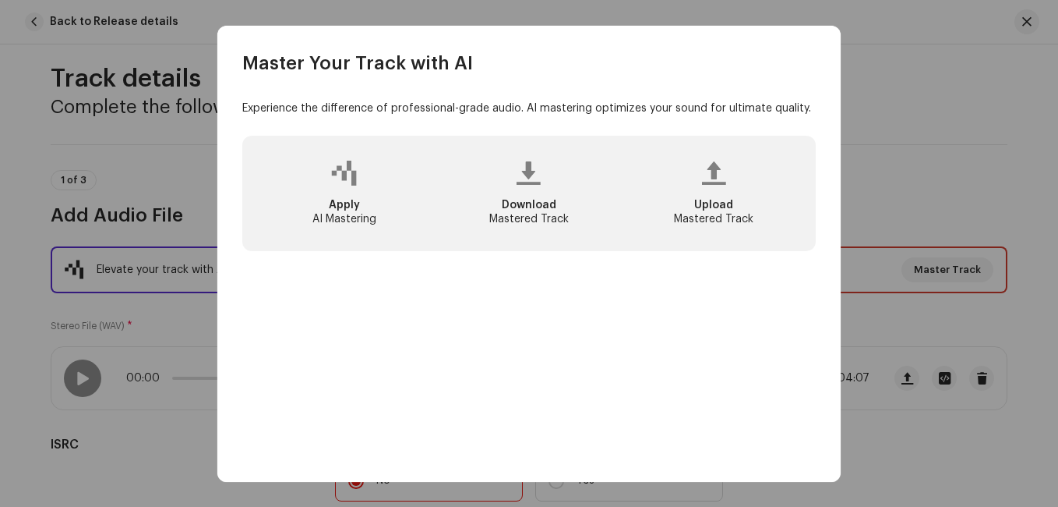
click at [564, 156] on div "Download Mastered Track" at bounding box center [529, 193] width 178 height 90
click at [716, 200] on span "Upload" at bounding box center [713, 204] width 39 height 11
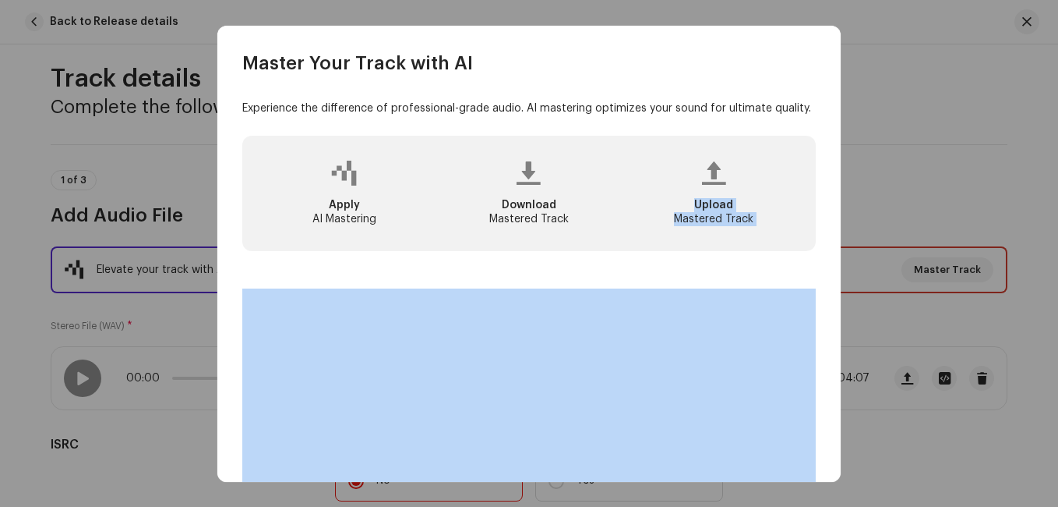
drag, startPoint x: 716, startPoint y: 200, endPoint x: 575, endPoint y: 304, distance: 175.0
click at [108, 129] on div "Master Your Track with AI Experience the difference of professional-grade audio…" at bounding box center [529, 253] width 1058 height 507
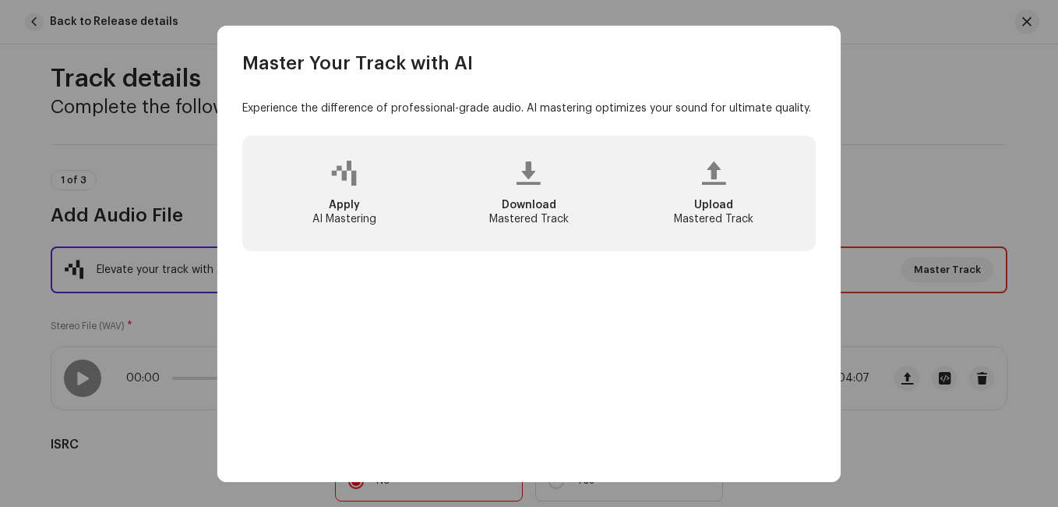
click at [421, 245] on div "Apply AI Mastering Download Mastered Track Upload Mastered Track" at bounding box center [529, 193] width 574 height 115
click at [711, 194] on div "Upload Mastered Track" at bounding box center [714, 193] width 178 height 90
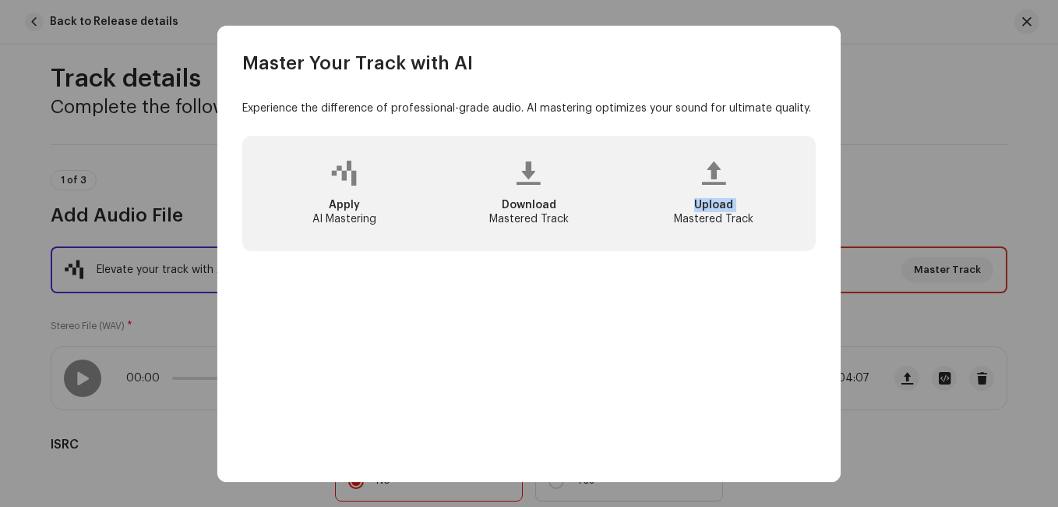
click at [711, 194] on div "Upload Mastered Track" at bounding box center [714, 193] width 178 height 90
click at [711, 229] on div "Upload Mastered Track" at bounding box center [714, 193] width 178 height 90
click at [714, 188] on div "Upload Mastered Track" at bounding box center [714, 193] width 178 height 90
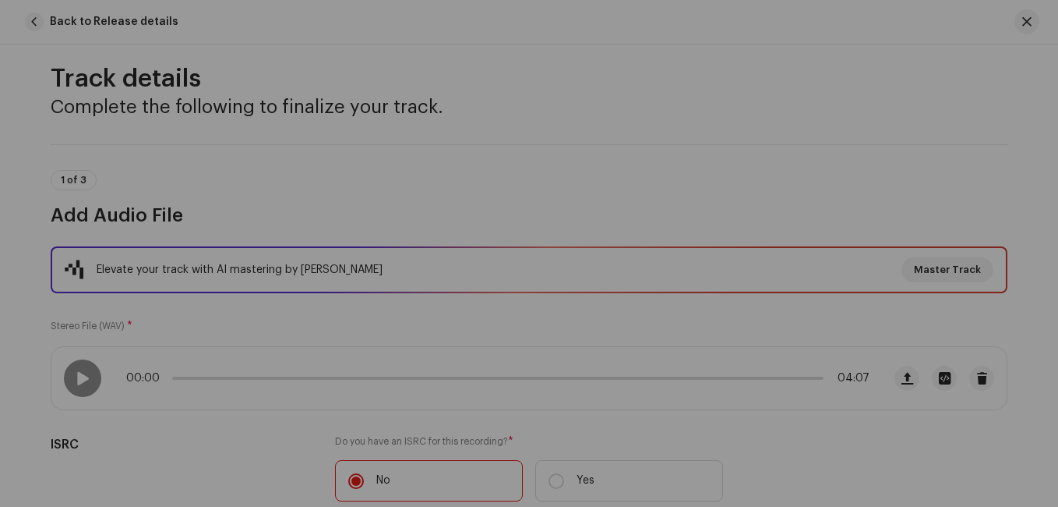
click at [1011, 110] on div "Master Your Track with AI Experience the difference of professional-grade audio…" at bounding box center [529, 253] width 1058 height 507
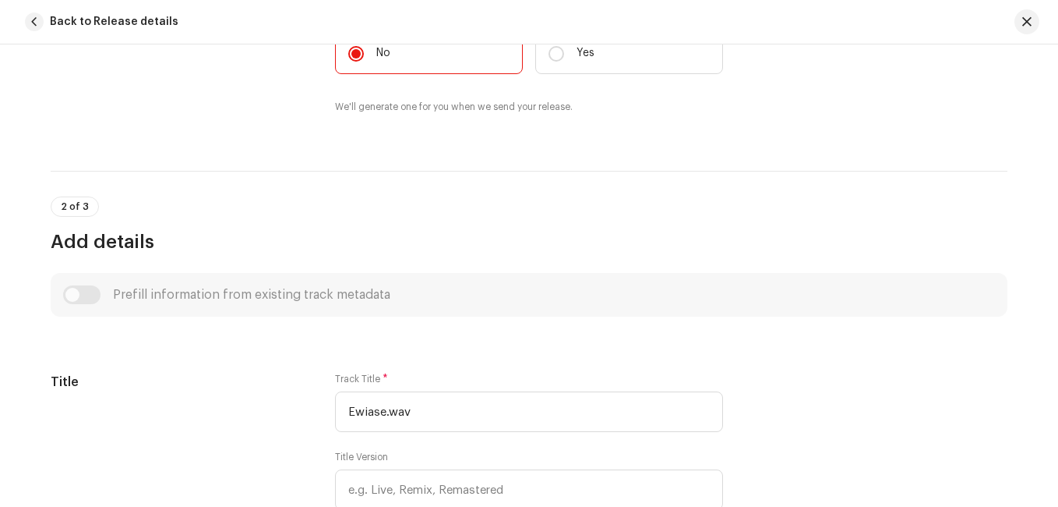
scroll to position [0, 0]
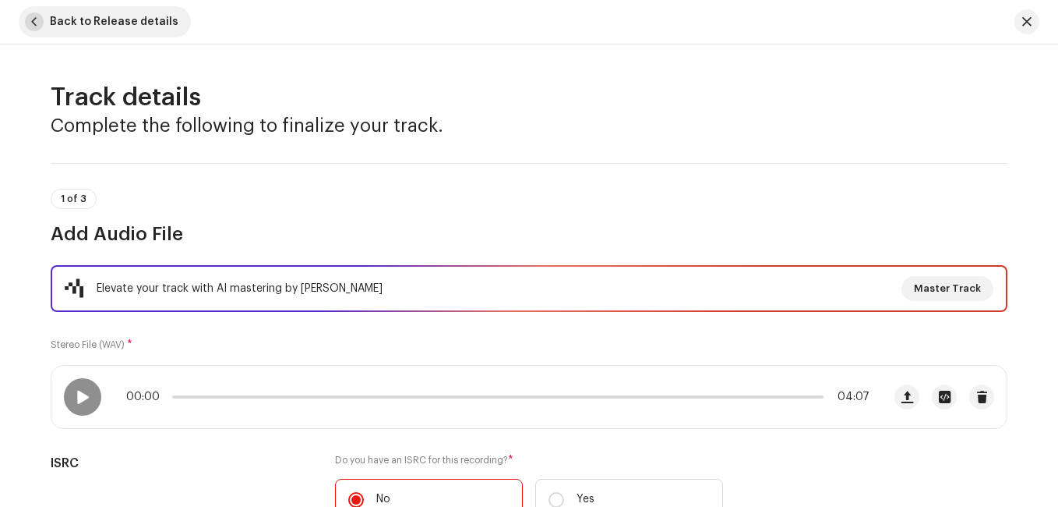
click at [79, 30] on span "Back to Release details" at bounding box center [114, 21] width 129 height 31
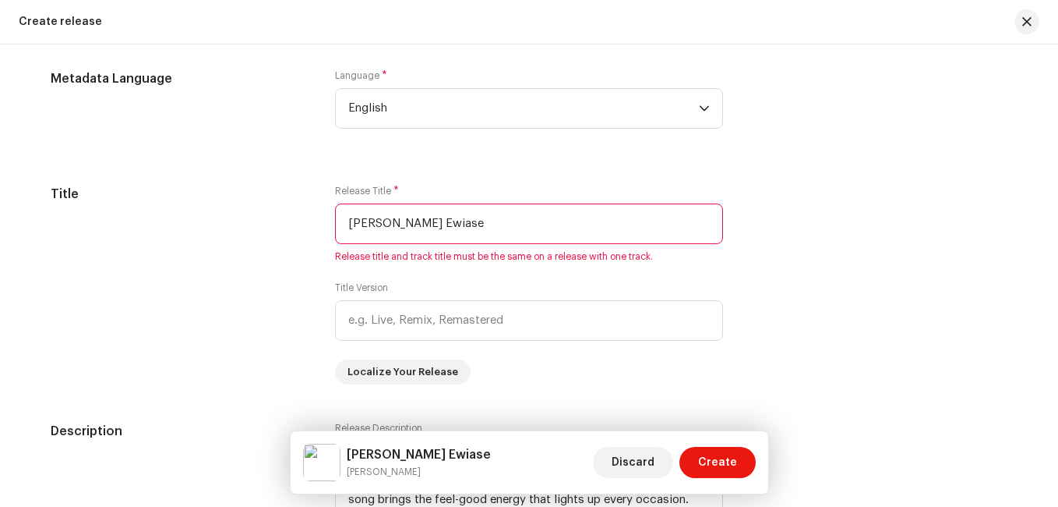
scroll to position [1292, 0]
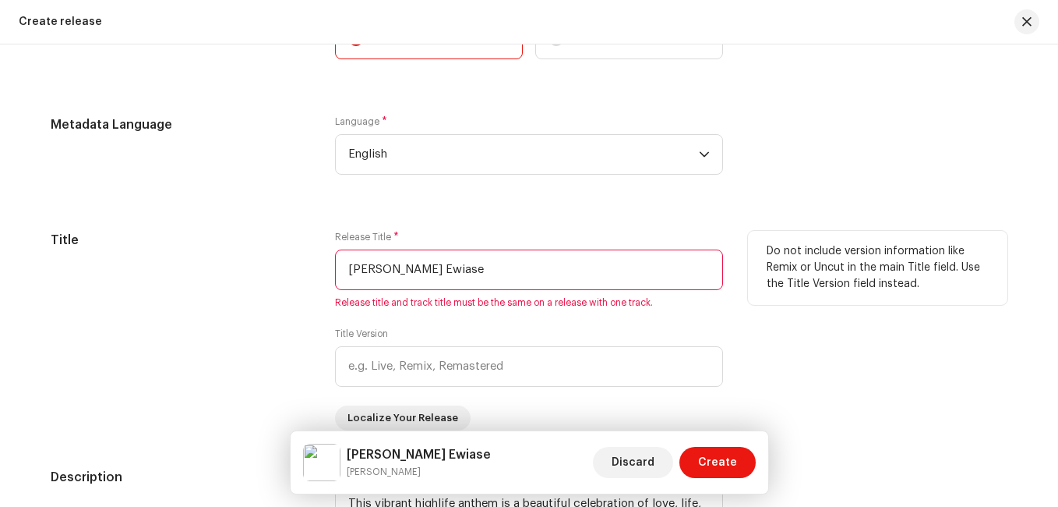
click at [411, 268] on input "[PERSON_NAME] Ewiase" at bounding box center [529, 269] width 388 height 41
drag, startPoint x: 475, startPoint y: 263, endPoint x: 334, endPoint y: 258, distance: 141.9
click at [335, 258] on input "[PERSON_NAME] Ewiase" at bounding box center [529, 269] width 388 height 41
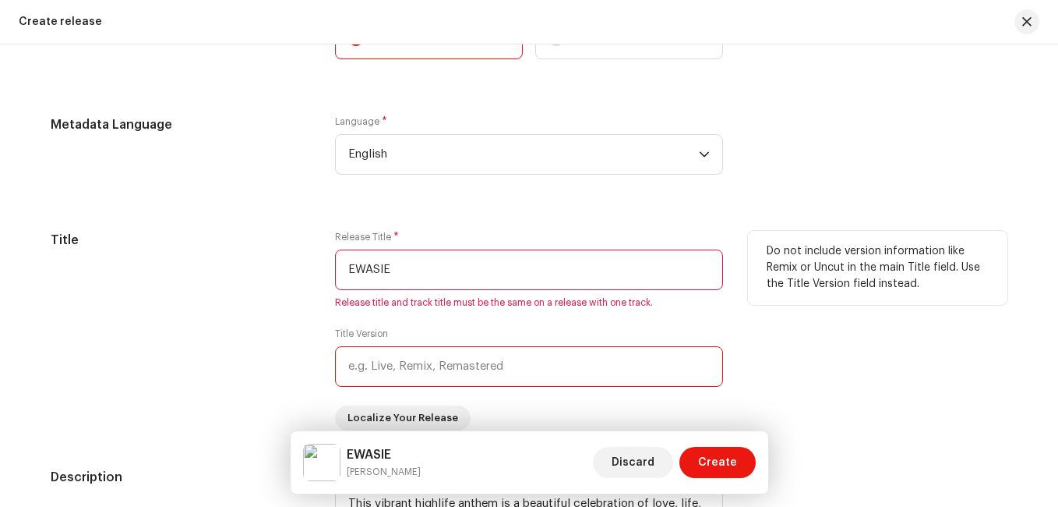
type input "EWASIE"
click at [502, 370] on input "text" at bounding box center [529, 366] width 388 height 41
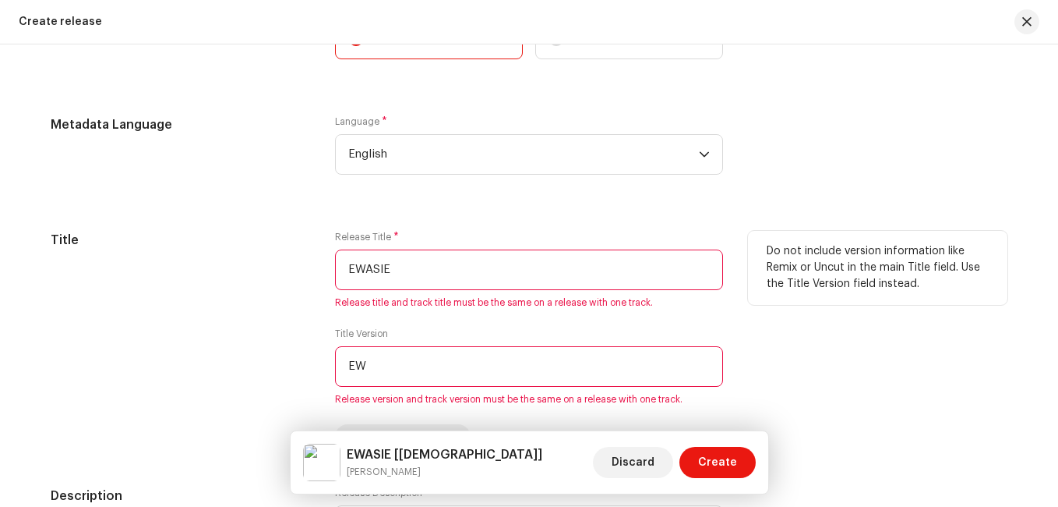
type input "E"
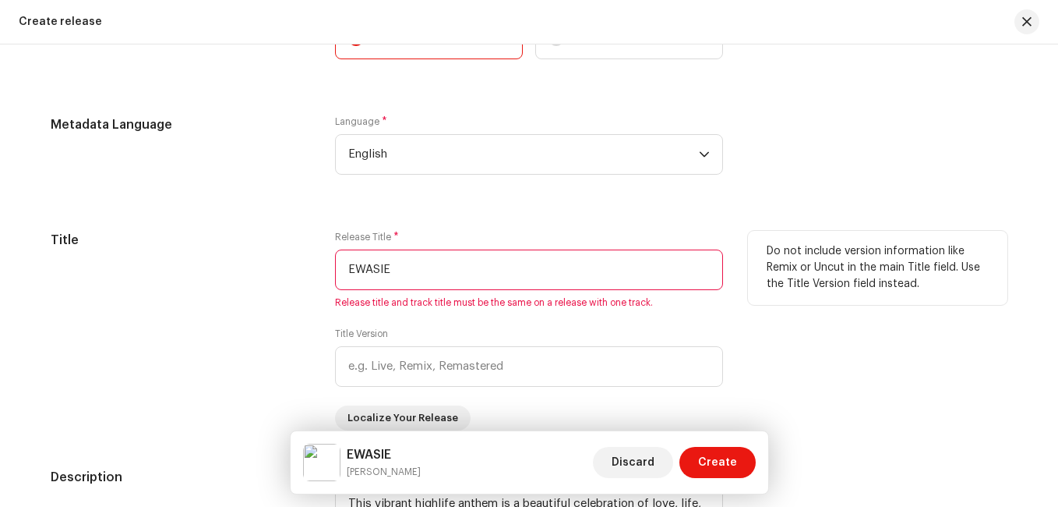
click at [439, 253] on input "EWASIE" at bounding box center [529, 269] width 388 height 41
type input "E"
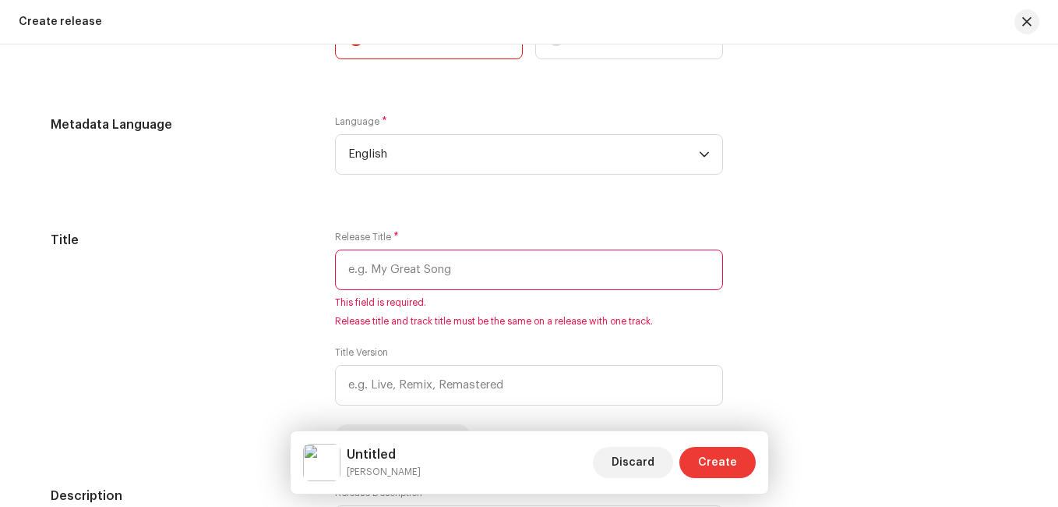
click at [717, 471] on span "Create" at bounding box center [717, 462] width 39 height 31
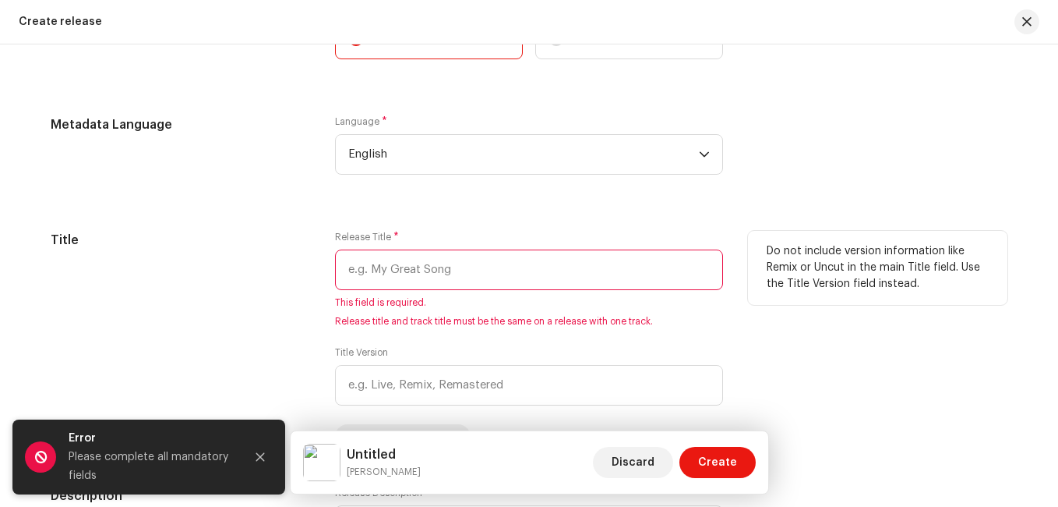
click at [525, 281] on input "text" at bounding box center [529, 269] width 388 height 41
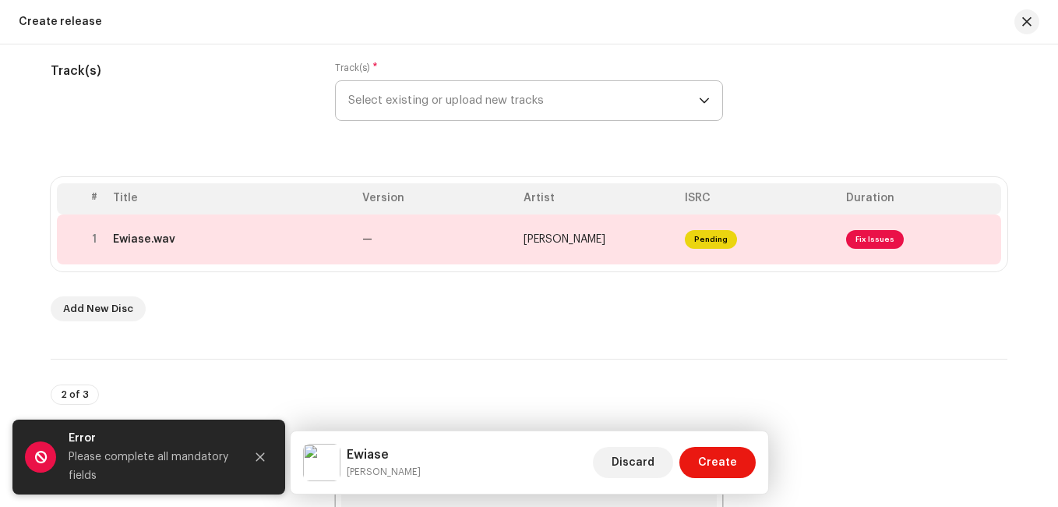
scroll to position [203, 0]
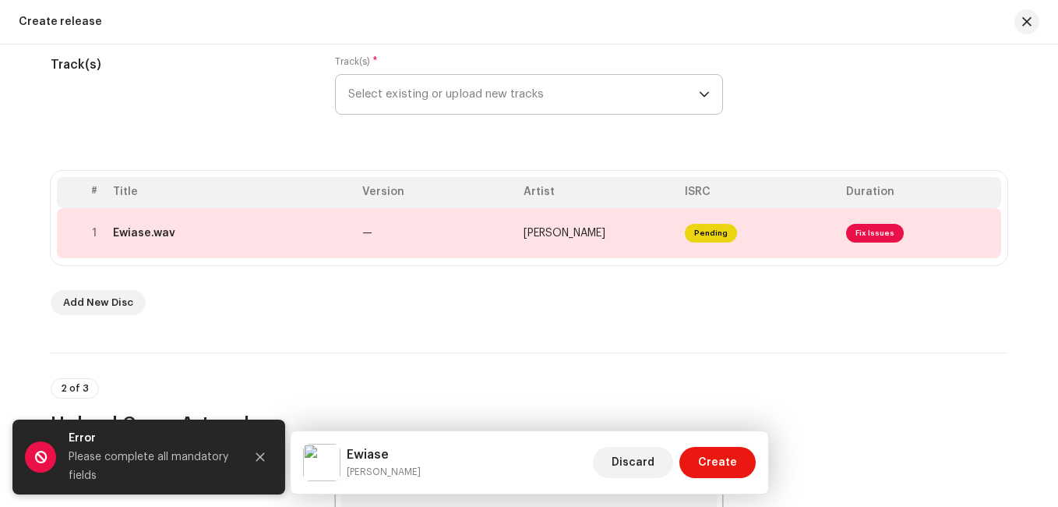
type input "Ewiase"
click at [616, 97] on span "Select existing or upload new tracks" at bounding box center [523, 94] width 351 height 39
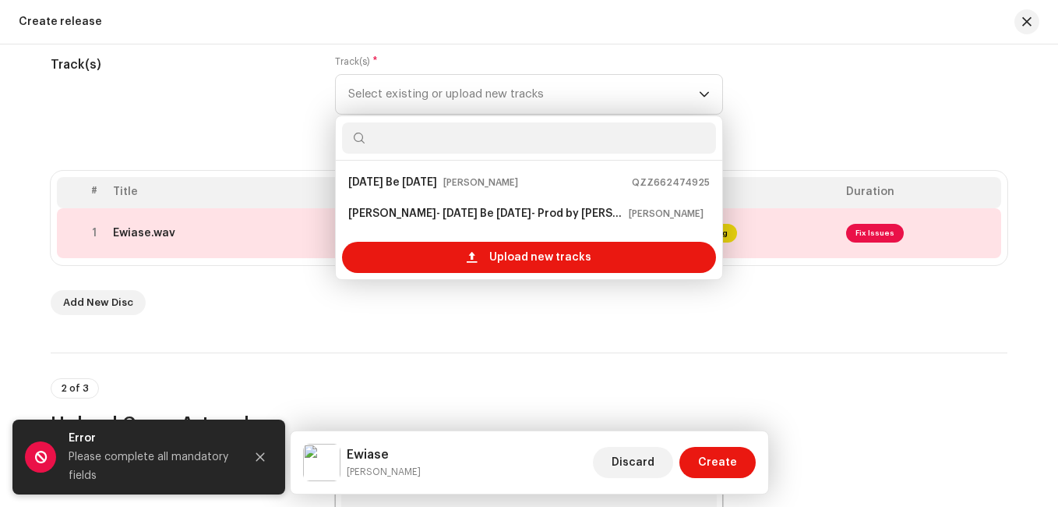
click at [591, 123] on input "text" at bounding box center [529, 137] width 374 height 31
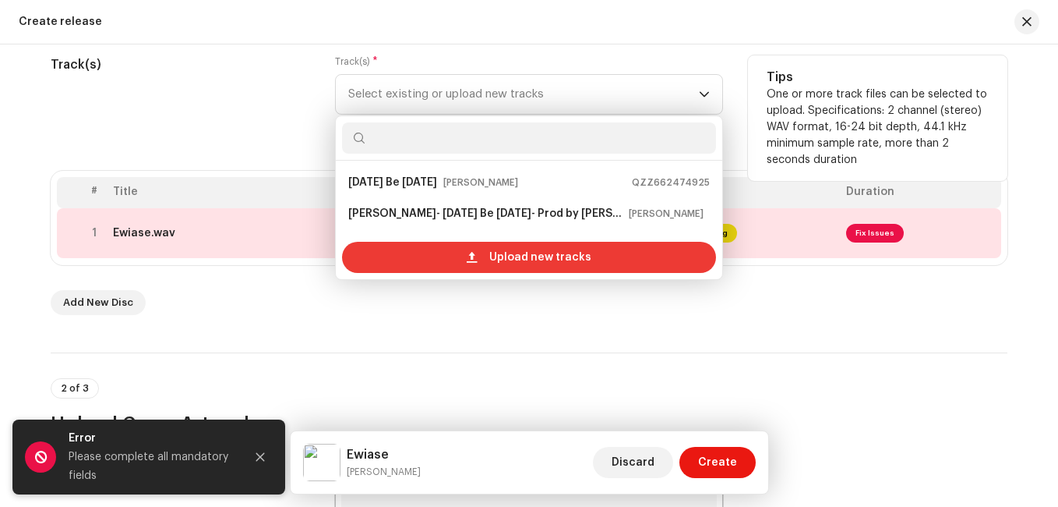
click at [577, 260] on span "Upload new tracks" at bounding box center [540, 257] width 102 height 31
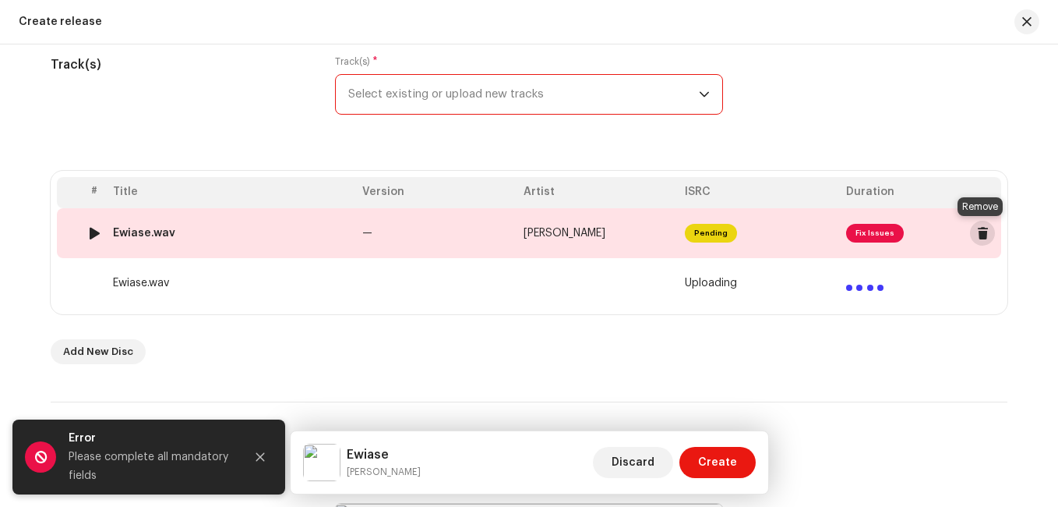
click at [980, 238] on span at bounding box center [983, 233] width 12 height 12
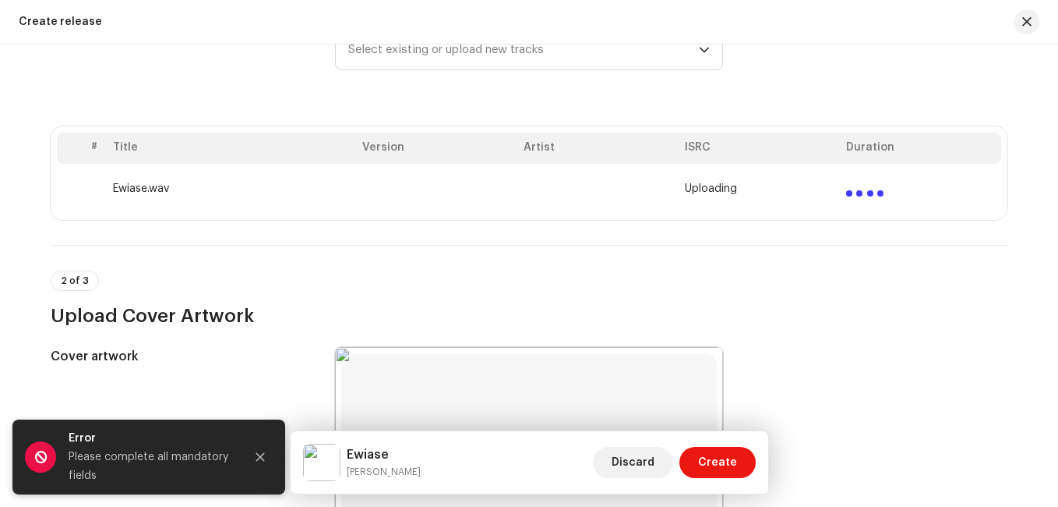
scroll to position [160, 0]
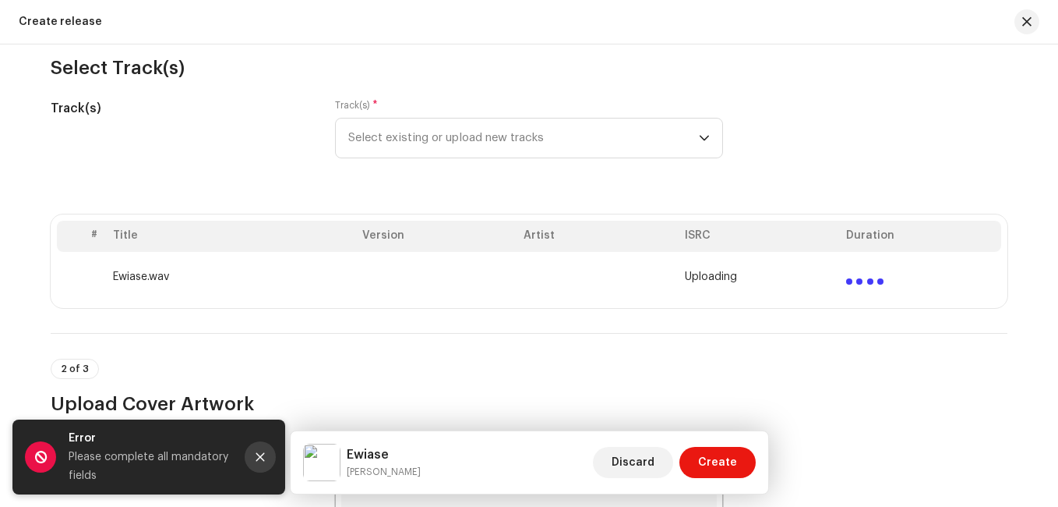
click at [253, 461] on button "Close" at bounding box center [260, 456] width 31 height 31
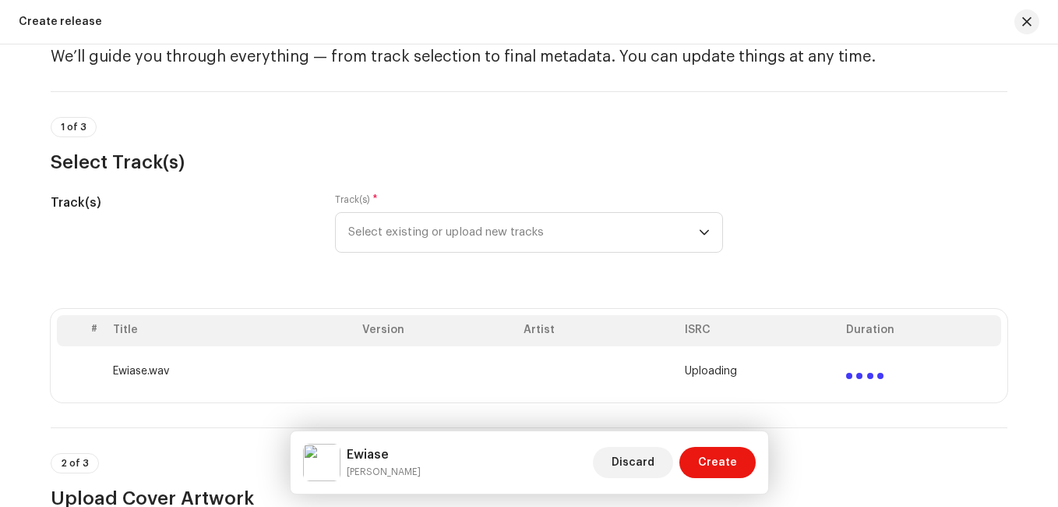
scroll to position [50, 0]
